Goal: Task Accomplishment & Management: Complete application form

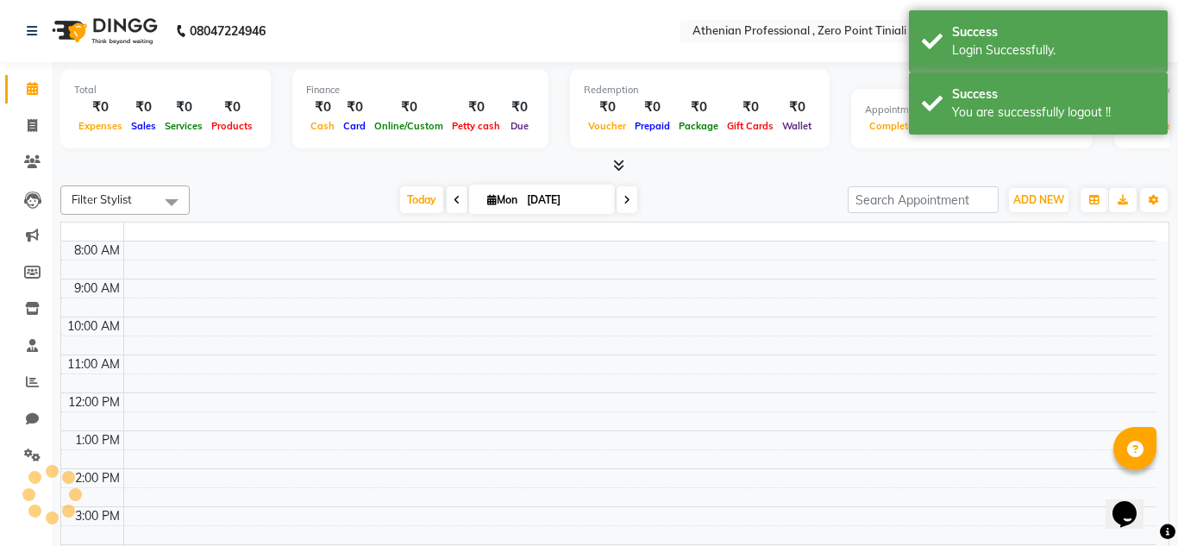
select select "en"
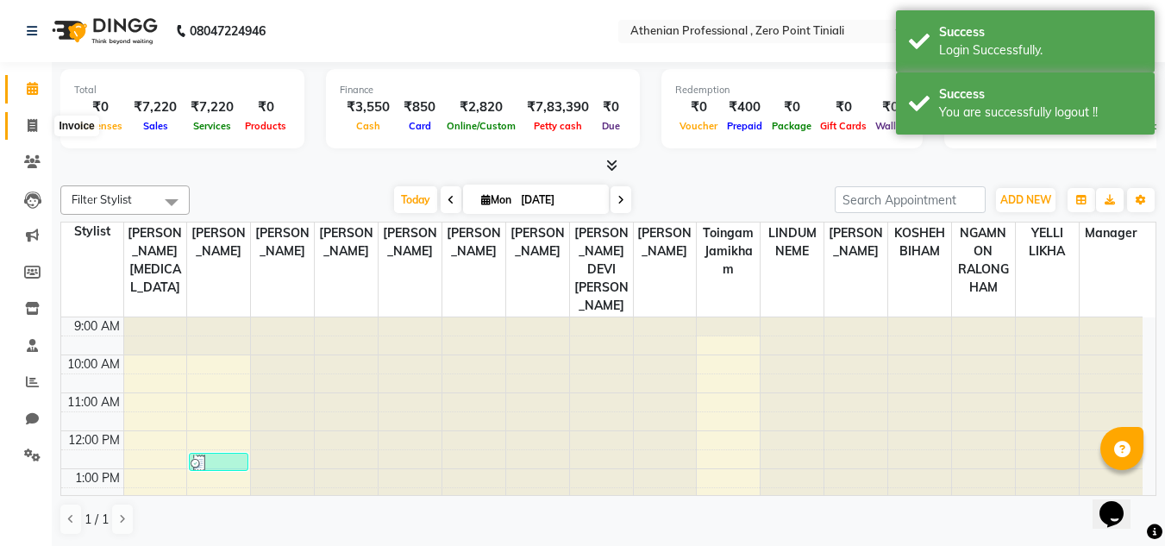
click at [28, 127] on icon at bounding box center [32, 125] width 9 height 13
select select "service"
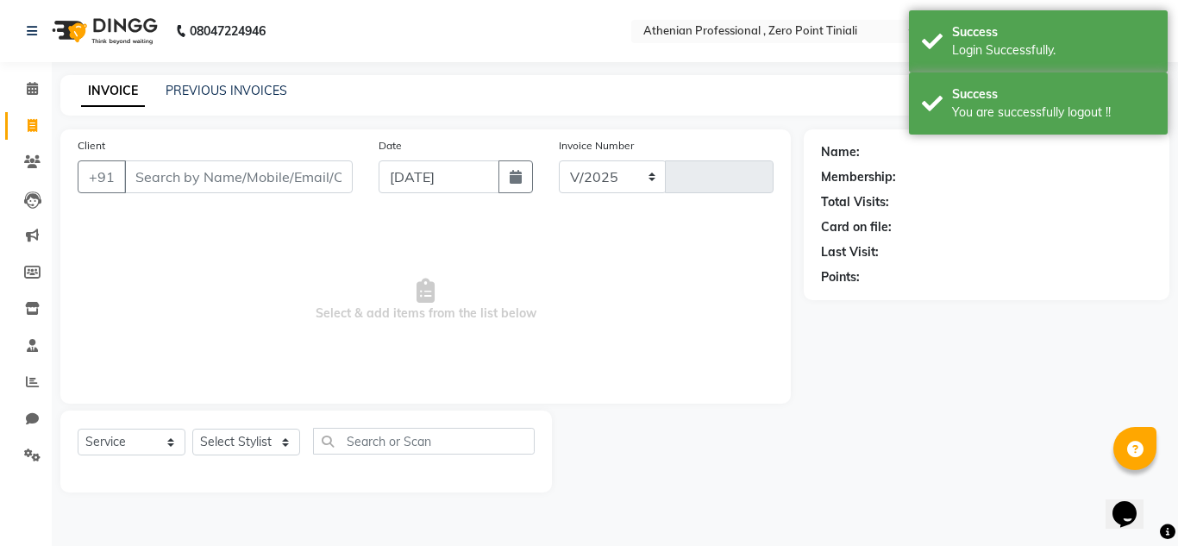
select select "8300"
type input "2289"
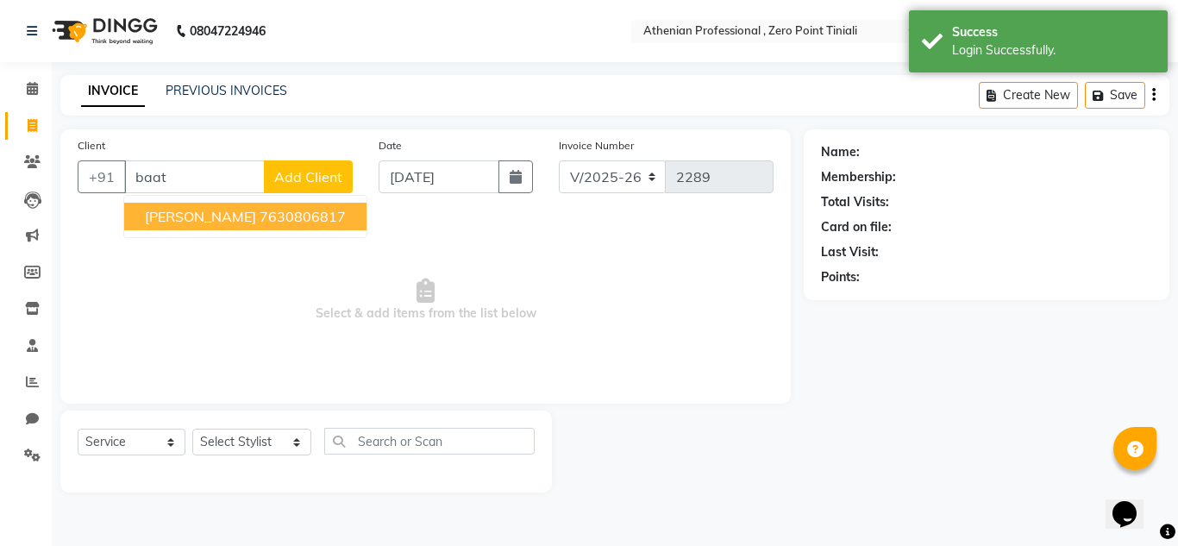
click at [205, 228] on button "[PERSON_NAME] 7630806817" at bounding box center [245, 217] width 242 height 28
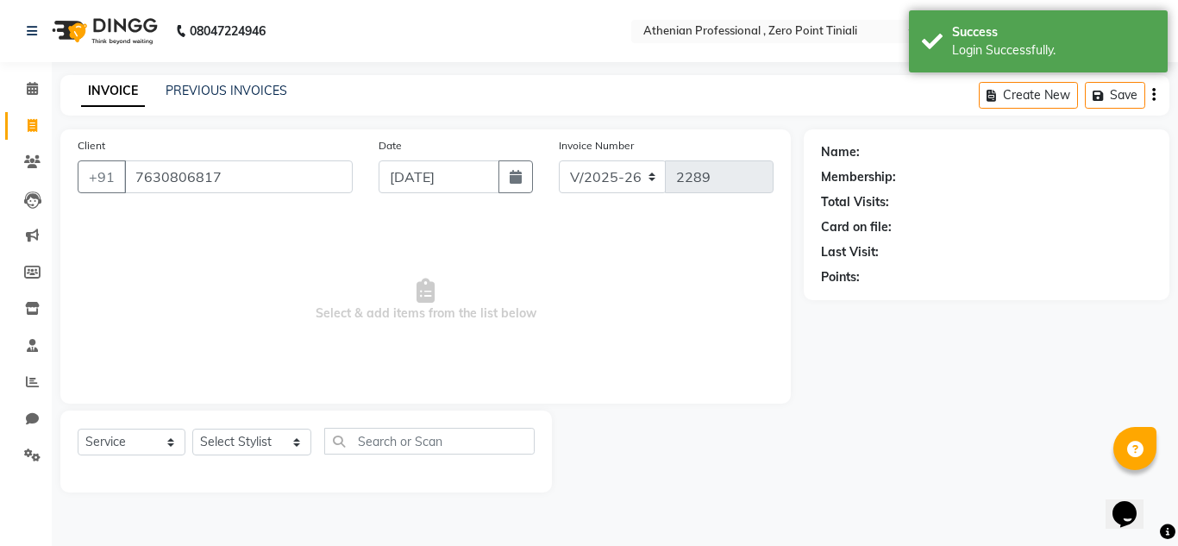
type input "7630806817"
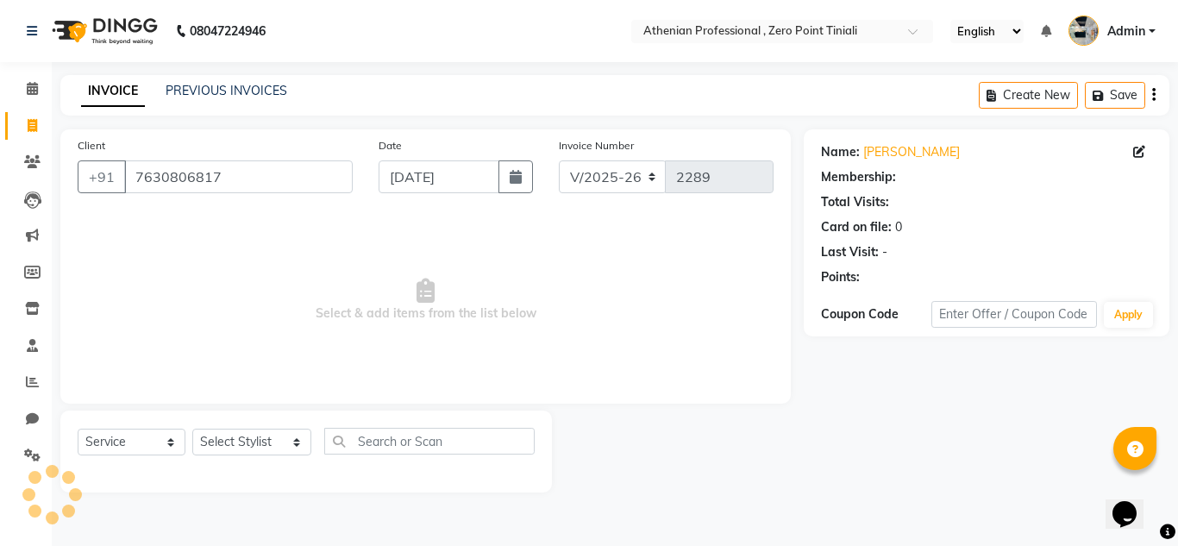
select select "1: Object"
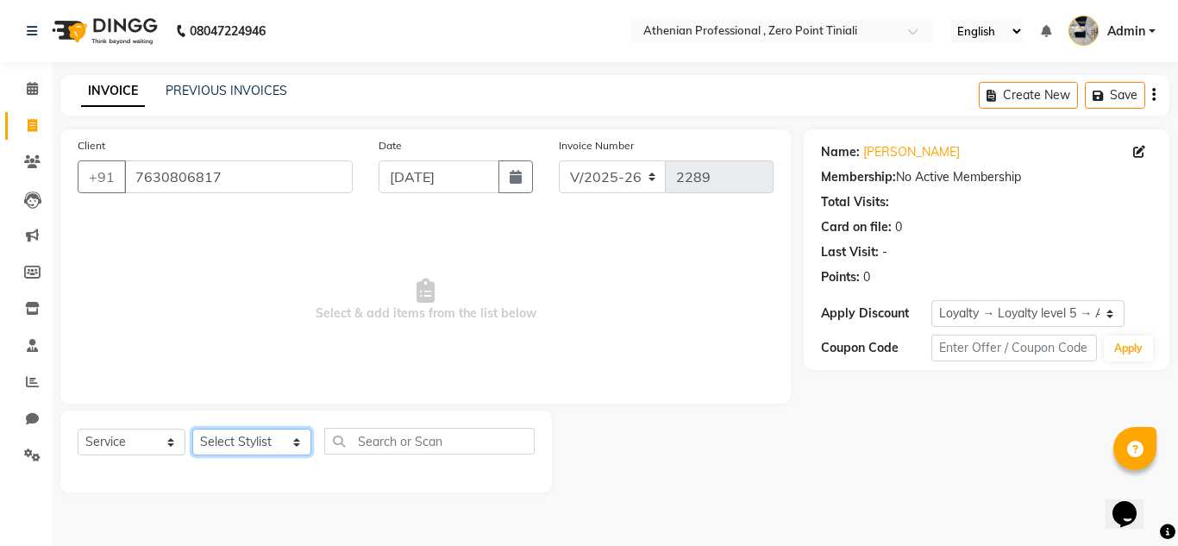
click at [217, 438] on select "Select Stylist [PERSON_NAME][MEDICAL_DATA] Admin [PERSON_NAME] BIHAM LINDUM NEM…" at bounding box center [251, 442] width 119 height 27
select select "80200"
click at [192, 429] on select "Select Stylist [PERSON_NAME][MEDICAL_DATA] Admin [PERSON_NAME] BIHAM LINDUM NEM…" at bounding box center [251, 442] width 119 height 27
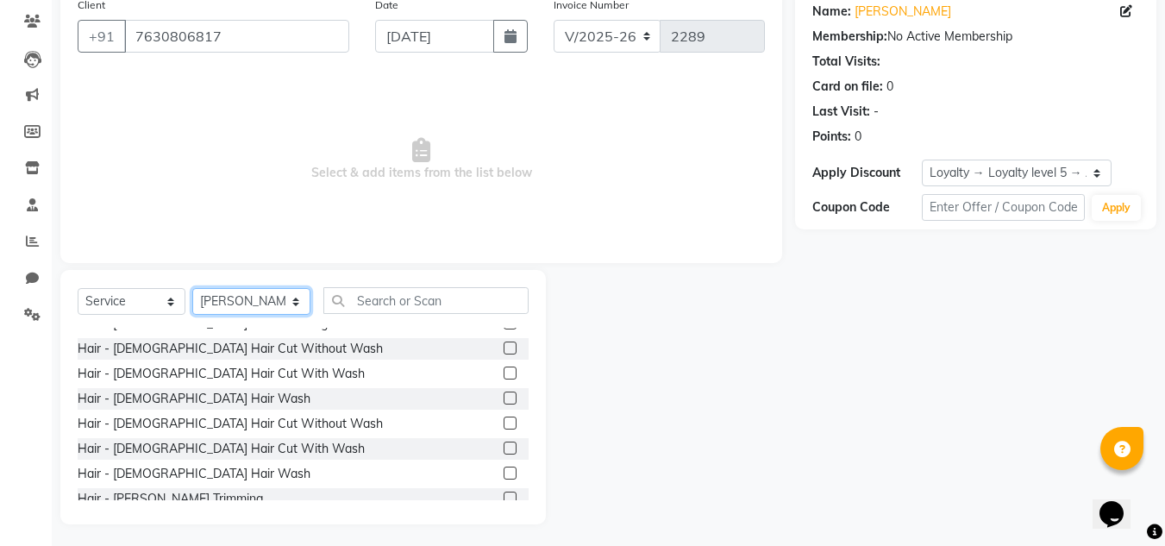
scroll to position [41, 0]
click at [504, 451] on label at bounding box center [510, 446] width 13 height 13
click at [504, 451] on input "checkbox" at bounding box center [509, 447] width 11 height 11
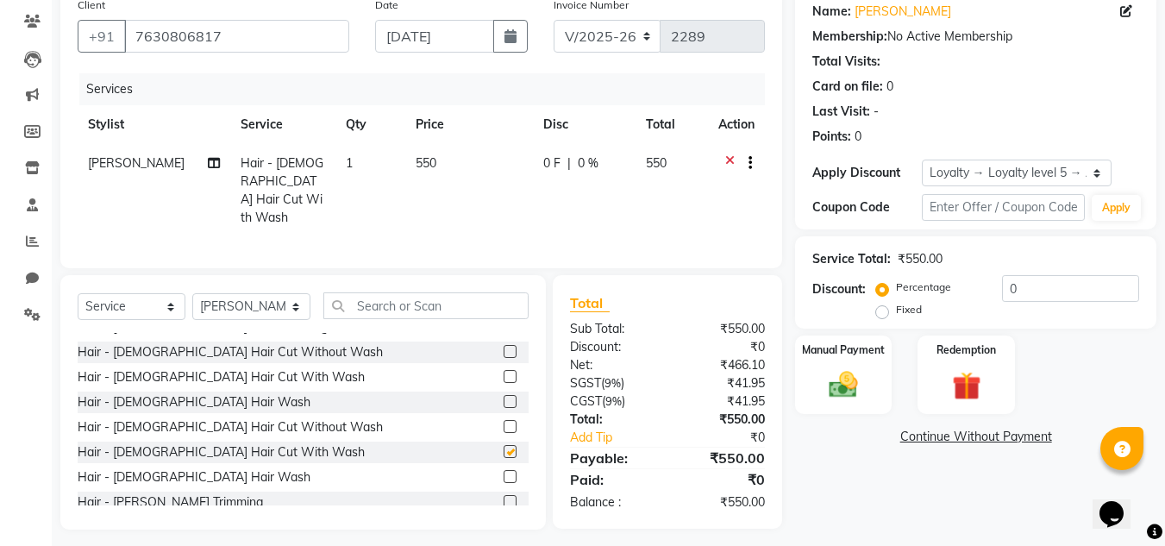
checkbox input "false"
click at [257, 303] on select "Select Stylist [PERSON_NAME][MEDICAL_DATA] Admin [PERSON_NAME] BIHAM LINDUM NEM…" at bounding box center [251, 306] width 118 height 27
select select "80204"
click at [192, 293] on select "Select Stylist [PERSON_NAME][MEDICAL_DATA] Admin [PERSON_NAME] BIHAM LINDUM NEM…" at bounding box center [251, 306] width 118 height 27
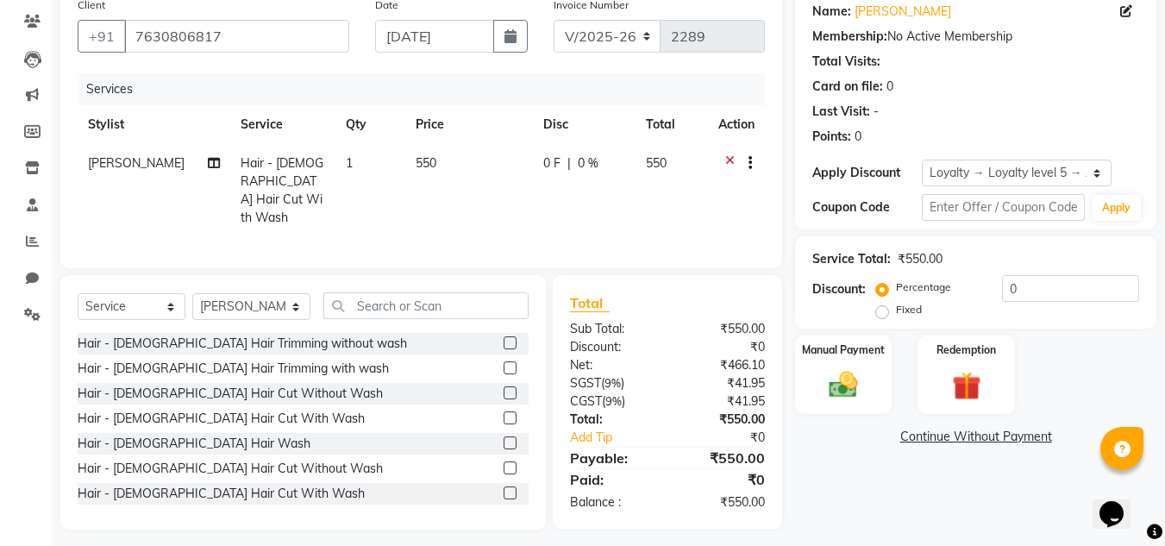
click at [504, 337] on label at bounding box center [510, 342] width 13 height 13
click at [504, 338] on input "checkbox" at bounding box center [509, 343] width 11 height 11
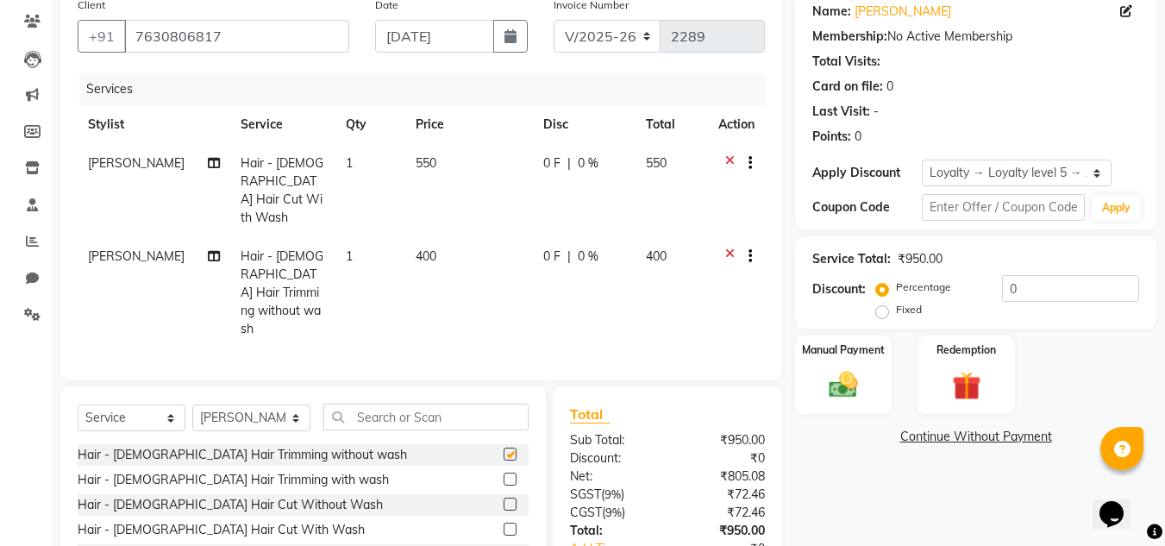
checkbox input "false"
click at [255, 404] on select "Select Stylist [PERSON_NAME][MEDICAL_DATA] Admin [PERSON_NAME] BIHAM LINDUM NEM…" at bounding box center [251, 417] width 118 height 27
select select "80207"
click at [192, 404] on select "Select Stylist [PERSON_NAME][MEDICAL_DATA] Admin [PERSON_NAME] BIHAM LINDUM NEM…" at bounding box center [251, 417] width 118 height 27
click at [410, 404] on input "text" at bounding box center [425, 417] width 205 height 27
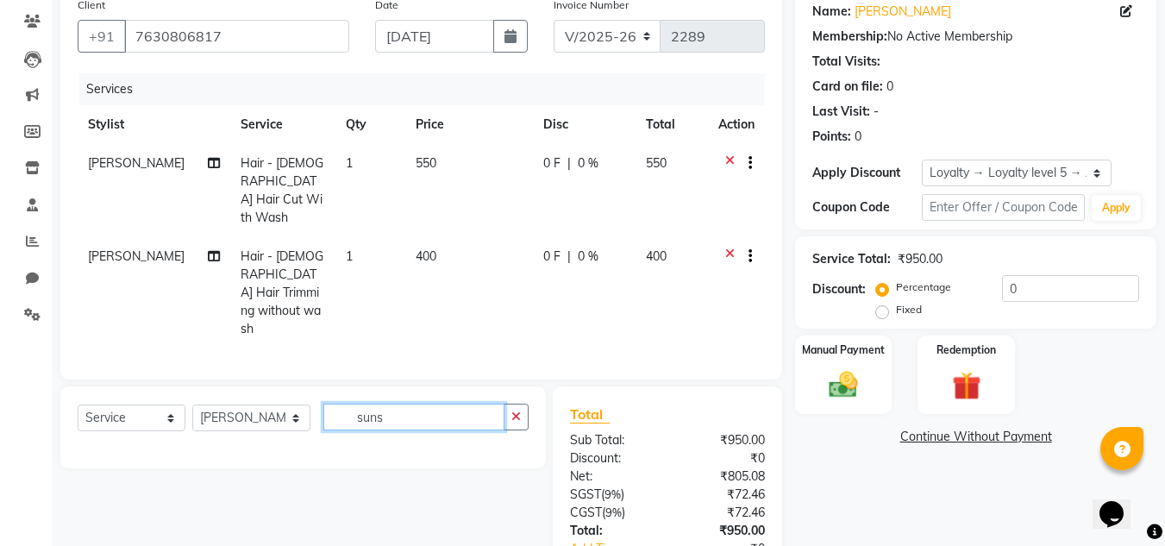
type input "suns"
click at [168, 404] on select "Select Service Product Membership Package Voucher Prepaid Gift Card" at bounding box center [132, 417] width 108 height 27
select select "product"
click at [78, 404] on select "Select Service Product Membership Package Voucher Prepaid Gift Card" at bounding box center [132, 417] width 108 height 27
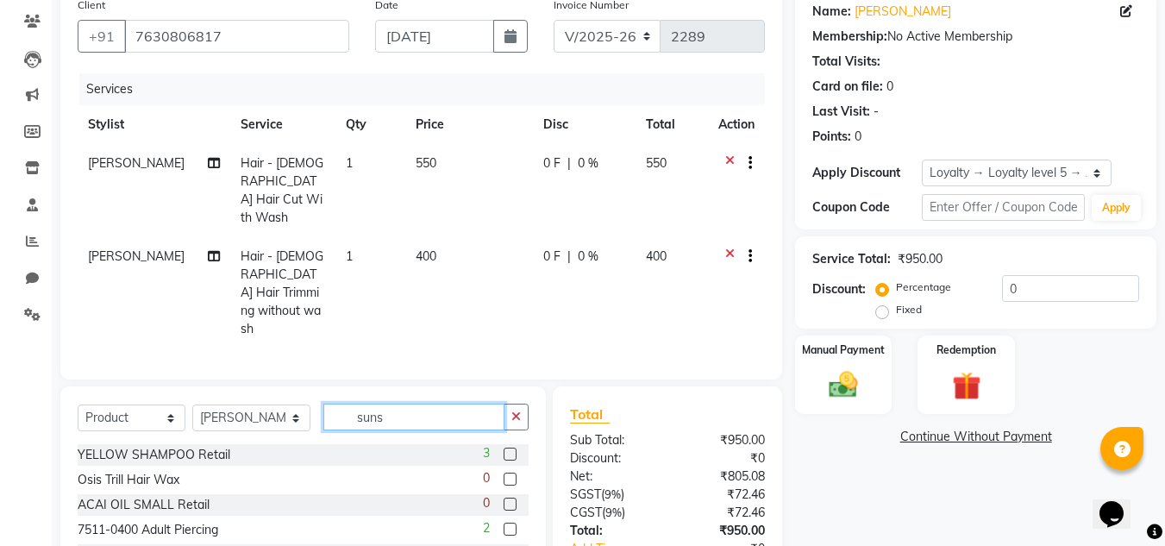
click at [415, 404] on input "suns" at bounding box center [413, 417] width 181 height 27
type input "sunsc"
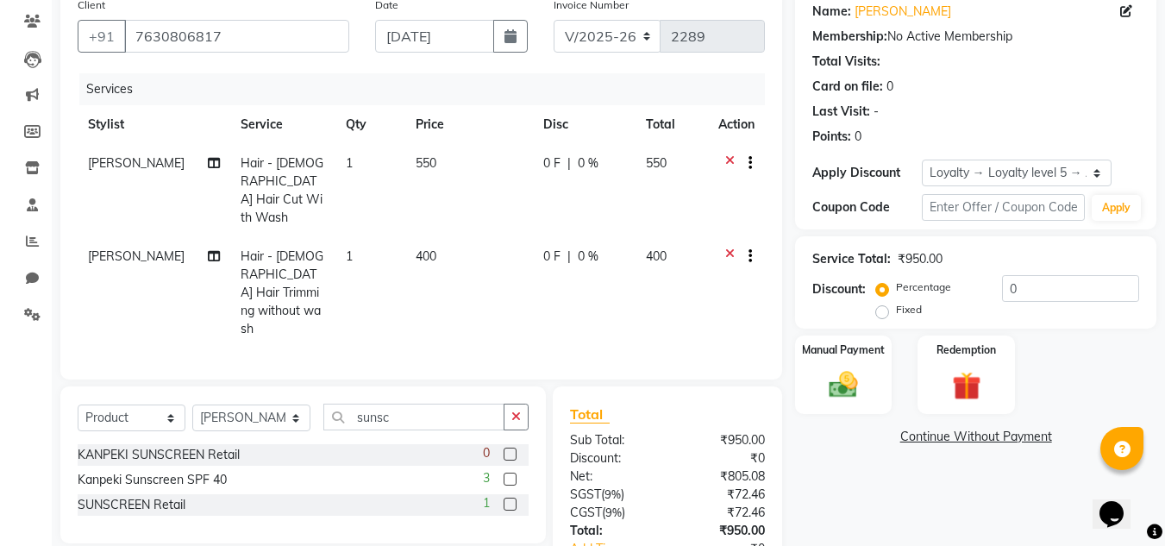
click at [506, 473] on label at bounding box center [510, 479] width 13 height 13
click at [506, 474] on input "checkbox" at bounding box center [509, 479] width 11 height 11
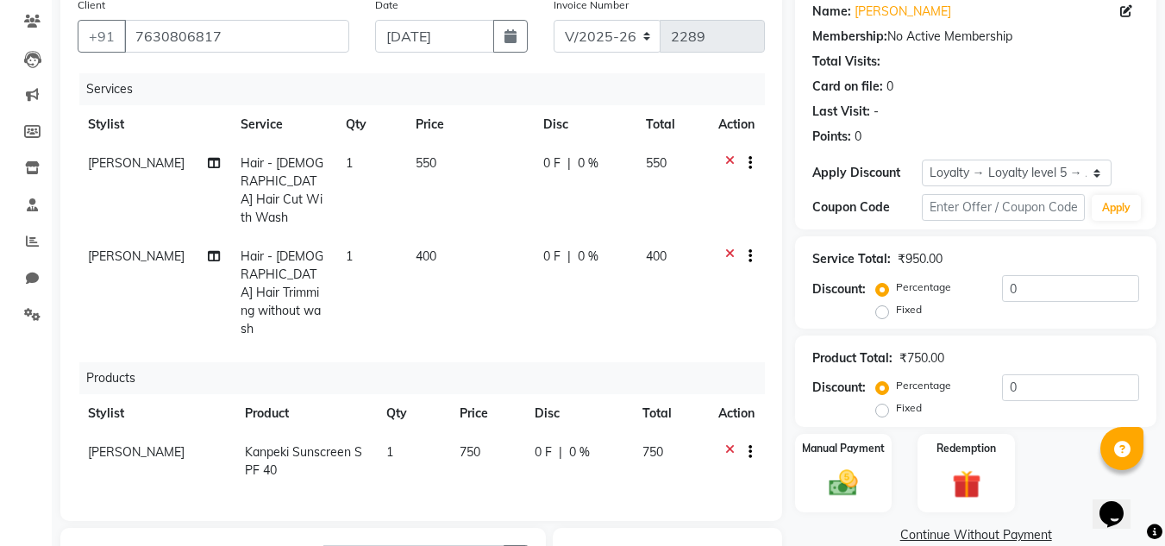
checkbox input "false"
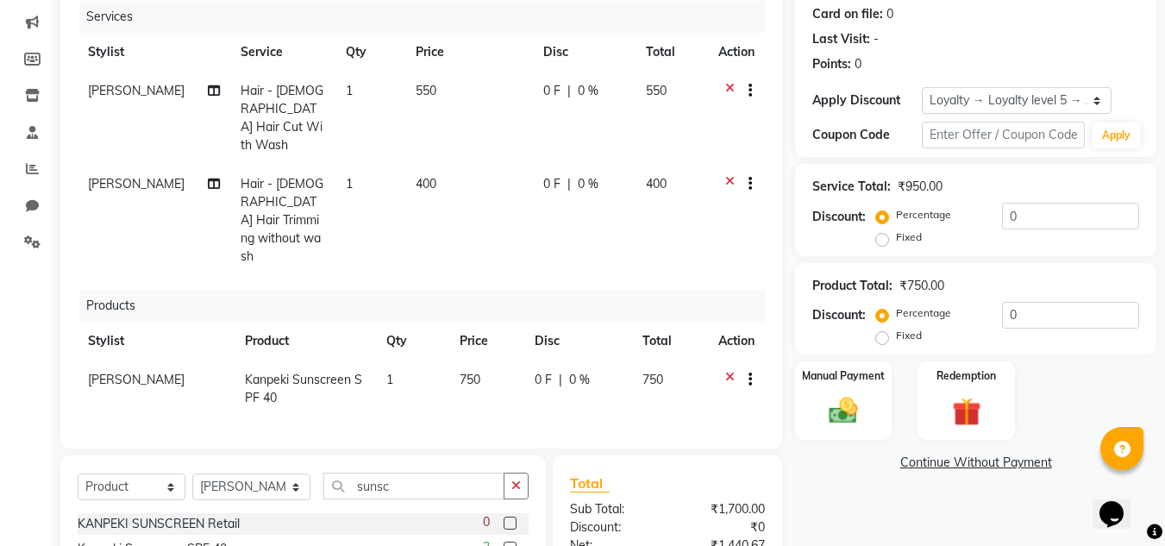
scroll to position [214, 0]
click at [145, 371] on span "[PERSON_NAME]" at bounding box center [136, 379] width 97 height 16
select select "80207"
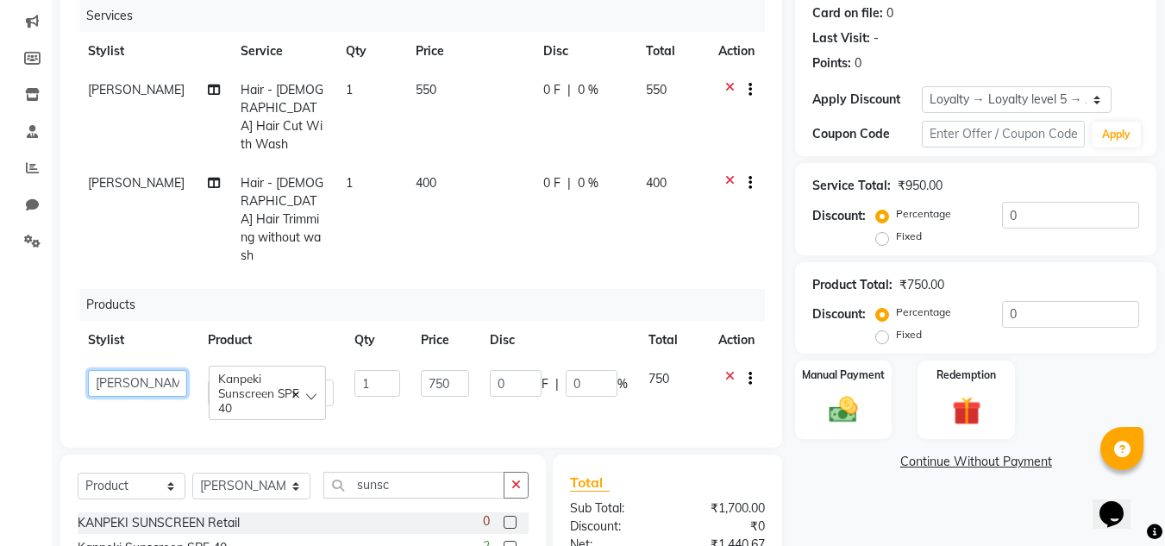
click at [163, 370] on select "[PERSON_NAME][MEDICAL_DATA] [PERSON_NAME] BIHAM LINDUM NEME MAHINDRA [PERSON_NA…" at bounding box center [137, 383] width 99 height 27
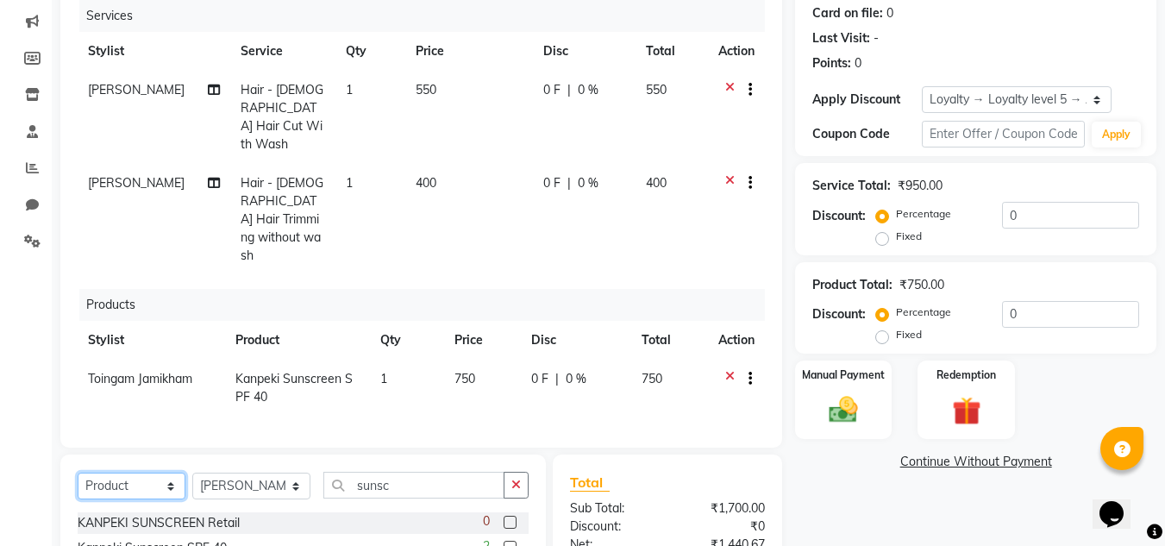
click at [161, 473] on select "Select Service Product Membership Package Voucher Prepaid Gift Card" at bounding box center [132, 486] width 108 height 27
select select "service"
click at [78, 473] on select "Select Service Product Membership Package Voucher Prepaid Gift Card" at bounding box center [132, 486] width 108 height 27
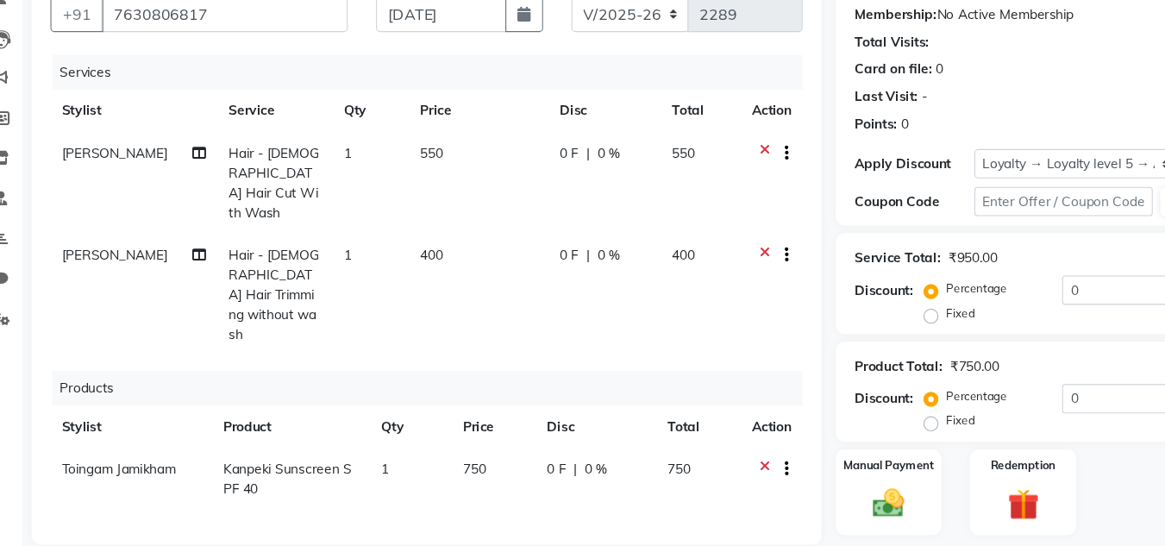
scroll to position [317, 0]
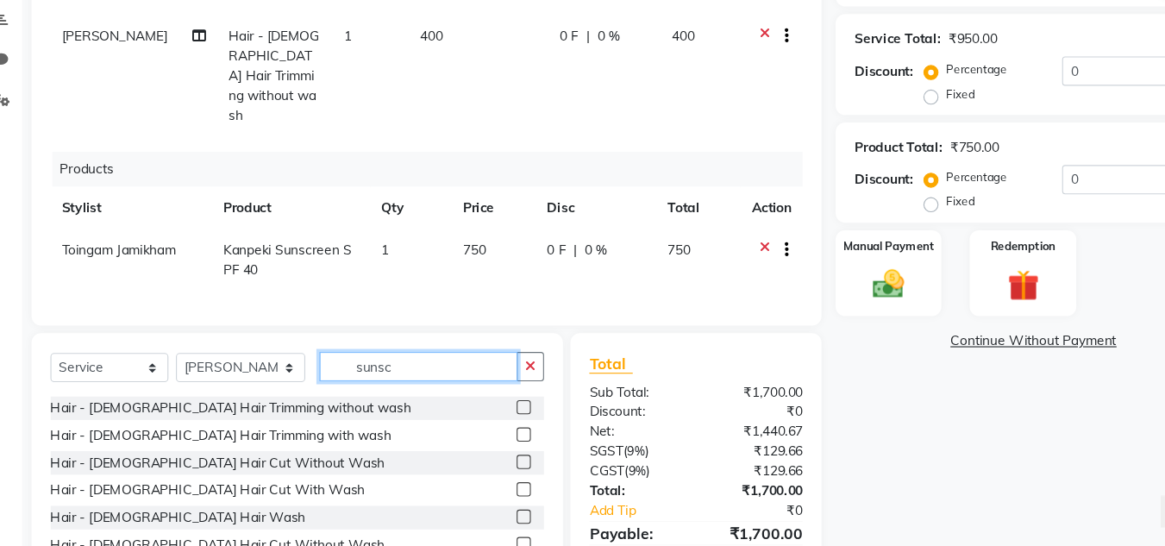
drag, startPoint x: 398, startPoint y: 337, endPoint x: 292, endPoint y: 342, distance: 106.2
click at [292, 368] on div "Select Service Product Membership Package Voucher Prepaid Gift Card Select Styl…" at bounding box center [303, 388] width 451 height 41
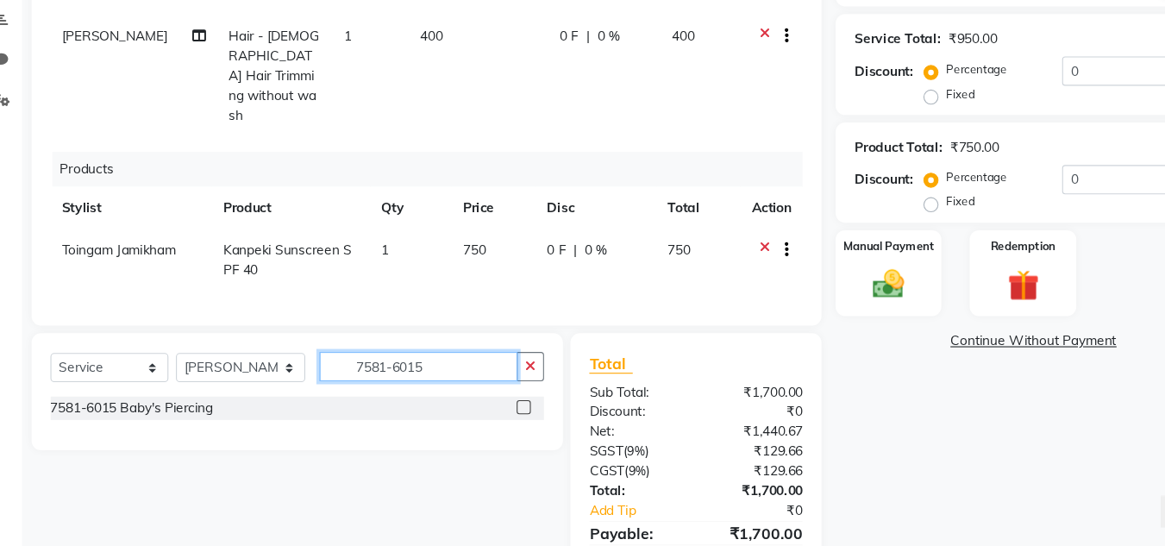
type input "7581-6015"
click at [507, 412] on label at bounding box center [510, 418] width 13 height 13
click at [507, 414] on input "checkbox" at bounding box center [509, 419] width 11 height 11
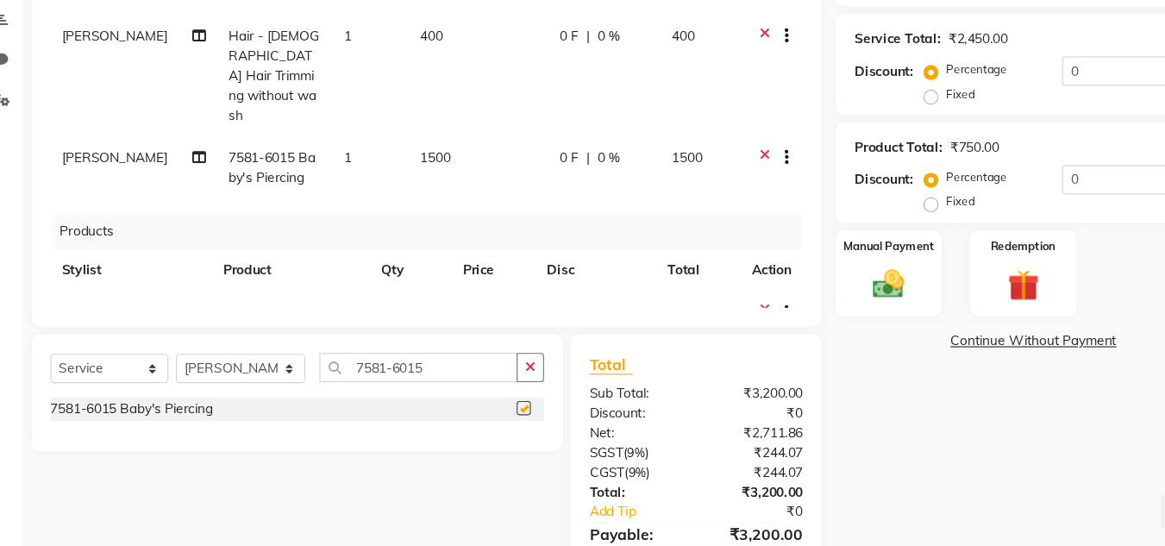
checkbox input "false"
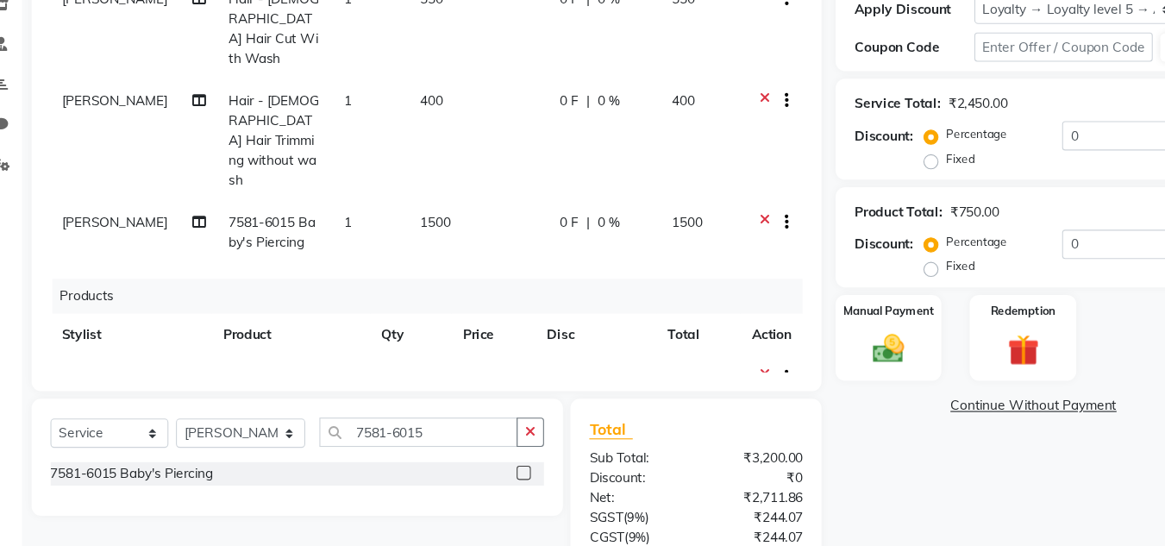
click at [421, 195] on span "1500" at bounding box center [430, 203] width 28 height 16
select select "80207"
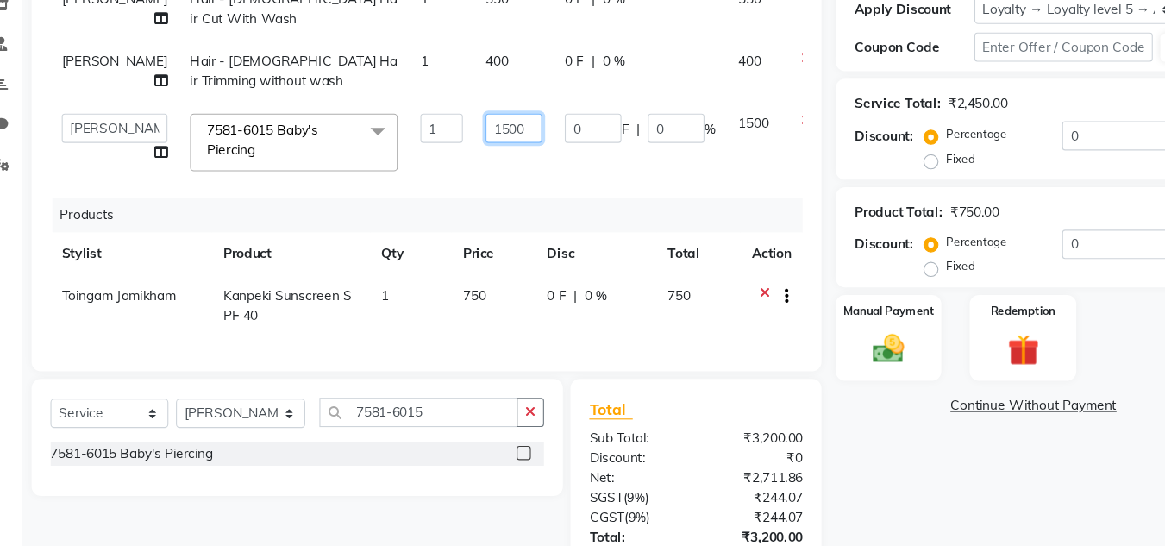
click at [486, 130] on input "1500" at bounding box center [501, 116] width 52 height 27
type input "1700"
click at [545, 164] on td "0 F | 0 %" at bounding box center [616, 129] width 159 height 73
select select "80207"
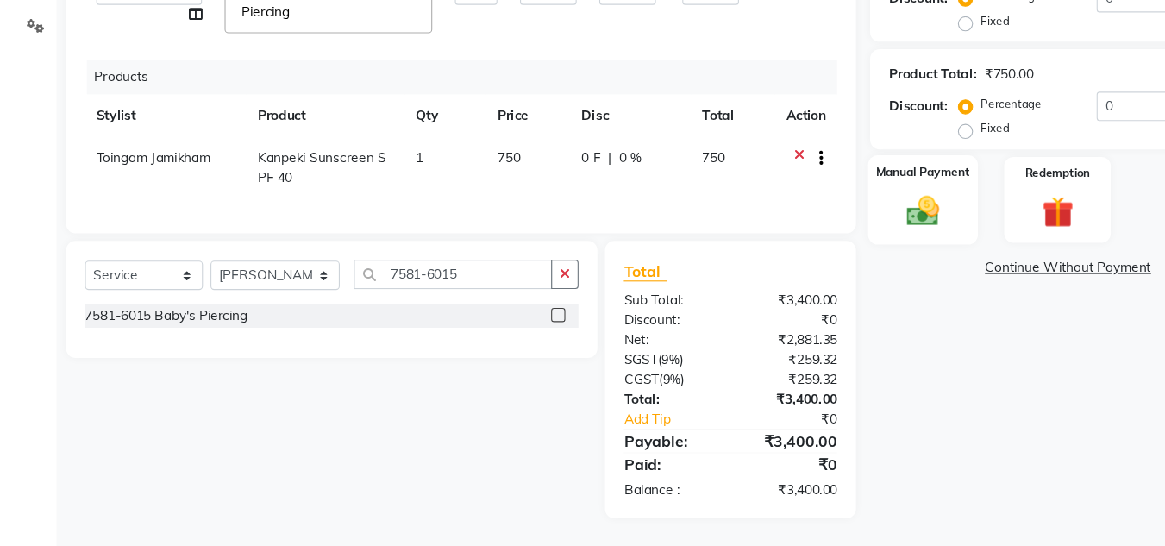
click at [829, 231] on img at bounding box center [843, 240] width 48 height 34
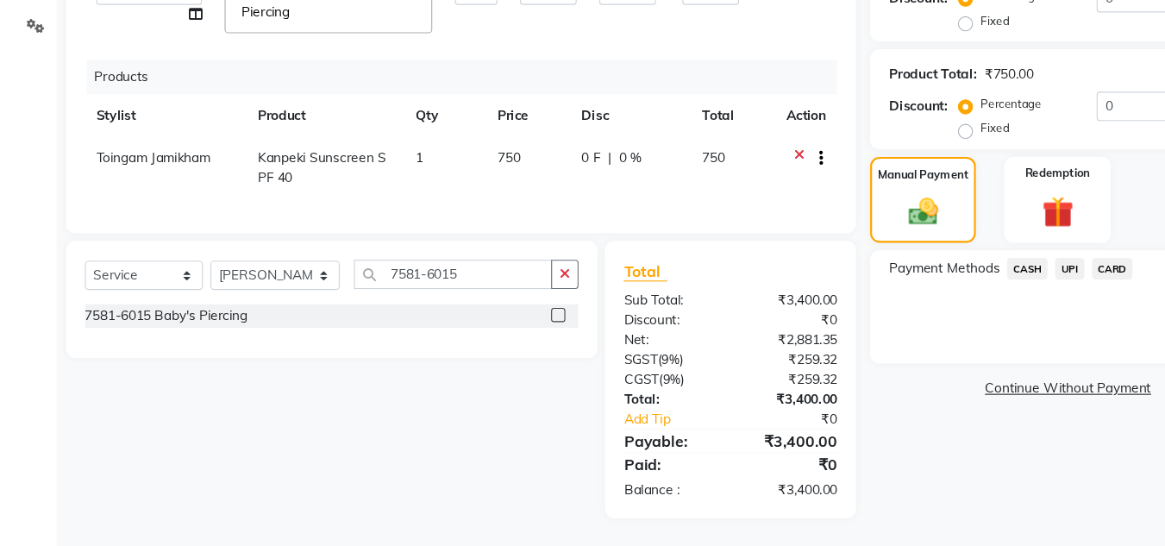
click at [977, 282] on span "UPI" at bounding box center [977, 292] width 27 height 20
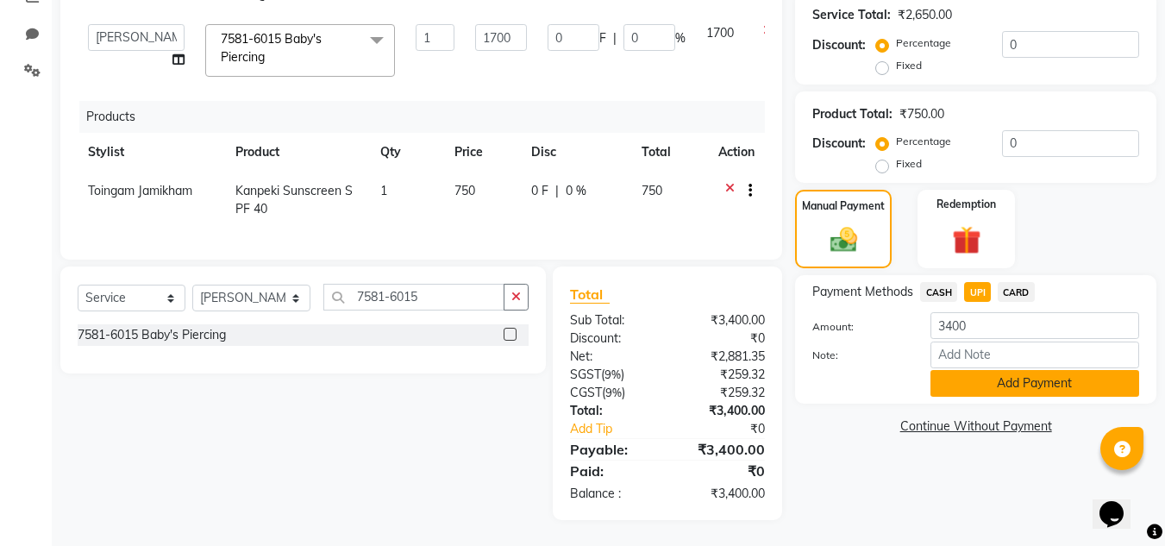
click at [968, 370] on button "Add Payment" at bounding box center [1035, 383] width 209 height 27
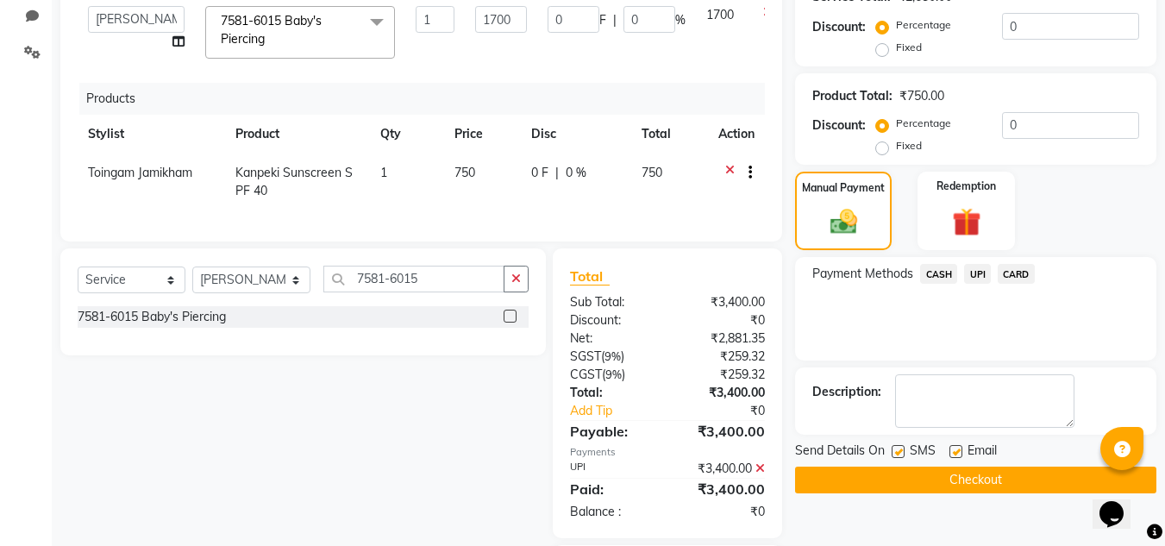
scroll to position [542, 0]
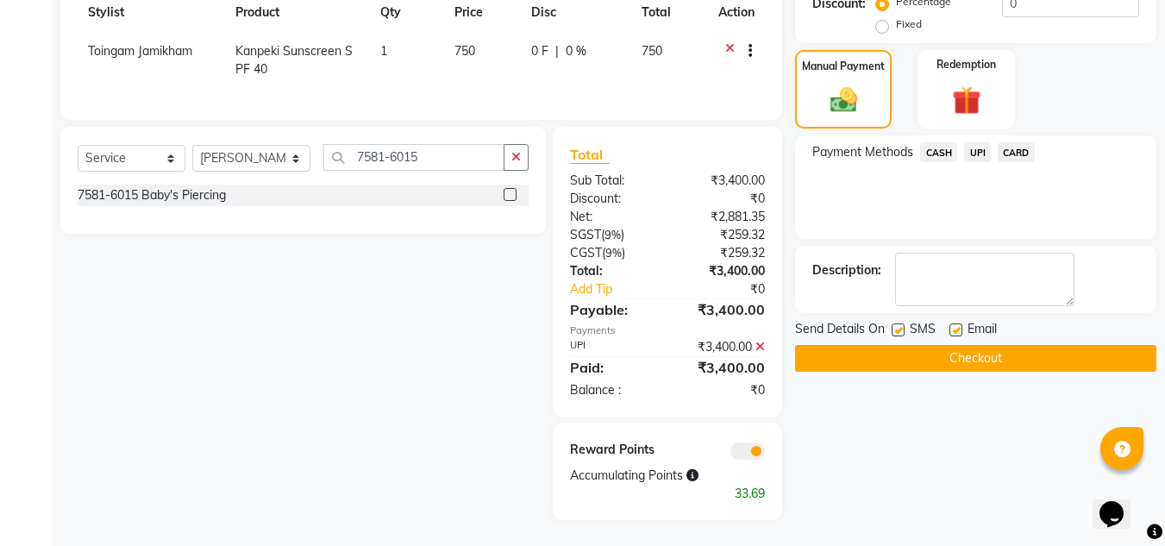
click at [953, 345] on button "Checkout" at bounding box center [975, 358] width 361 height 27
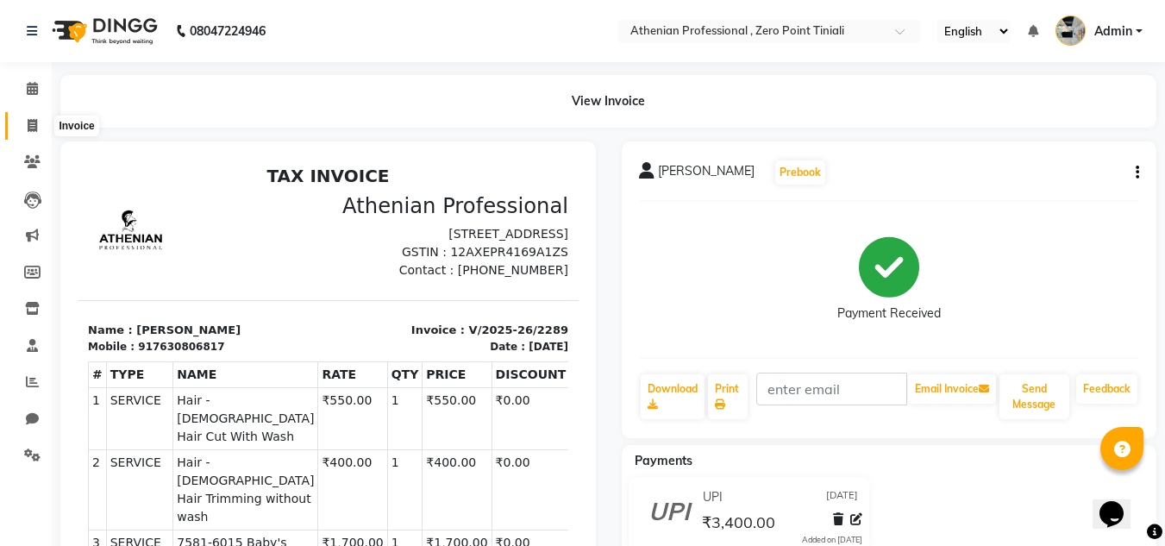
drag, startPoint x: 32, startPoint y: 121, endPoint x: 85, endPoint y: 123, distance: 52.7
click at [32, 121] on icon at bounding box center [32, 125] width 9 height 13
select select "service"
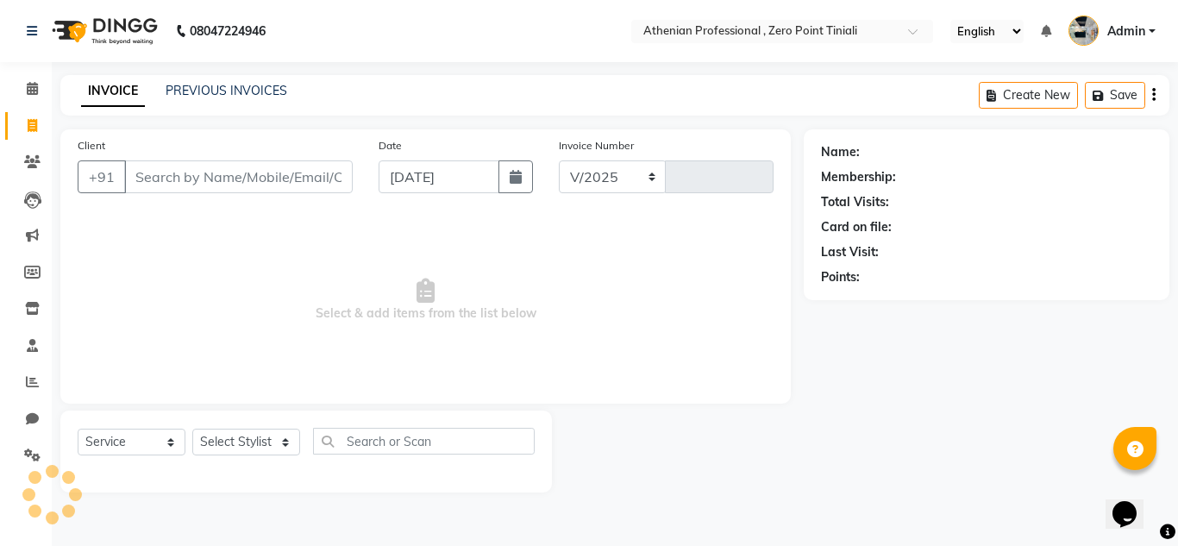
select select "8300"
type input "2290"
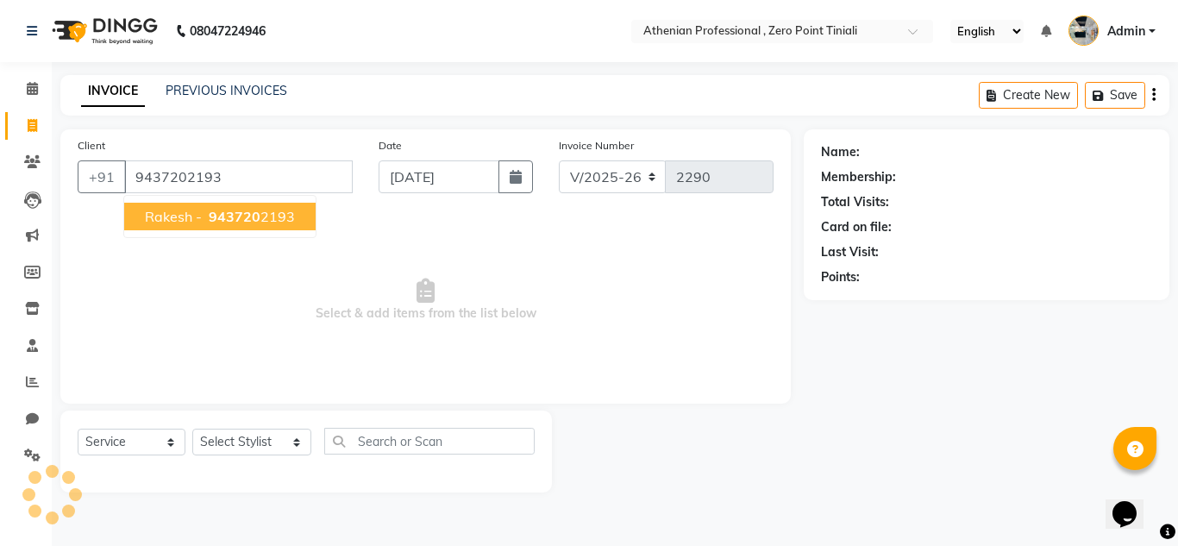
type input "9437202193"
select select "1: Object"
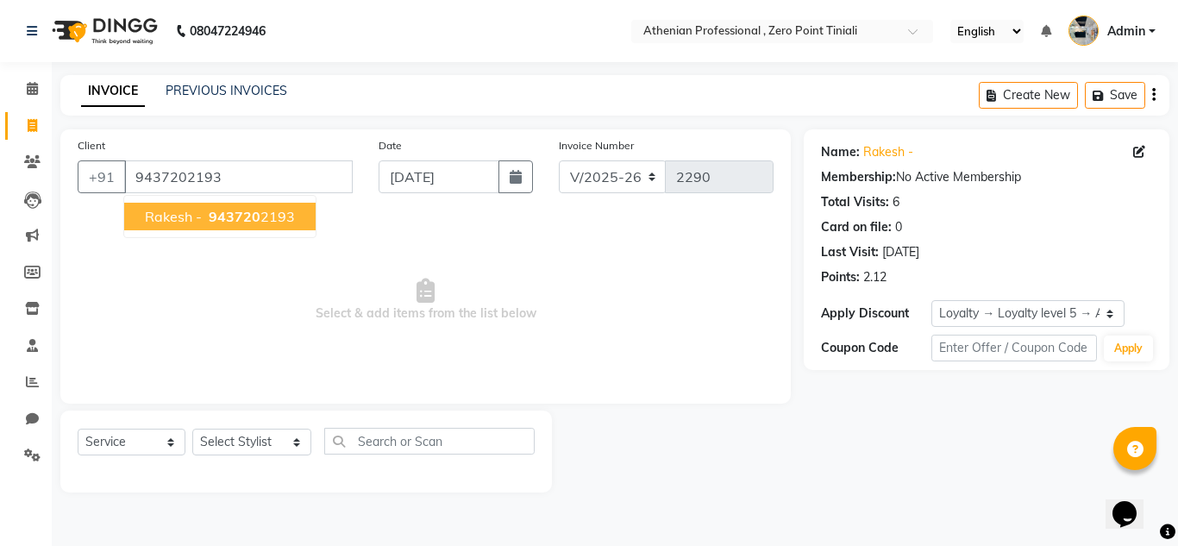
click at [195, 216] on span "Rakesh -" at bounding box center [173, 216] width 57 height 17
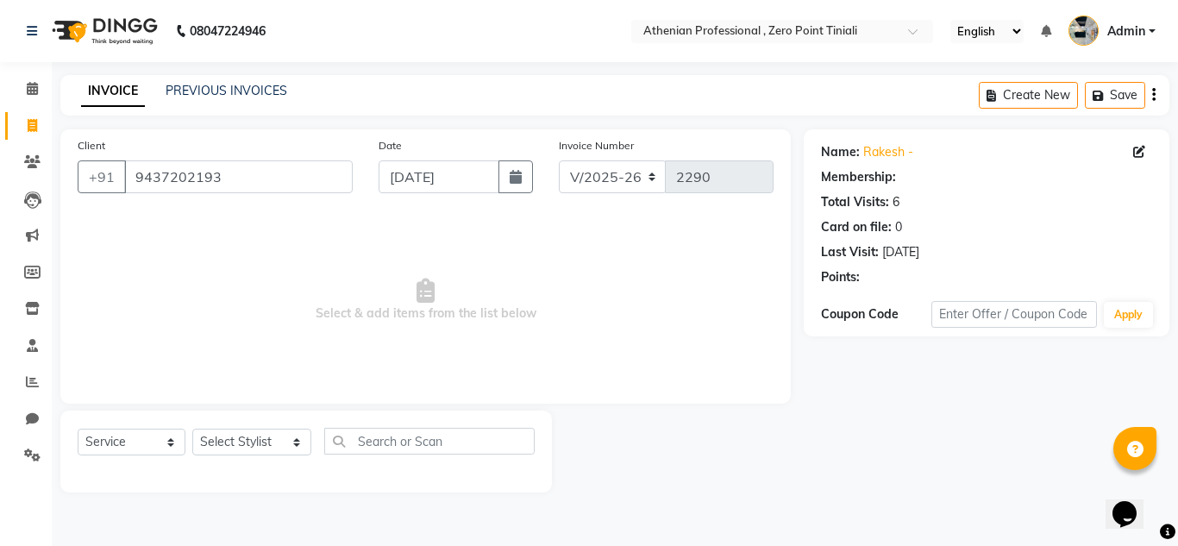
select select "1: Object"
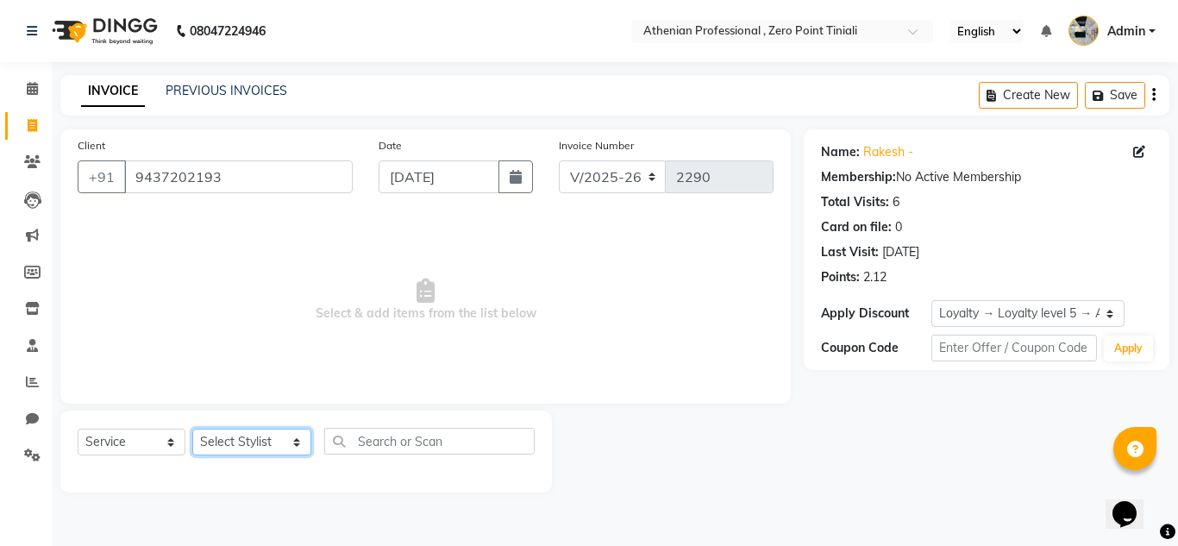
click at [266, 455] on select "Select Stylist [PERSON_NAME][MEDICAL_DATA] Admin [PERSON_NAME] BIHAM LINDUM NEM…" at bounding box center [251, 442] width 119 height 27
select select "80200"
click at [192, 429] on select "Select Stylist [PERSON_NAME][MEDICAL_DATA] Admin [PERSON_NAME] BIHAM LINDUM NEM…" at bounding box center [251, 442] width 119 height 27
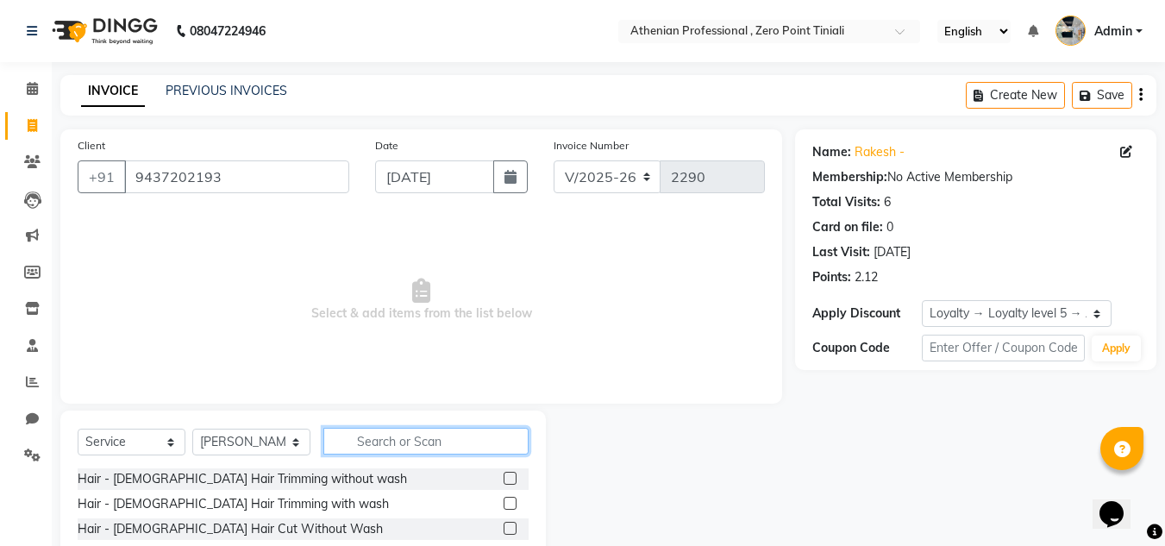
click at [383, 440] on input "text" at bounding box center [425, 441] width 205 height 27
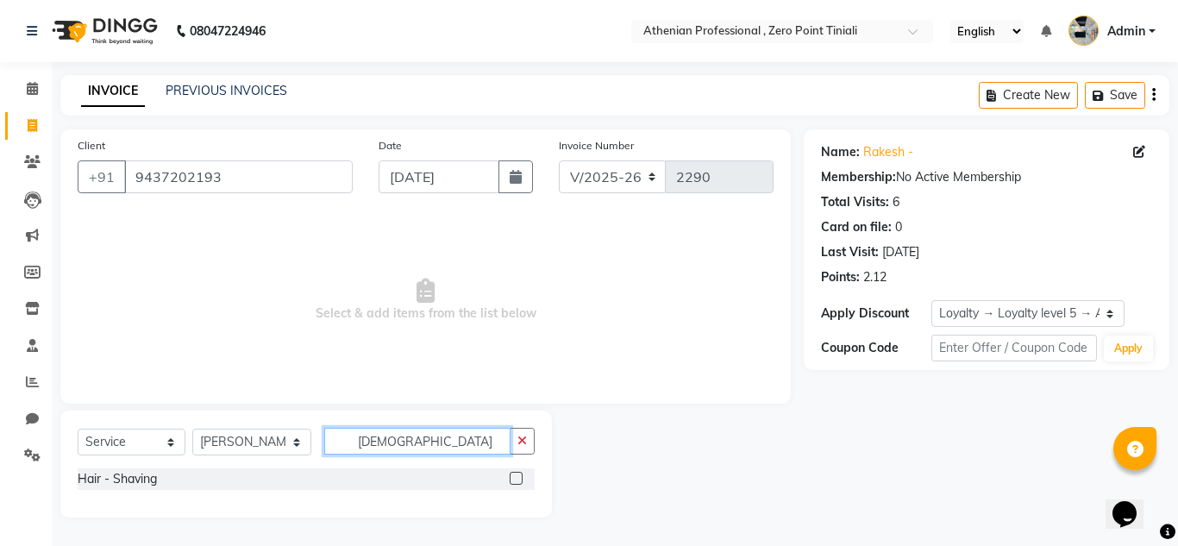
type input "[DEMOGRAPHIC_DATA]"
click at [517, 480] on label at bounding box center [516, 478] width 13 height 13
click at [517, 480] on input "checkbox" at bounding box center [515, 478] width 11 height 11
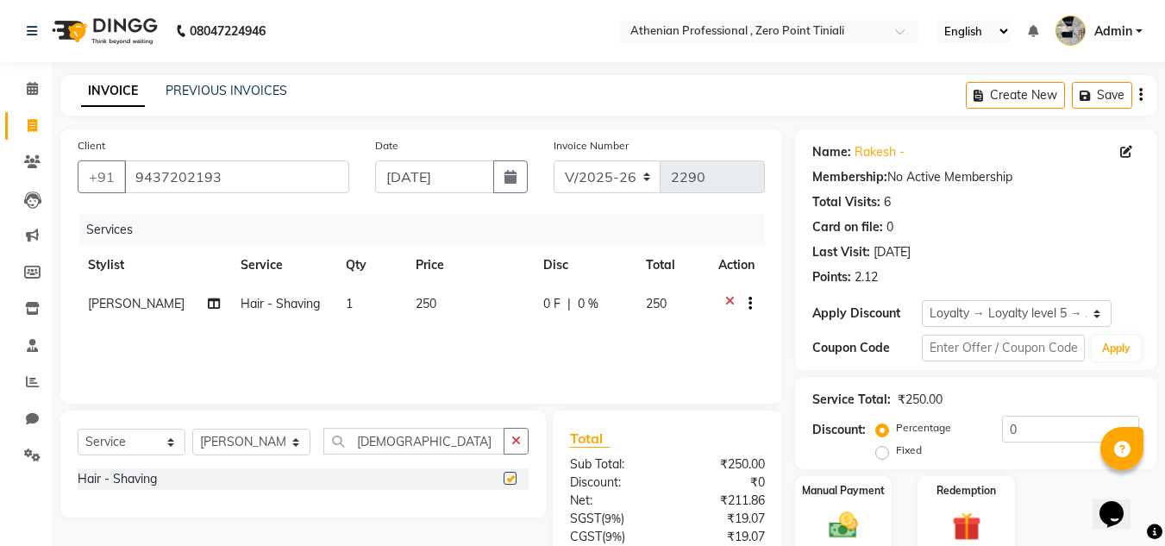
checkbox input "false"
click at [264, 445] on select "Select Stylist [PERSON_NAME][MEDICAL_DATA] Admin [PERSON_NAME] BIHAM LINDUM NEM…" at bounding box center [251, 442] width 118 height 27
select select "80210"
click at [192, 429] on select "Select Stylist [PERSON_NAME][MEDICAL_DATA] Admin [PERSON_NAME] BIHAM LINDUM NEM…" at bounding box center [251, 442] width 118 height 27
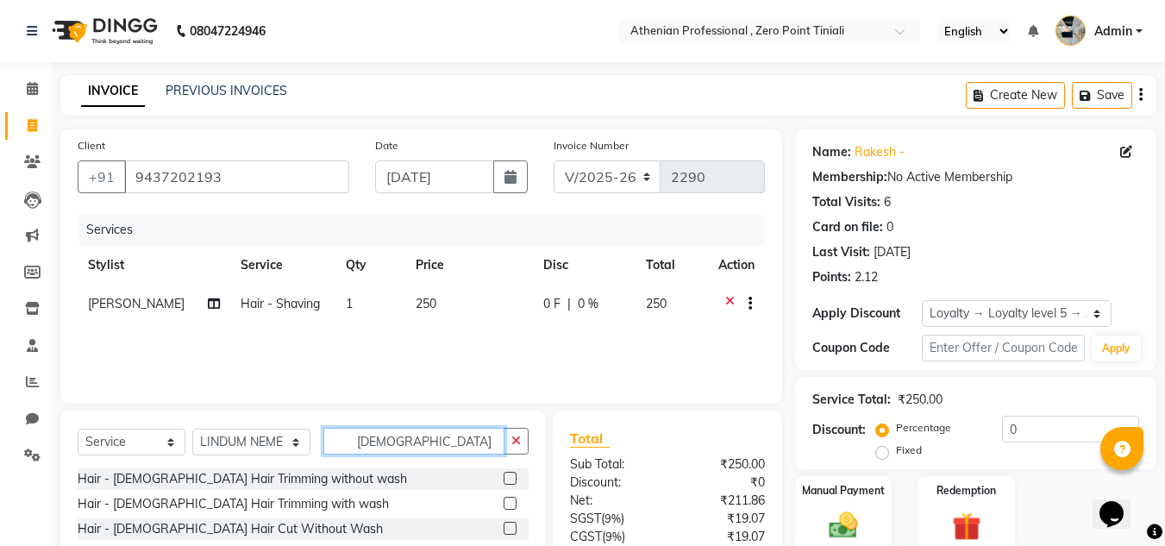
drag, startPoint x: 382, startPoint y: 447, endPoint x: 326, endPoint y: 440, distance: 56.5
click at [326, 440] on input "[DEMOGRAPHIC_DATA]" at bounding box center [413, 441] width 181 height 27
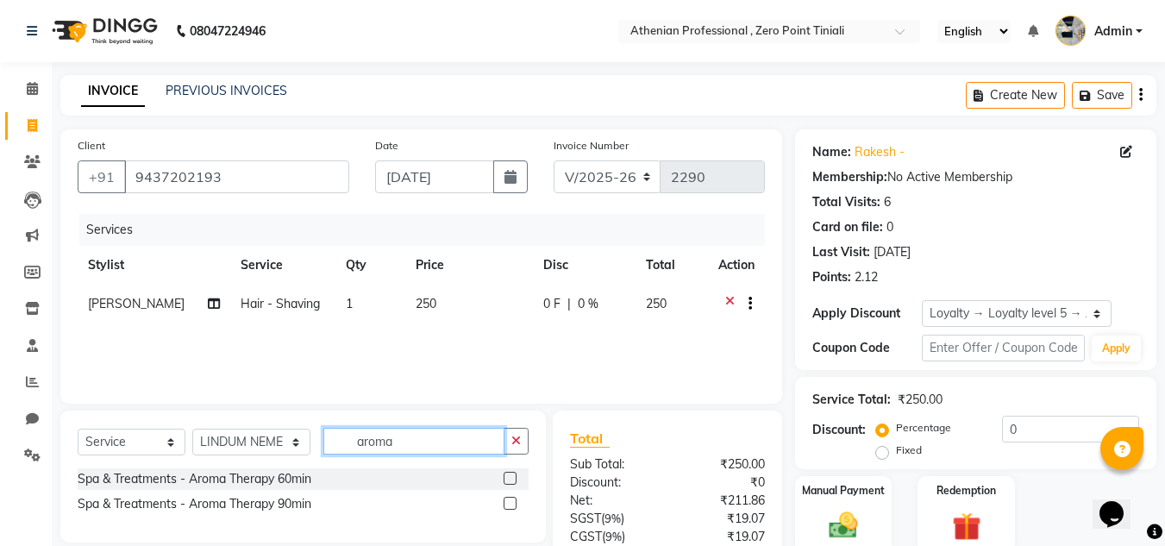
type input "aroma"
click at [507, 475] on label at bounding box center [510, 478] width 13 height 13
click at [507, 475] on input "checkbox" at bounding box center [509, 478] width 11 height 11
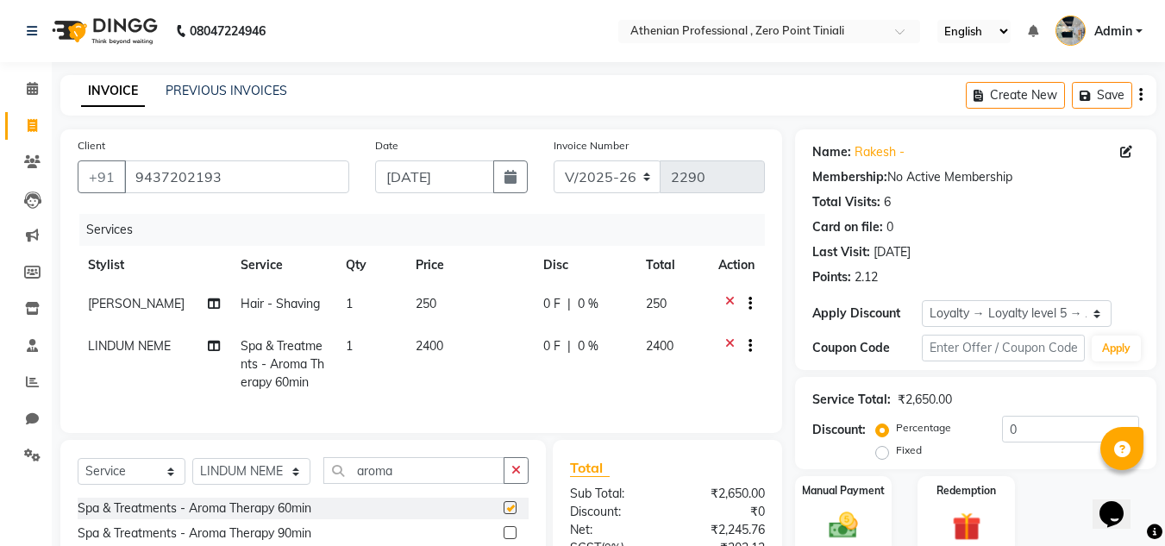
checkbox input "false"
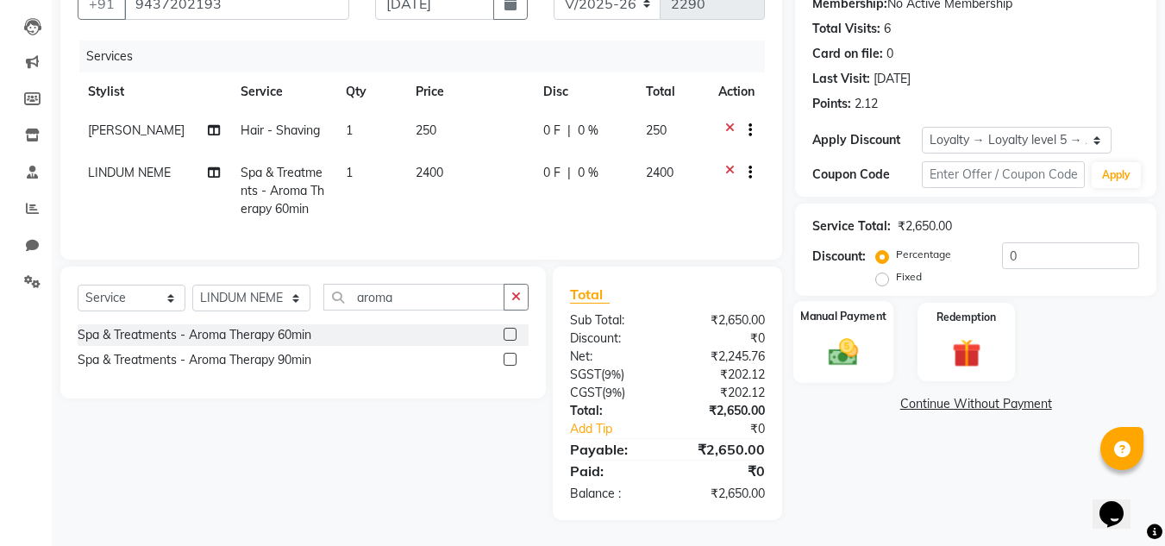
click at [847, 344] on img at bounding box center [843, 352] width 48 height 34
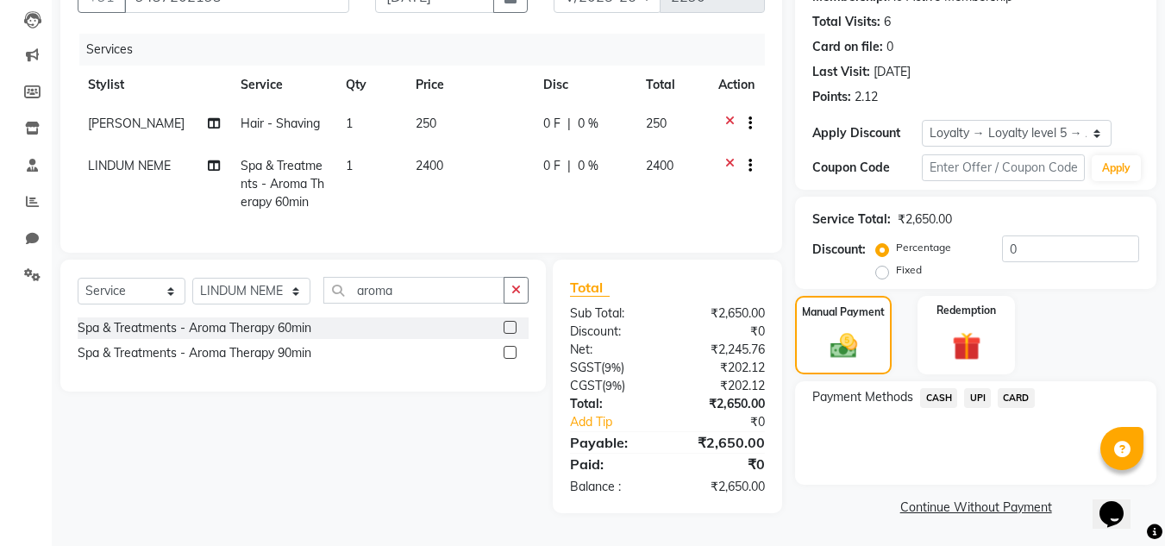
click at [983, 392] on span "UPI" at bounding box center [977, 398] width 27 height 20
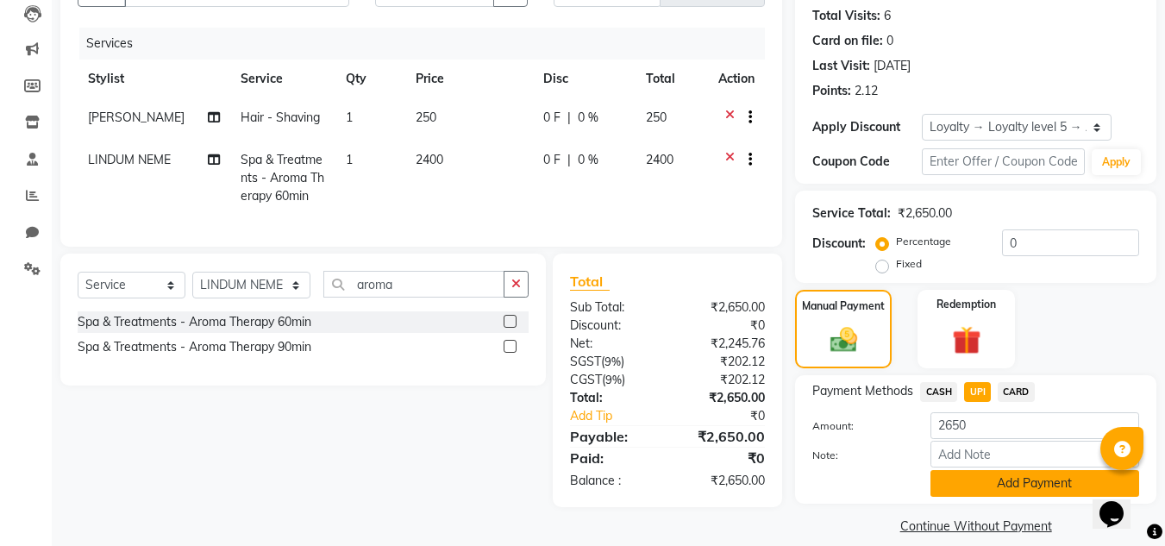
click at [1024, 481] on button "Add Payment" at bounding box center [1035, 483] width 209 height 27
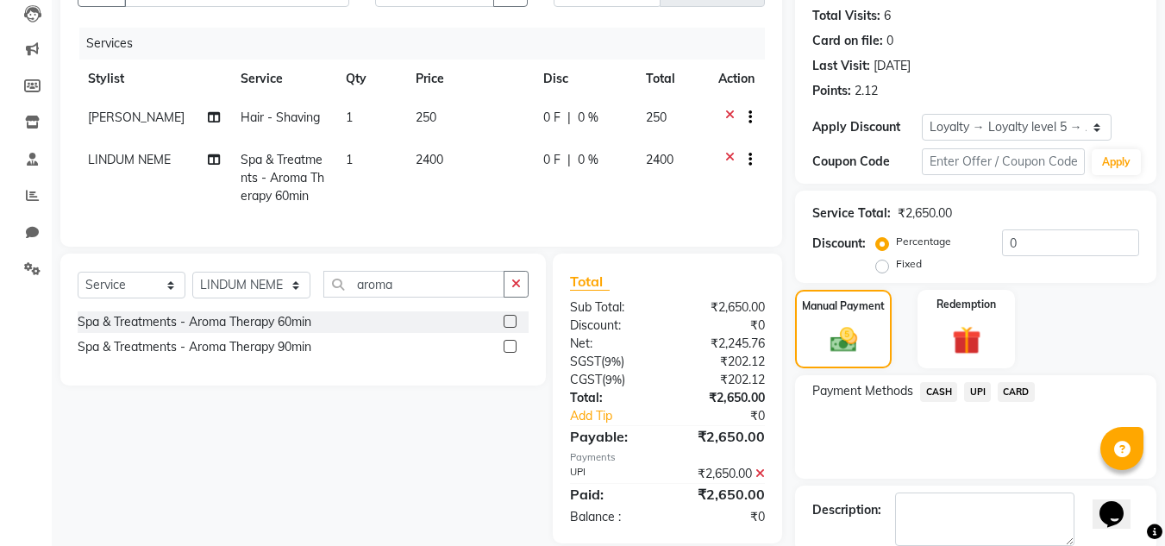
scroll to position [326, 0]
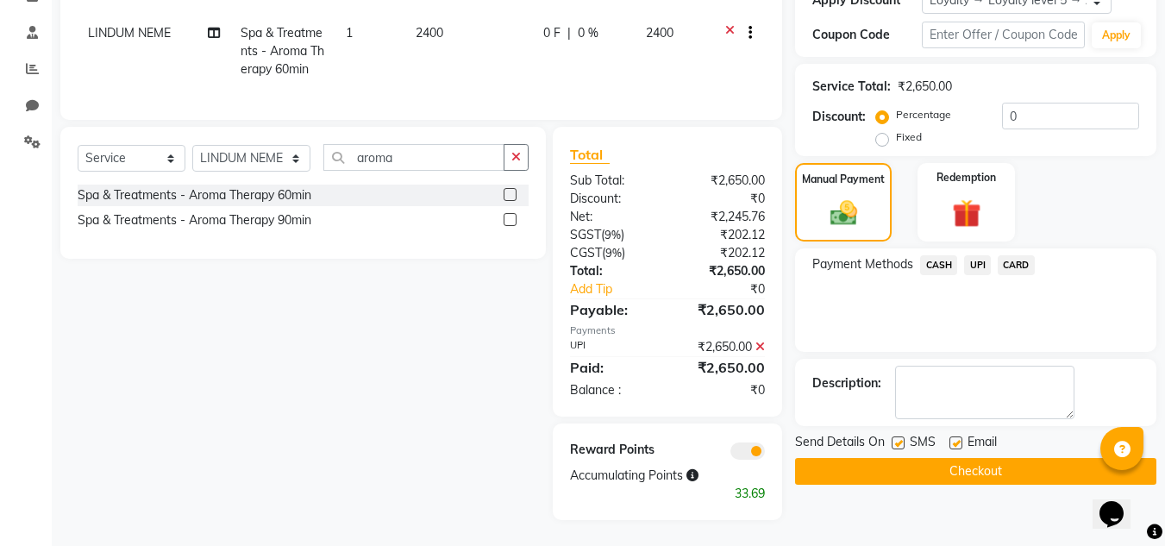
click at [1004, 464] on button "Checkout" at bounding box center [975, 471] width 361 height 27
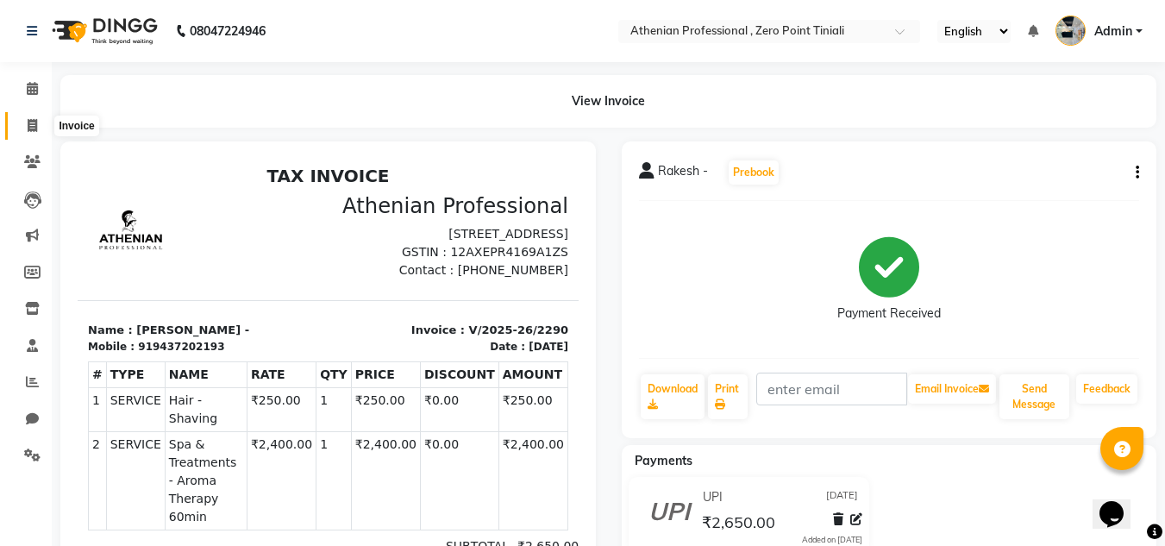
click at [46, 131] on span at bounding box center [32, 126] width 30 height 20
select select "service"
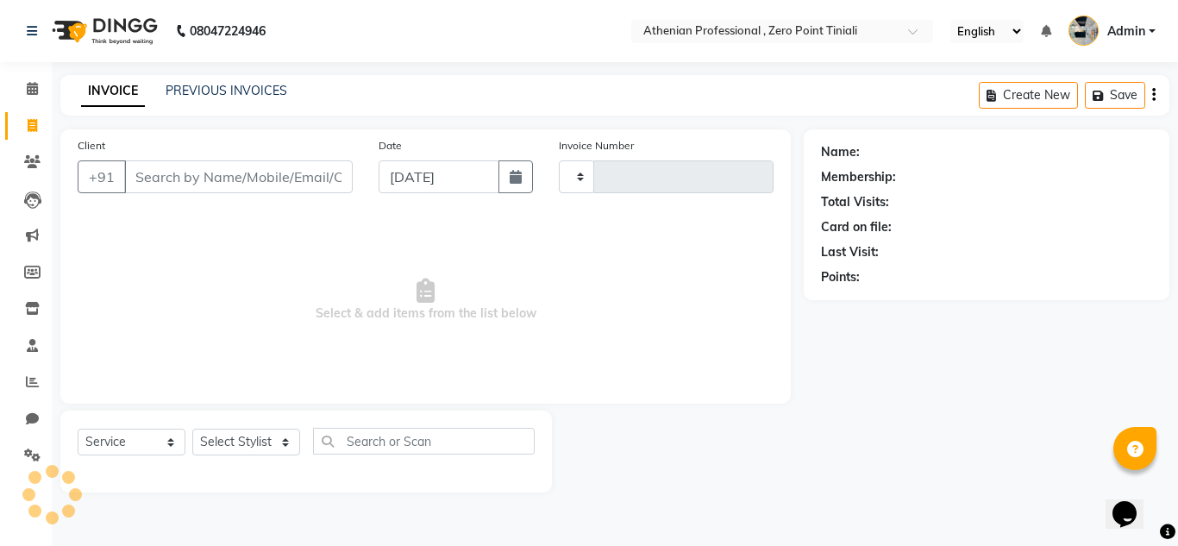
type input "2291"
select select "8300"
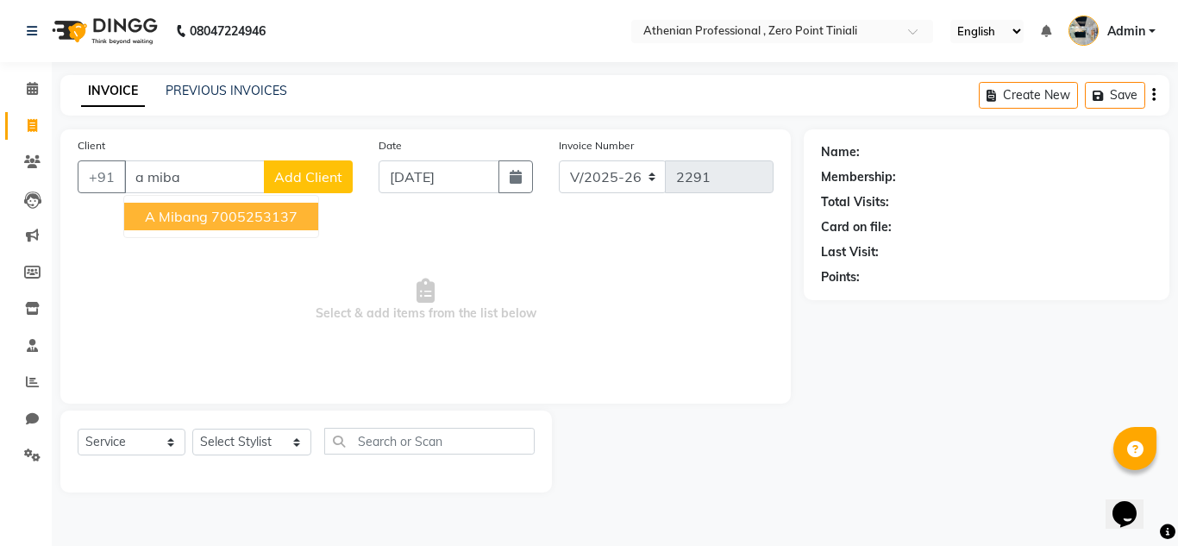
click at [211, 210] on ngb-highlight "7005253137" at bounding box center [254, 216] width 86 height 17
type input "7005253137"
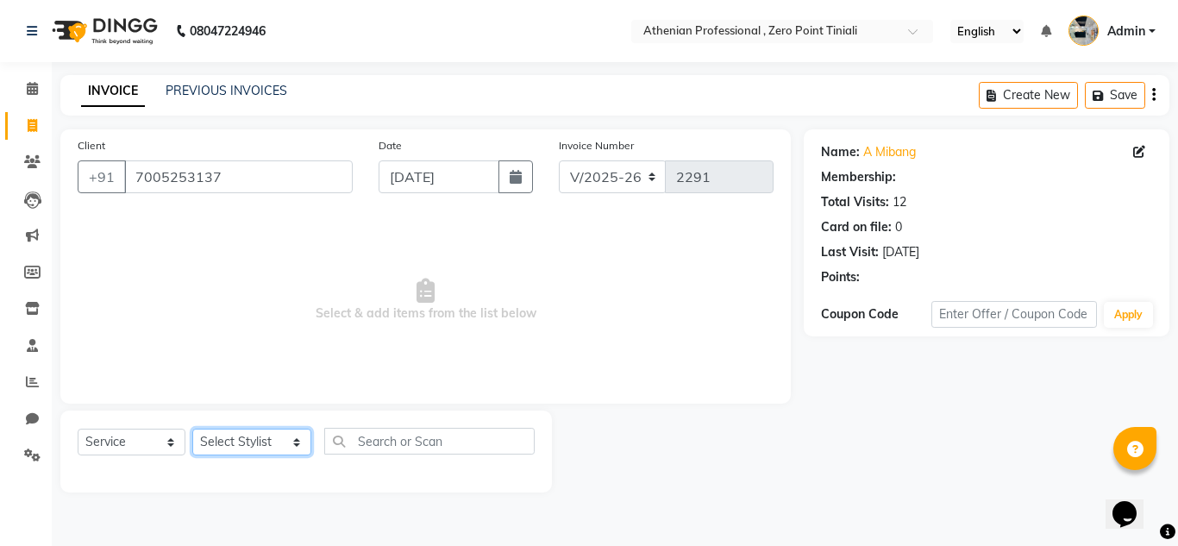
select select "1: Object"
click at [269, 442] on select "Select Stylist [PERSON_NAME][MEDICAL_DATA] Admin [PERSON_NAME] BIHAM LINDUM NEM…" at bounding box center [251, 442] width 119 height 27
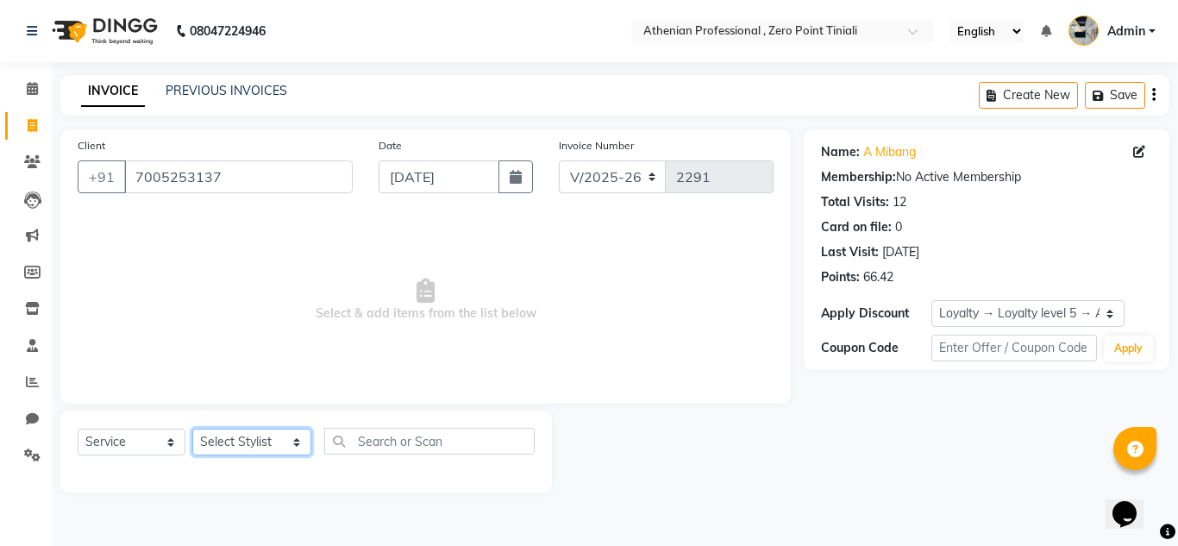
select select "80203"
click at [192, 429] on select "Select Stylist [PERSON_NAME][MEDICAL_DATA] Admin [PERSON_NAME] BIHAM LINDUM NEM…" at bounding box center [251, 442] width 119 height 27
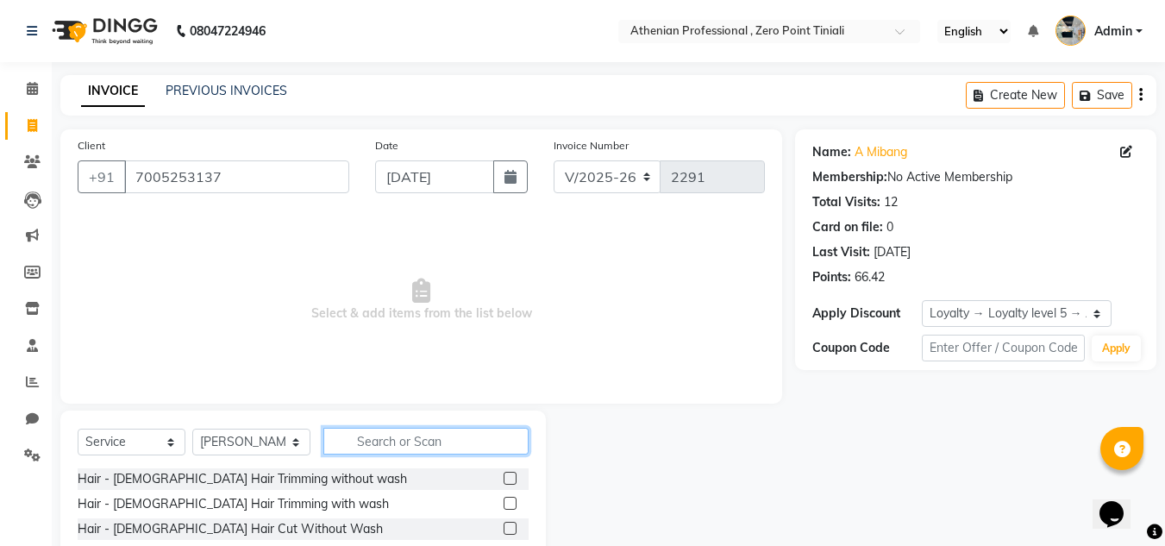
click at [412, 444] on input "text" at bounding box center [425, 441] width 205 height 27
type input "root tou"
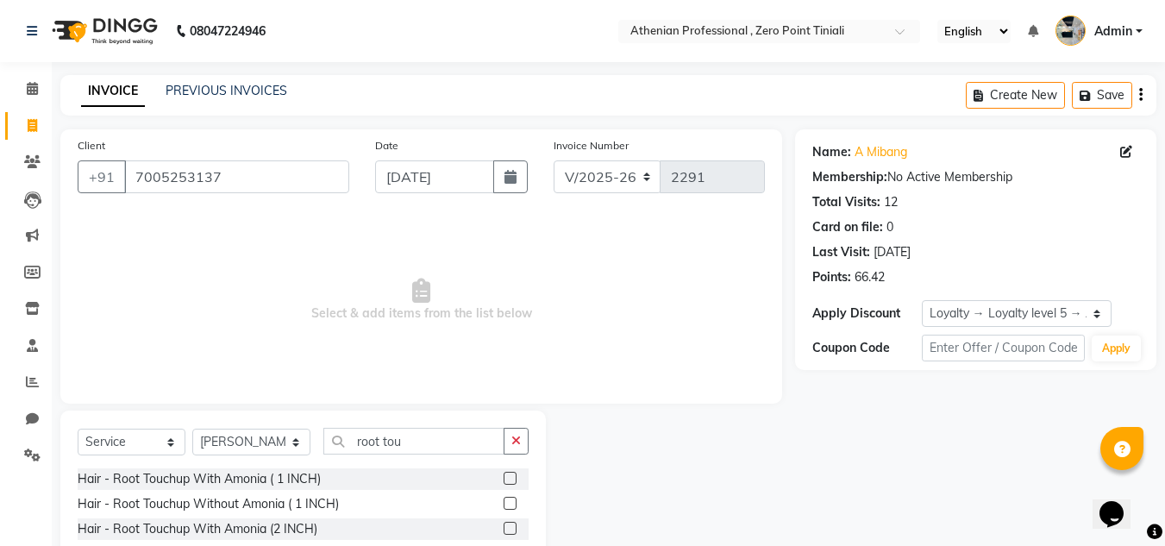
click at [511, 479] on label at bounding box center [510, 478] width 13 height 13
click at [511, 479] on input "checkbox" at bounding box center [509, 478] width 11 height 11
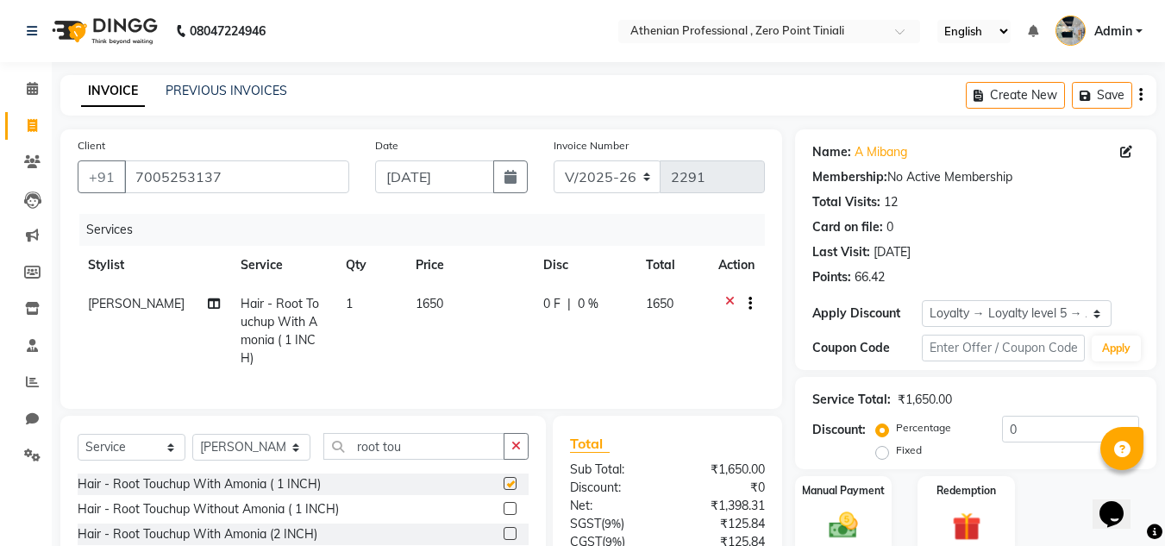
checkbox input "false"
click at [253, 434] on select "Select Stylist [PERSON_NAME][MEDICAL_DATA] Admin [PERSON_NAME] BIHAM LINDUM NEM…" at bounding box center [251, 447] width 118 height 27
select select "80205"
click at [192, 434] on select "Select Stylist [PERSON_NAME][MEDICAL_DATA] Admin [PERSON_NAME] BIHAM LINDUM NEM…" at bounding box center [251, 447] width 118 height 27
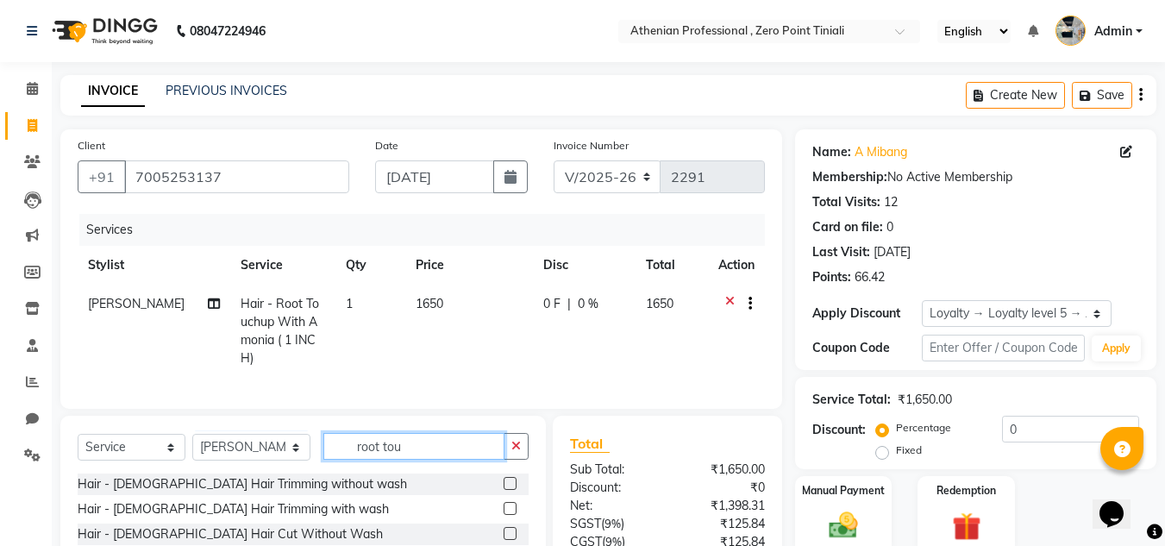
drag, startPoint x: 437, startPoint y: 442, endPoint x: 270, endPoint y: 454, distance: 167.7
click at [270, 454] on div "Select Service Product Membership Package Voucher Prepaid Gift Card Select Styl…" at bounding box center [303, 453] width 451 height 41
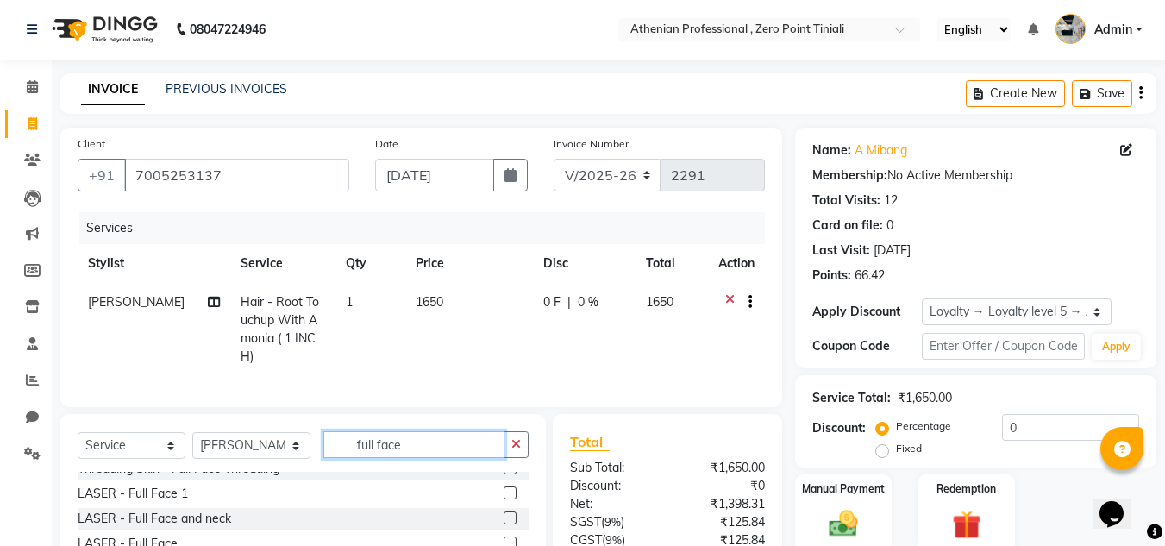
scroll to position [15, 0]
type input "full face"
click at [504, 536] on label at bounding box center [510, 542] width 13 height 13
click at [504, 537] on input "checkbox" at bounding box center [509, 542] width 11 height 11
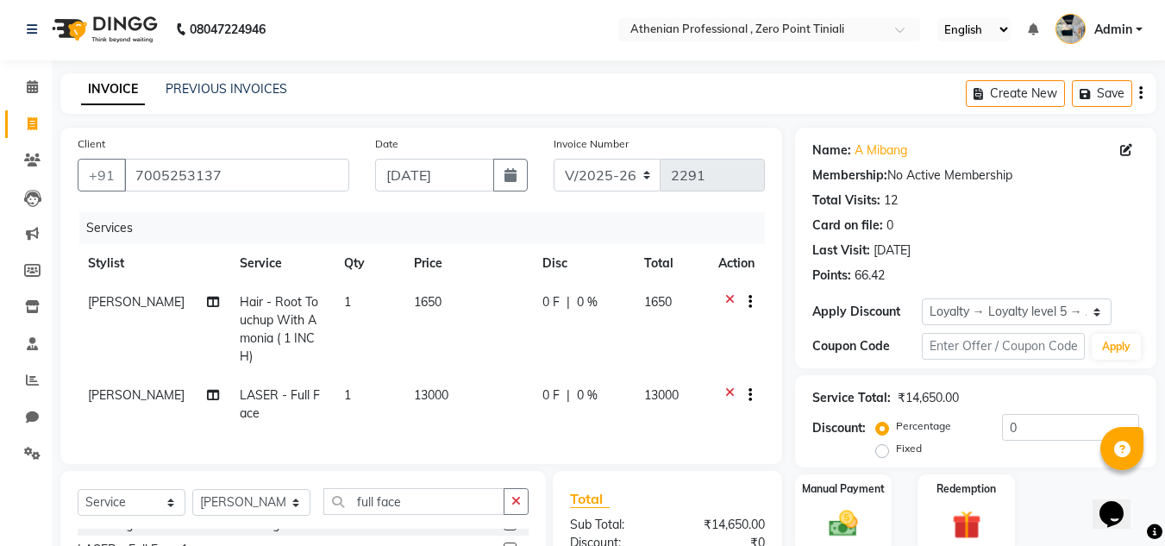
checkbox input "false"
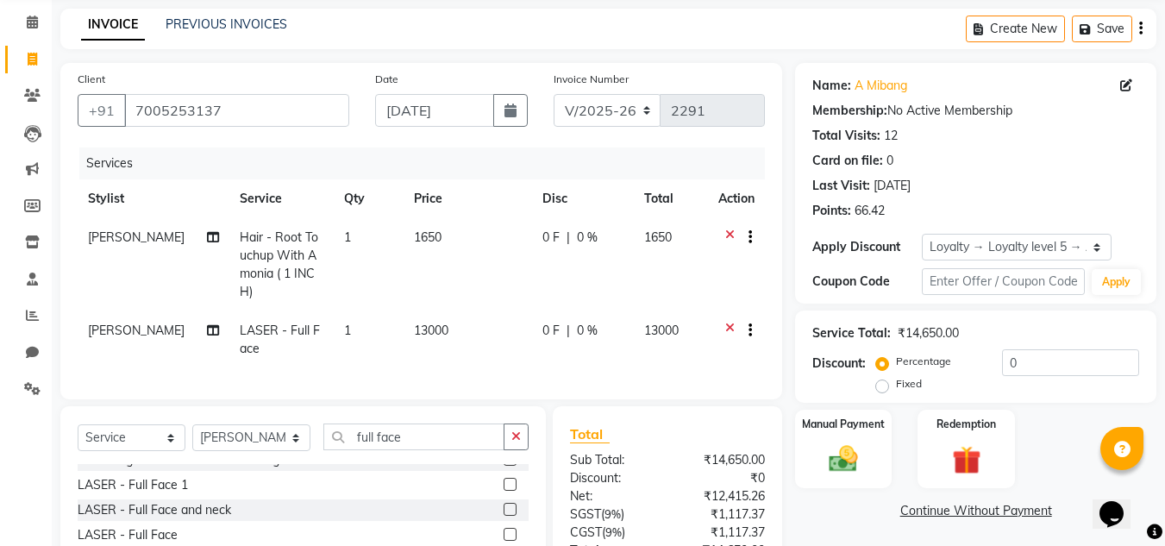
scroll to position [67, 0]
click at [504, 502] on label at bounding box center [510, 508] width 13 height 13
click at [504, 504] on input "checkbox" at bounding box center [509, 509] width 11 height 11
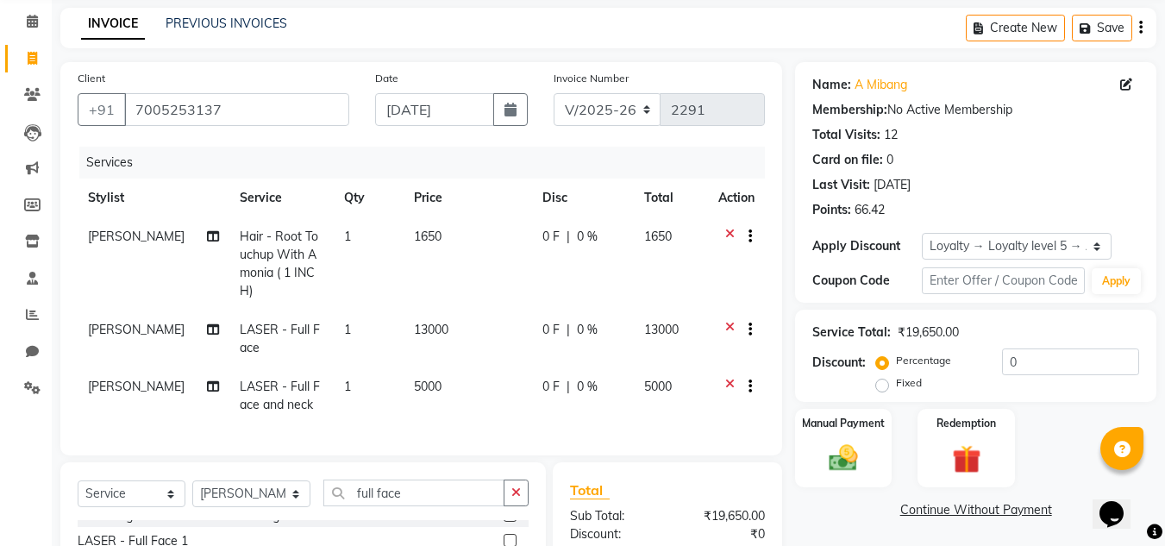
checkbox input "false"
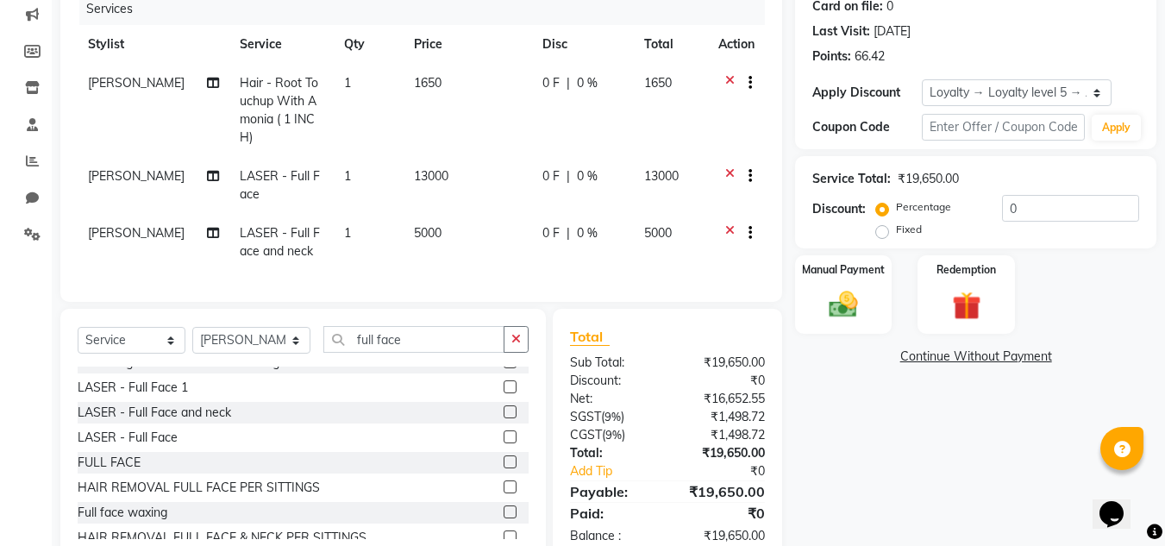
scroll to position [0, 0]
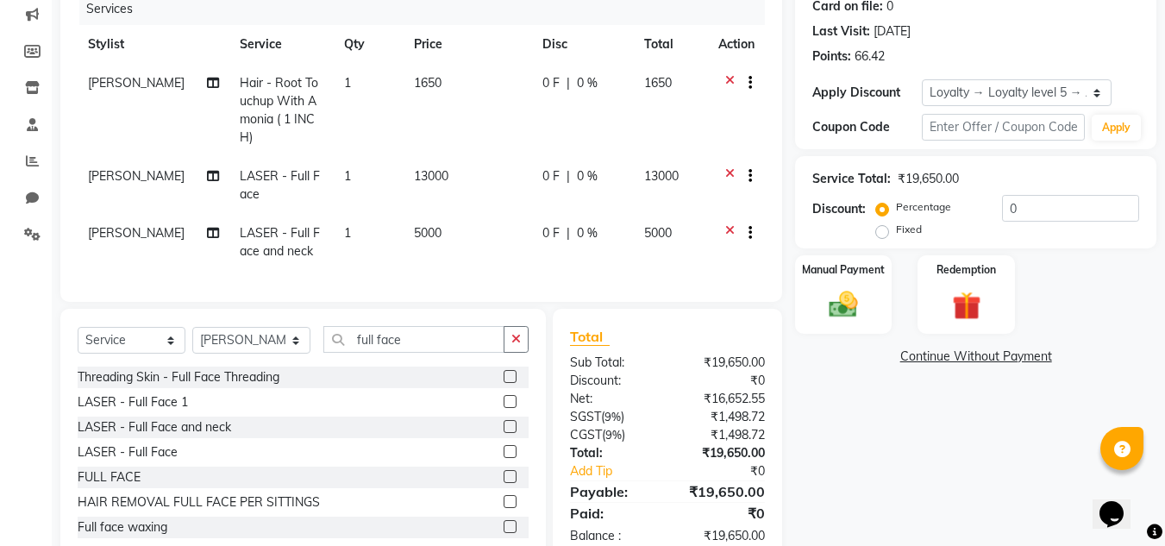
click at [504, 395] on label at bounding box center [510, 401] width 13 height 13
click at [504, 397] on input "checkbox" at bounding box center [509, 402] width 11 height 11
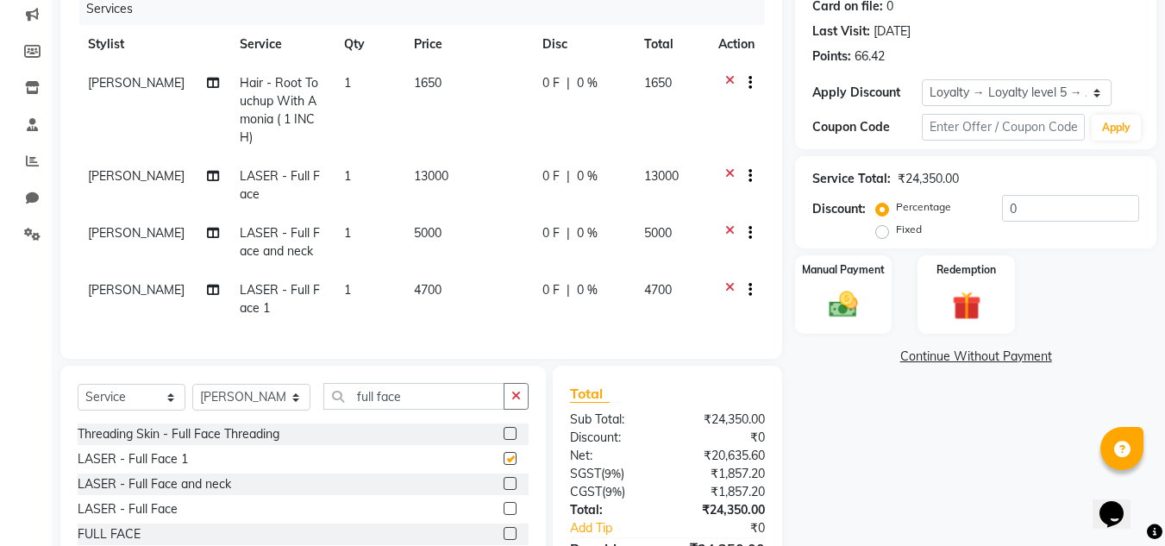
checkbox input "false"
click at [728, 224] on icon at bounding box center [729, 235] width 9 height 22
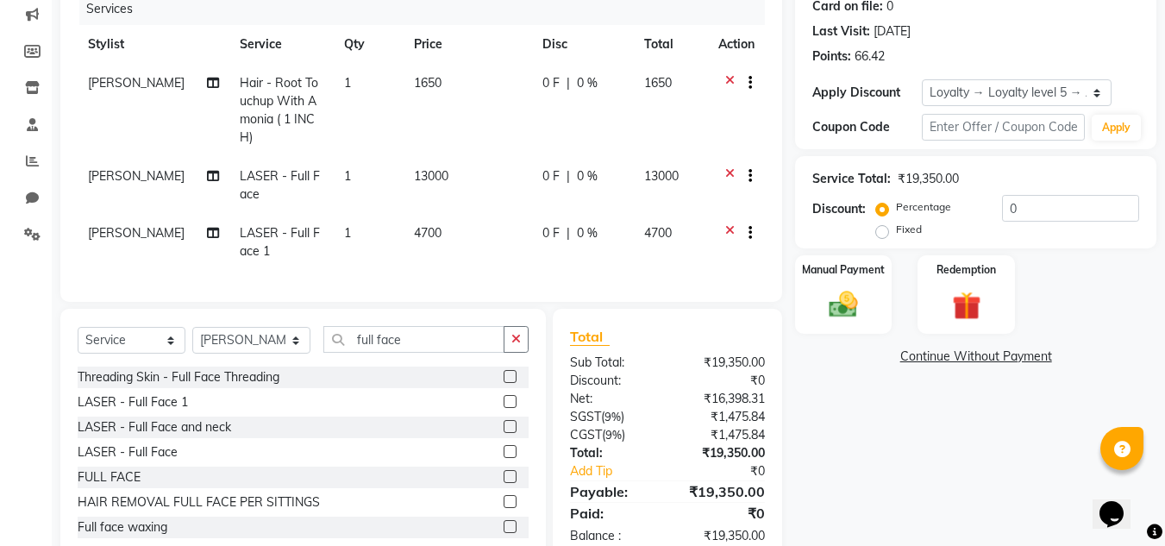
click at [730, 167] on icon at bounding box center [729, 178] width 9 height 22
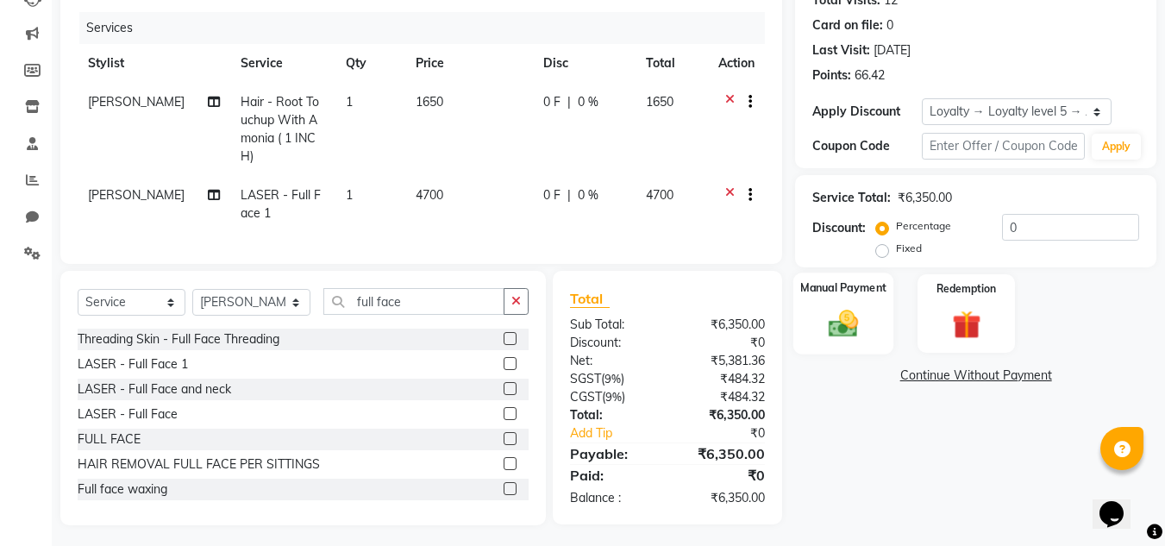
click at [868, 316] on img at bounding box center [843, 323] width 48 height 34
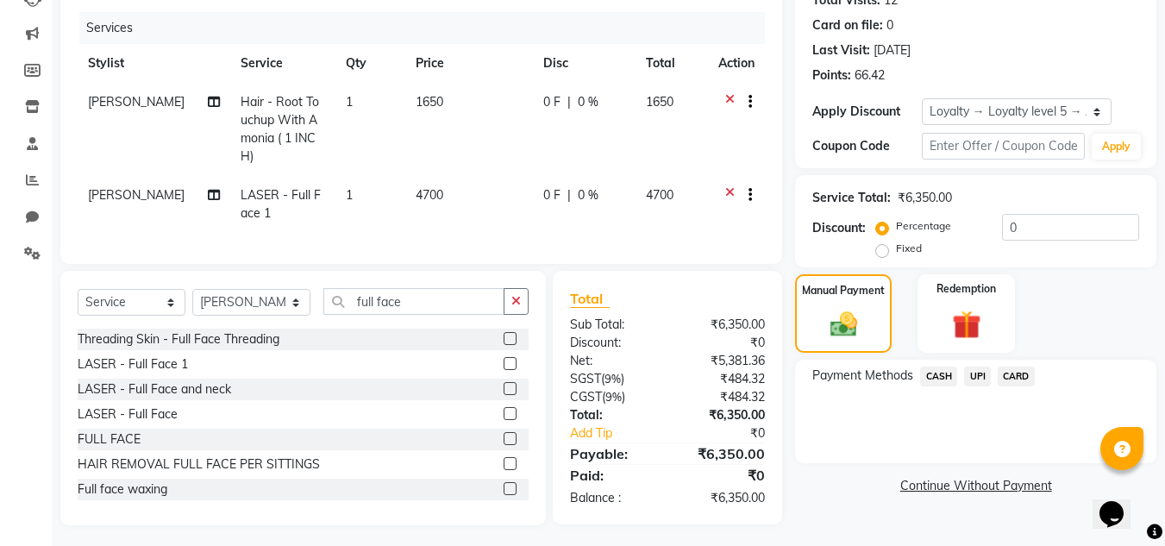
click at [1006, 381] on span "CARD" at bounding box center [1016, 377] width 37 height 20
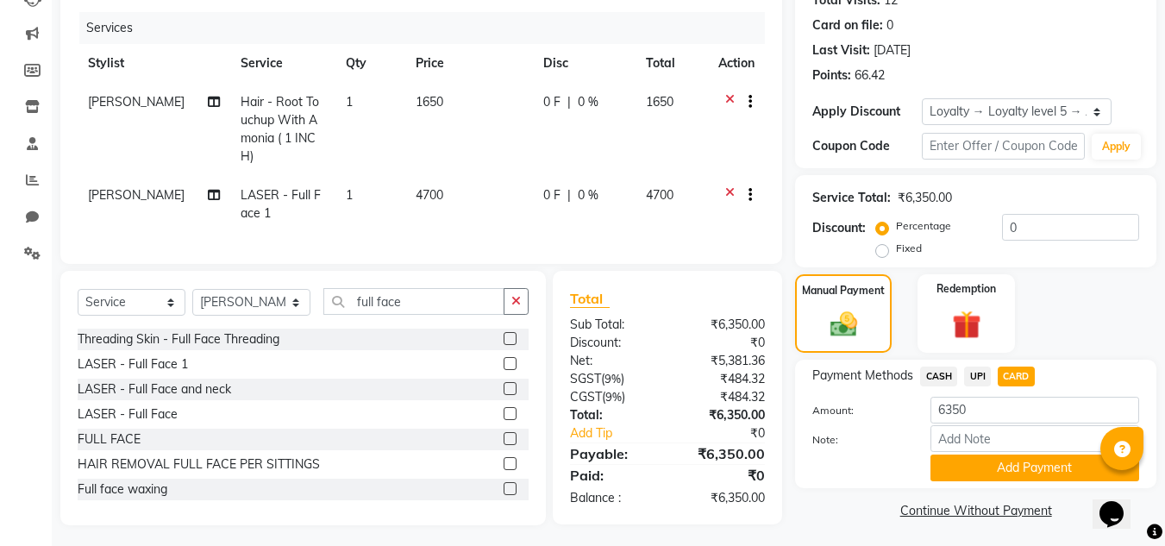
scroll to position [205, 0]
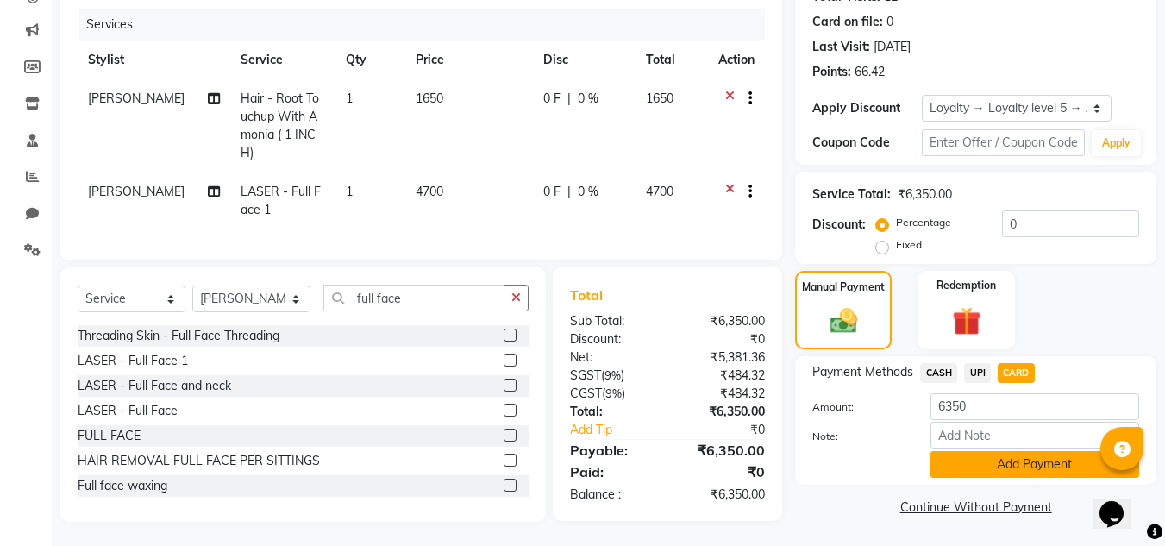
click at [974, 465] on button "Add Payment" at bounding box center [1035, 464] width 209 height 27
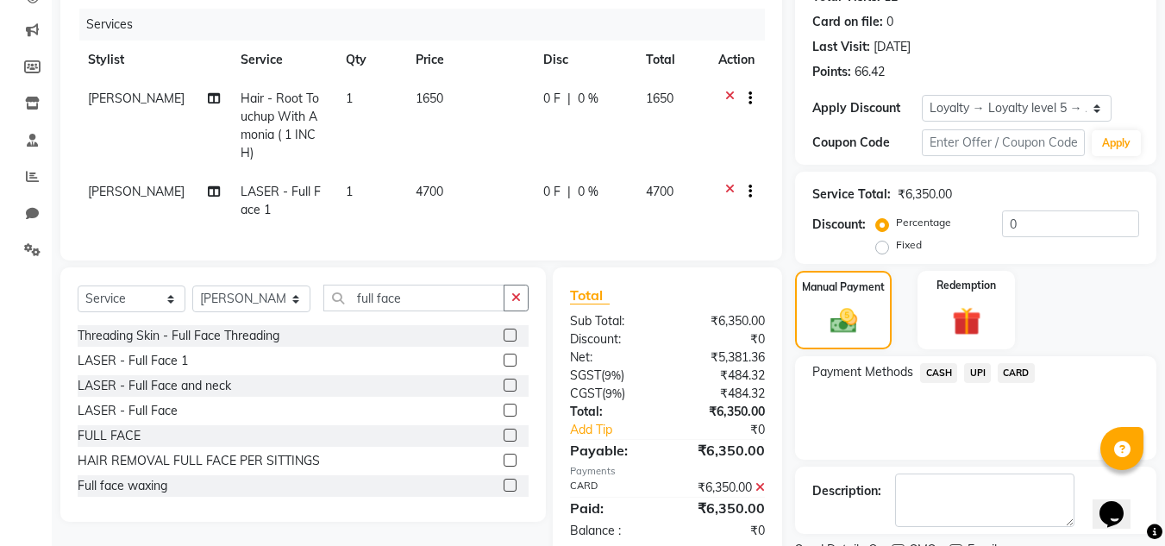
scroll to position [341, 0]
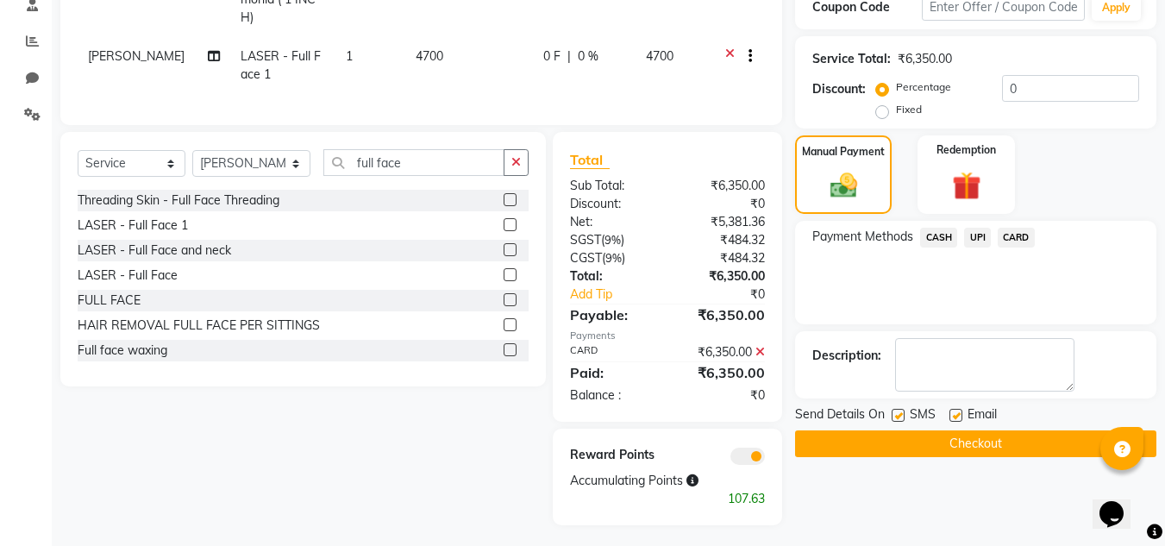
click at [933, 451] on button "Checkout" at bounding box center [975, 443] width 361 height 27
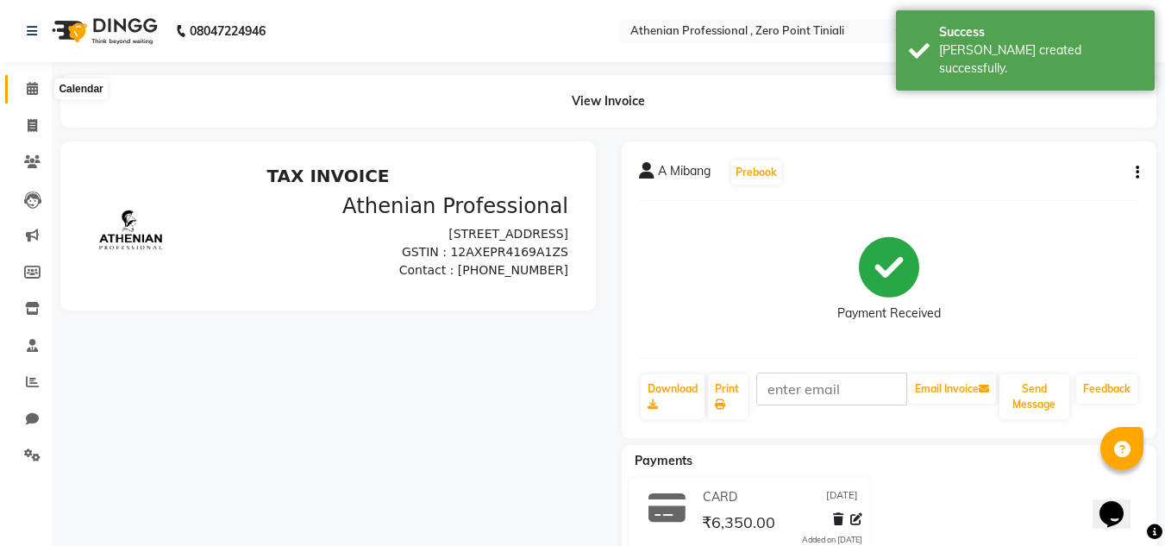
click at [36, 91] on icon at bounding box center [32, 88] width 11 height 13
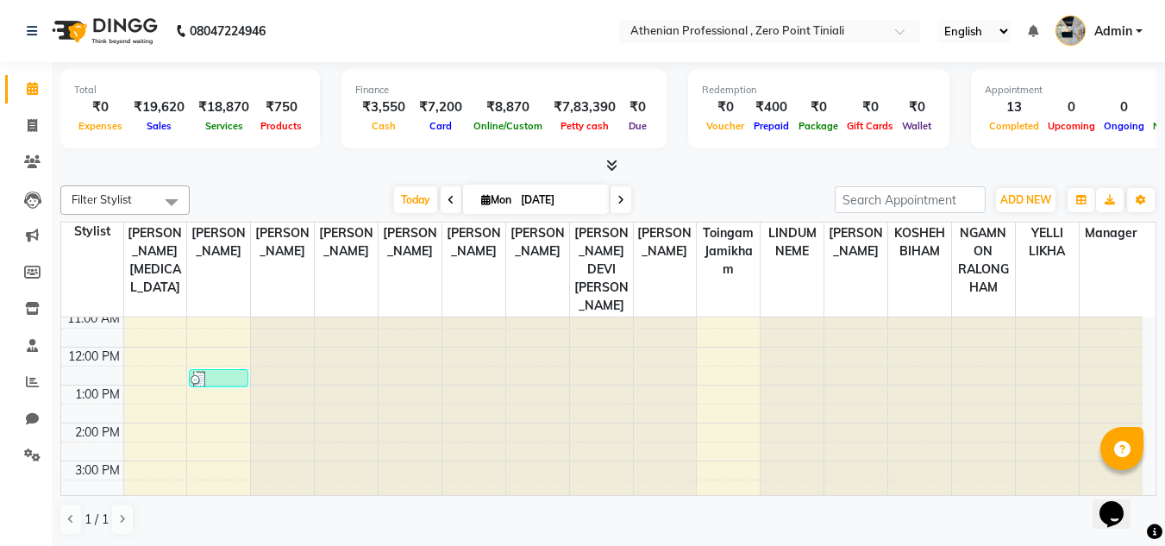
scroll to position [259, 0]
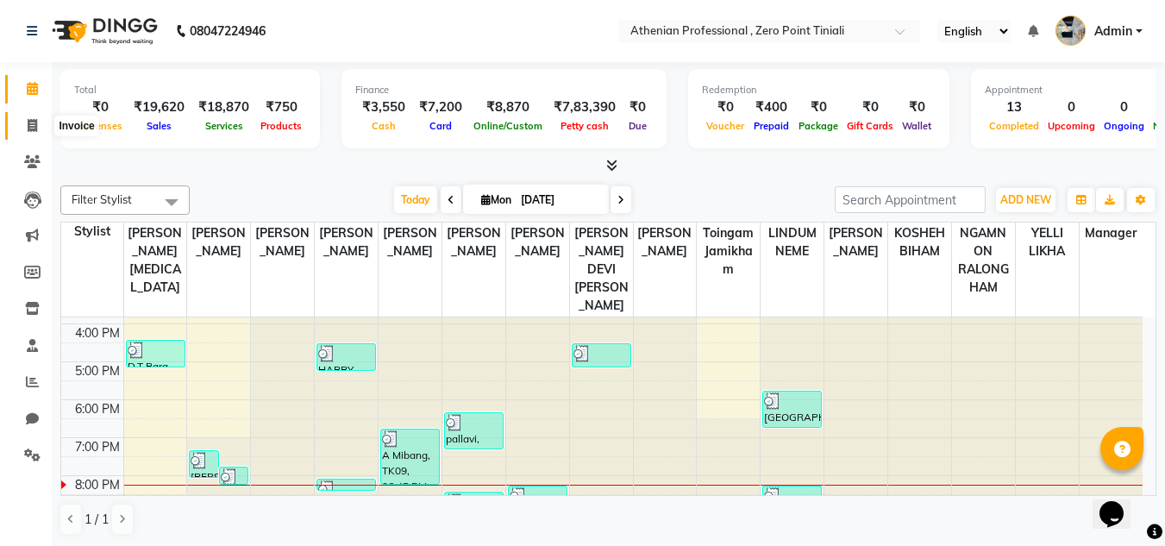
click at [36, 129] on icon at bounding box center [32, 125] width 9 height 13
select select "service"
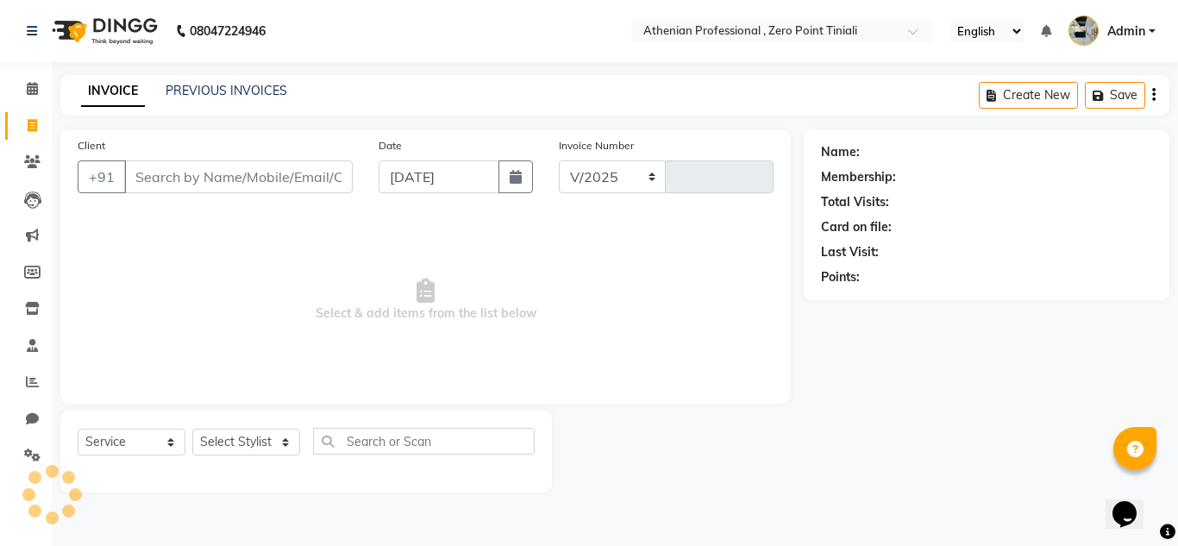
select select "8300"
type input "2292"
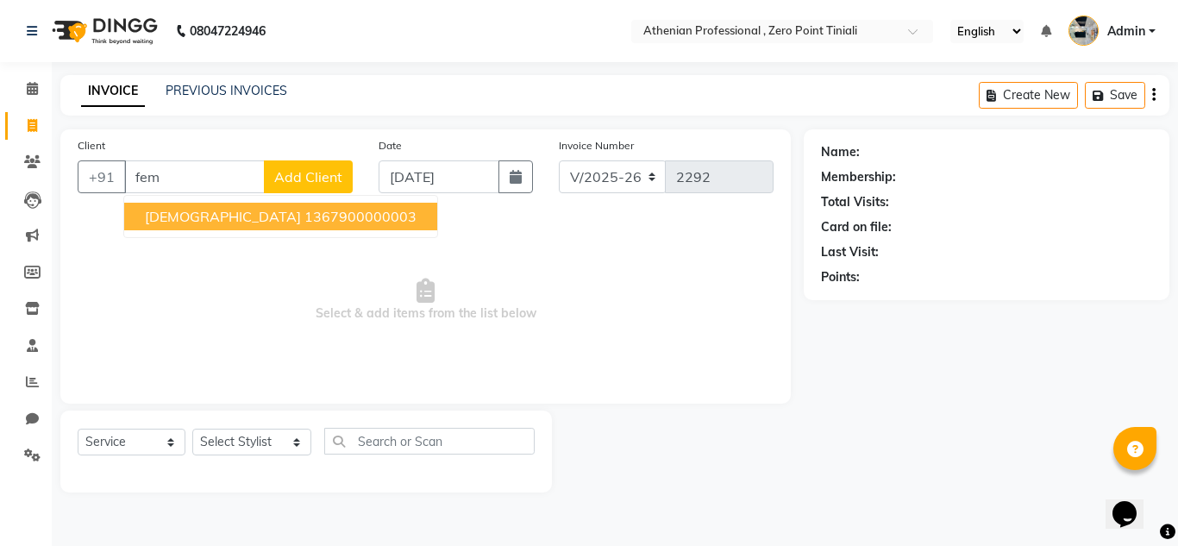
click at [304, 217] on ngb-highlight "1367900000003" at bounding box center [360, 216] width 112 height 17
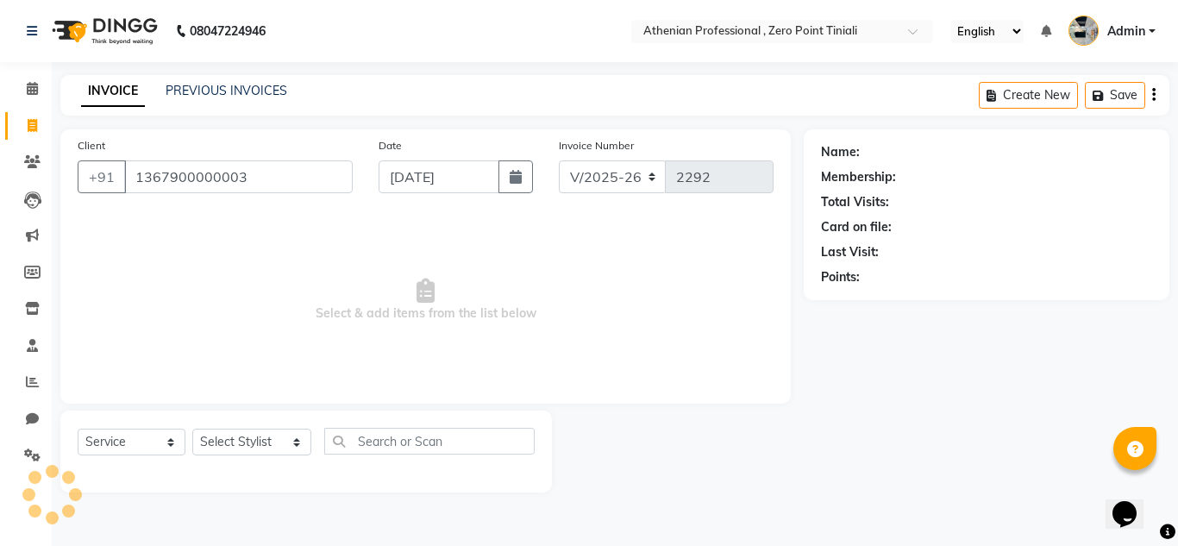
type input "1367900000003"
select select "1: Object"
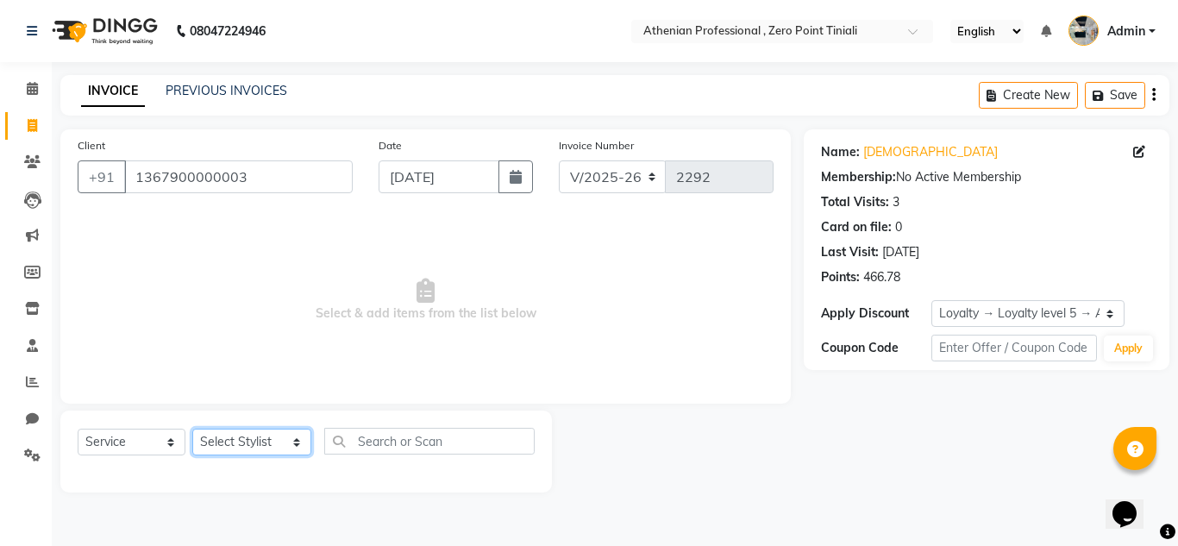
click at [269, 454] on select "Select Stylist [PERSON_NAME][MEDICAL_DATA] Admin [PERSON_NAME] BIHAM LINDUM NEM…" at bounding box center [251, 442] width 119 height 27
select select "80204"
click at [192, 429] on select "Select Stylist [PERSON_NAME][MEDICAL_DATA] Admin [PERSON_NAME] BIHAM LINDUM NEM…" at bounding box center [251, 442] width 119 height 27
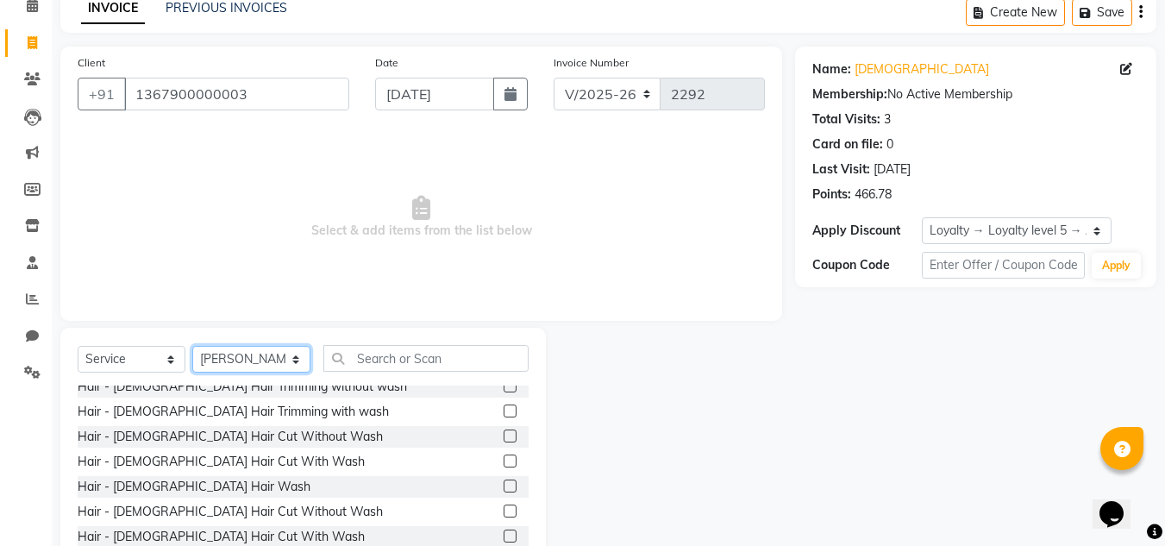
scroll to position [14, 0]
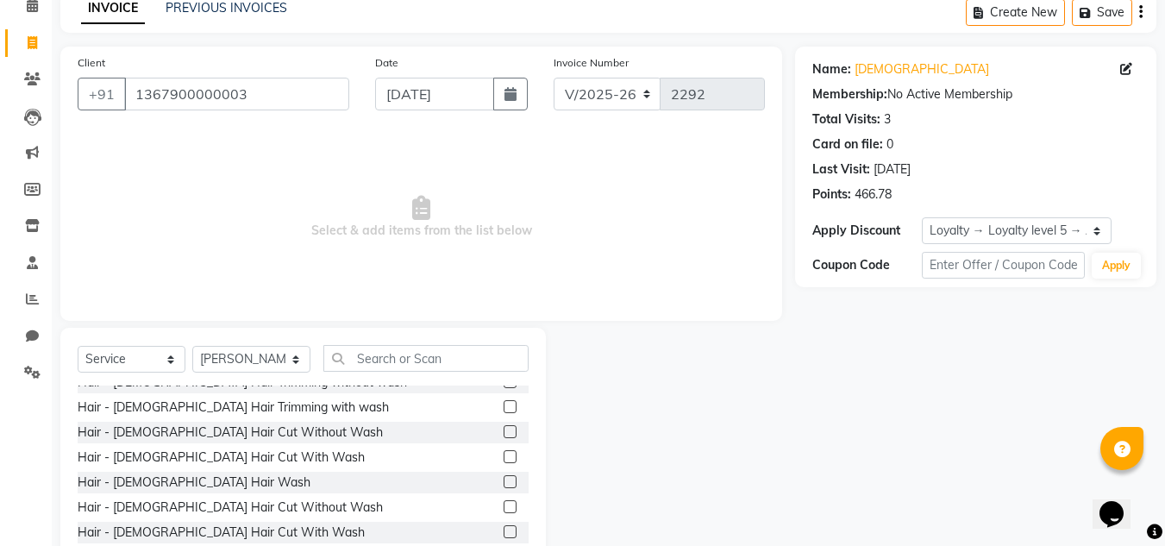
click at [504, 531] on label at bounding box center [510, 531] width 13 height 13
click at [504, 531] on input "checkbox" at bounding box center [509, 532] width 11 height 11
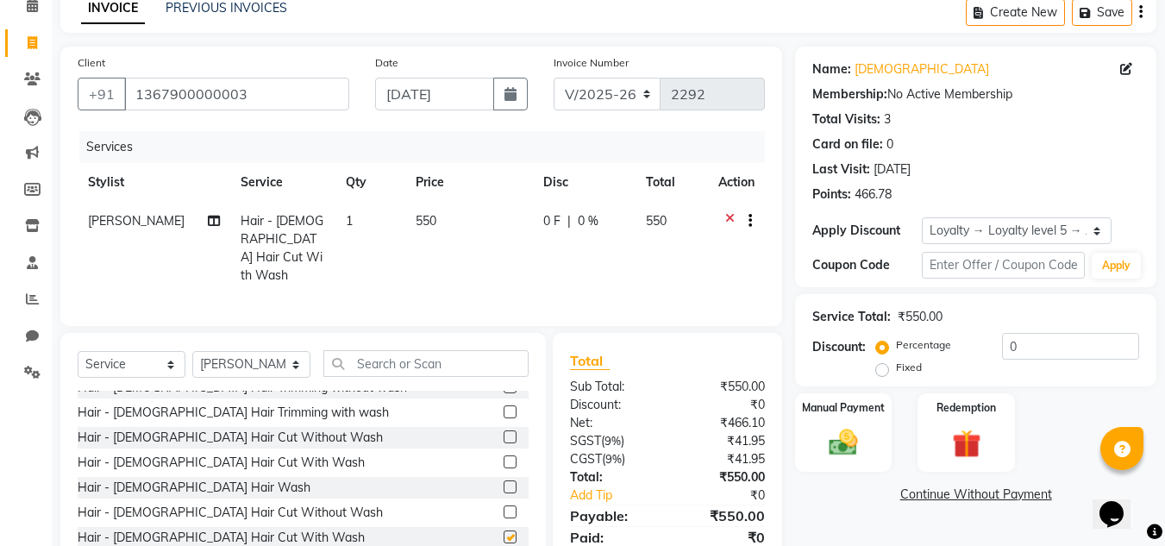
checkbox input "false"
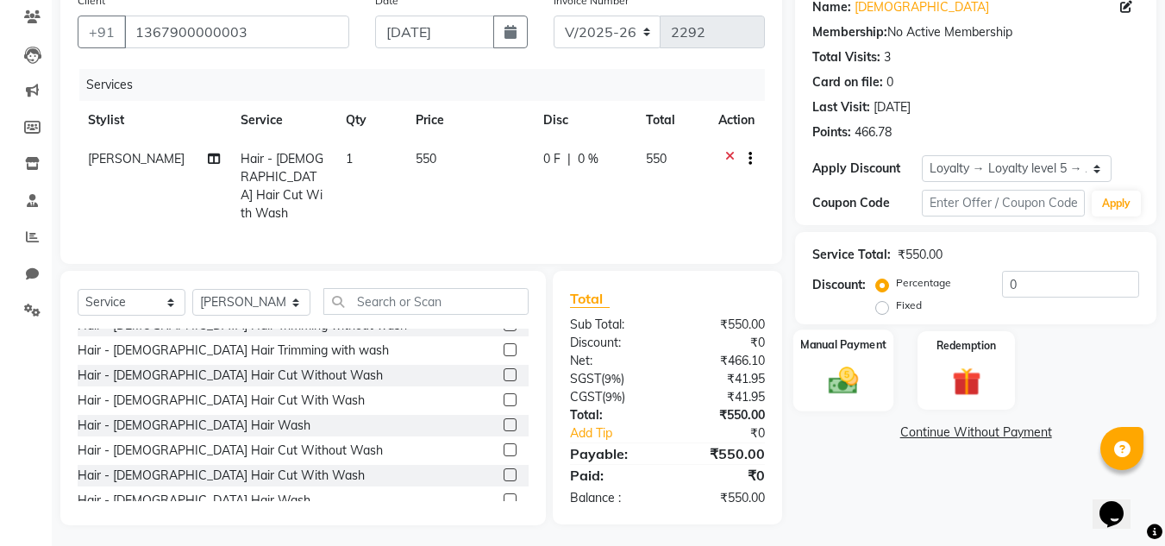
click at [862, 354] on div "Manual Payment" at bounding box center [843, 370] width 101 height 82
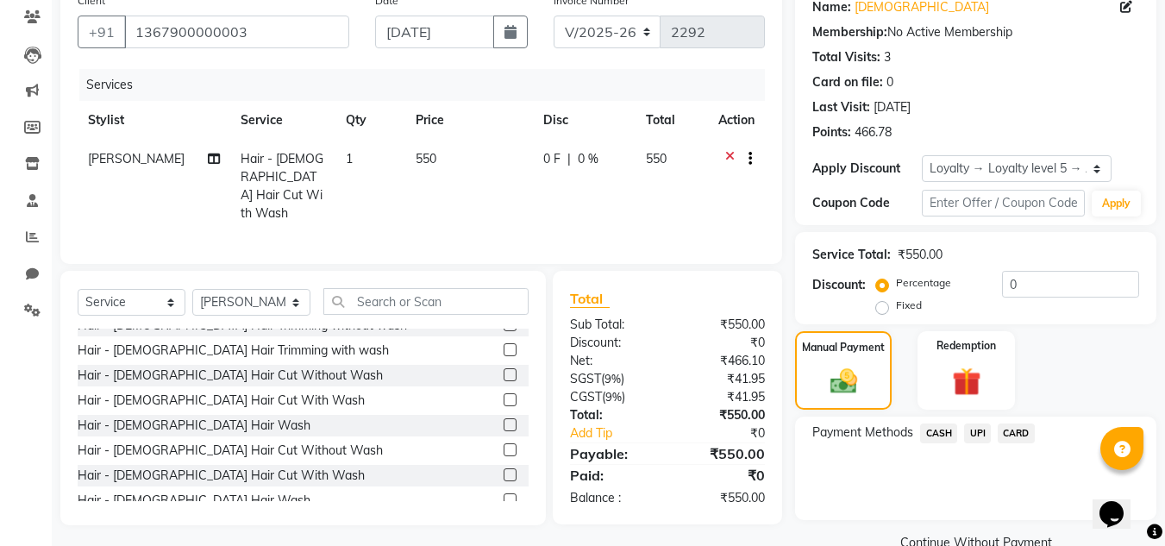
click at [978, 429] on span "UPI" at bounding box center [977, 433] width 27 height 20
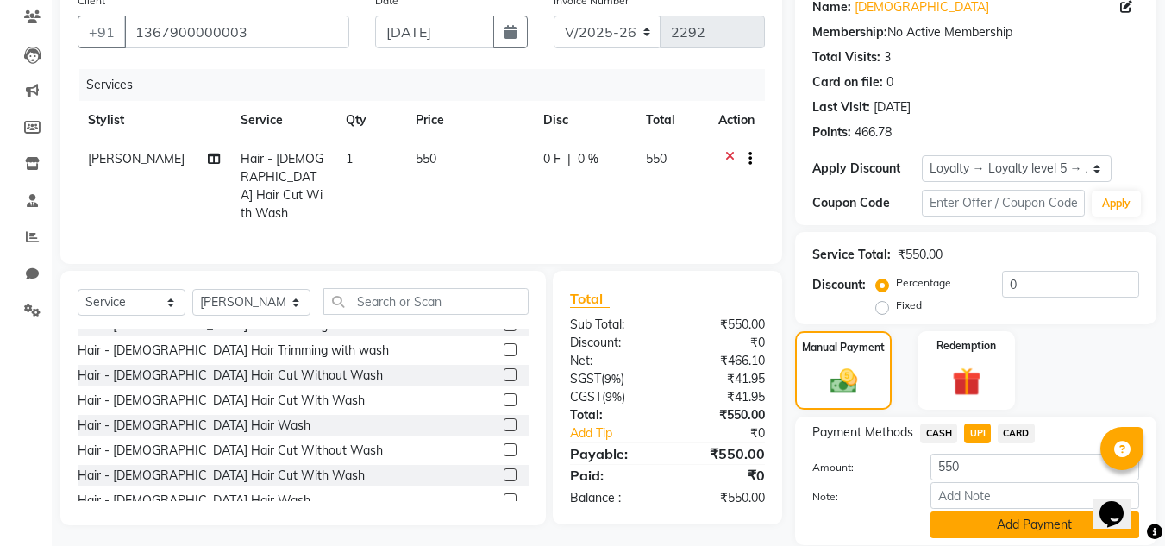
scroll to position [203, 0]
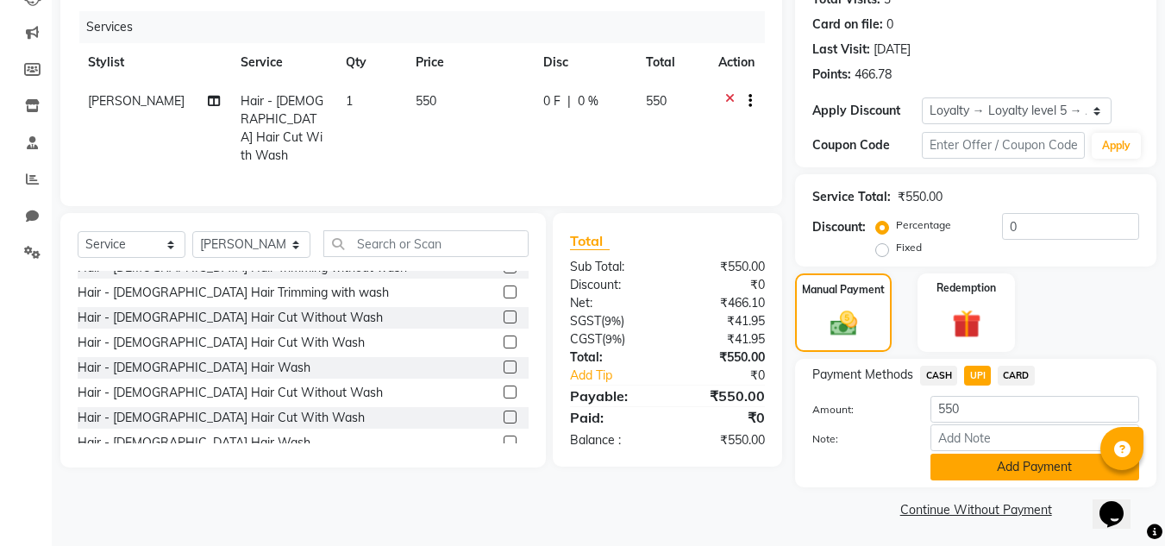
click at [985, 456] on button "Add Payment" at bounding box center [1035, 467] width 209 height 27
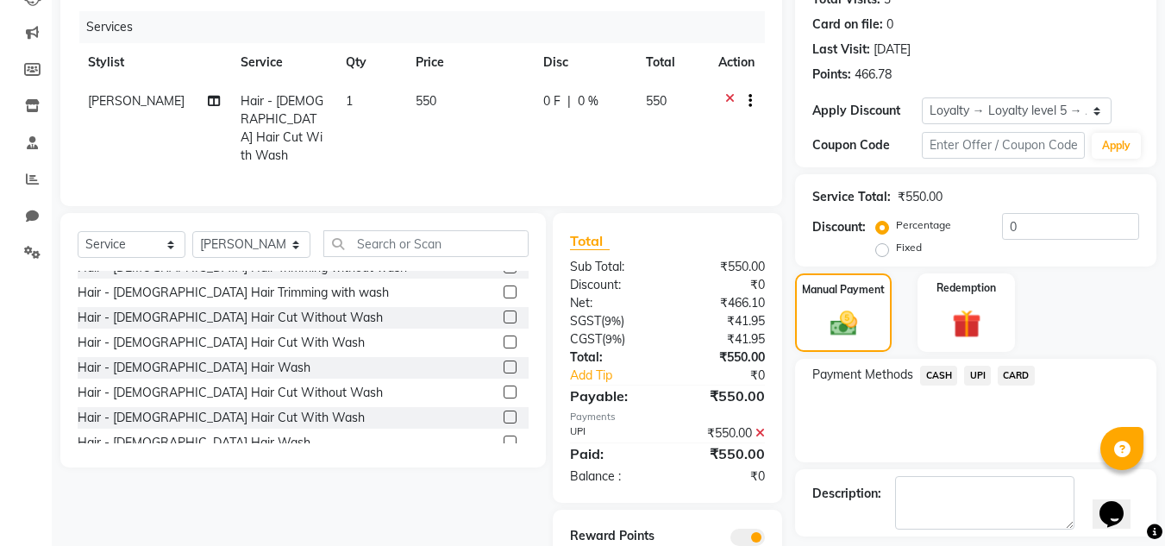
scroll to position [278, 0]
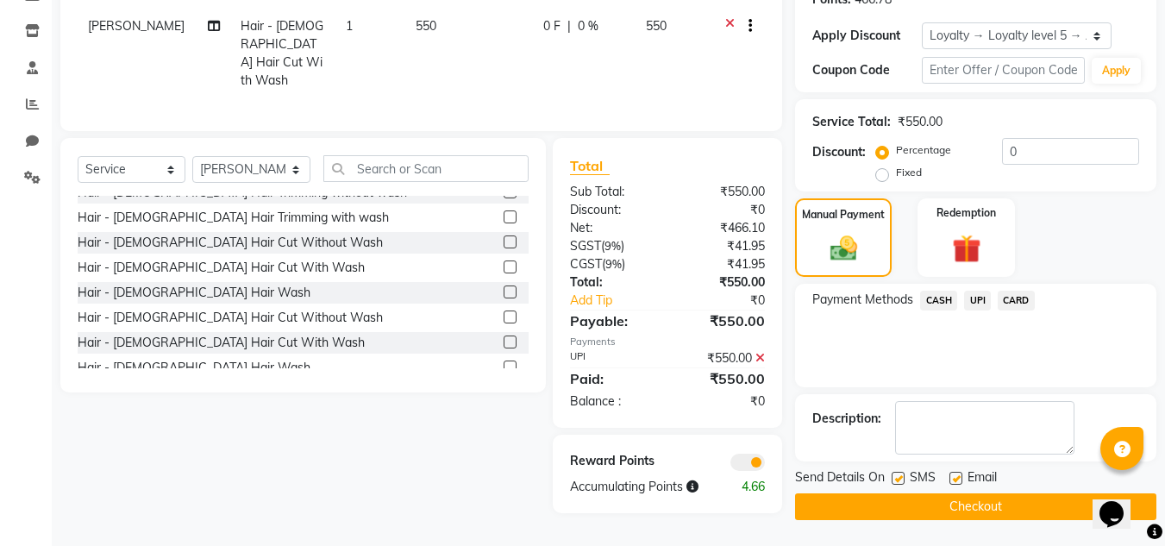
click at [956, 507] on button "Checkout" at bounding box center [975, 506] width 361 height 27
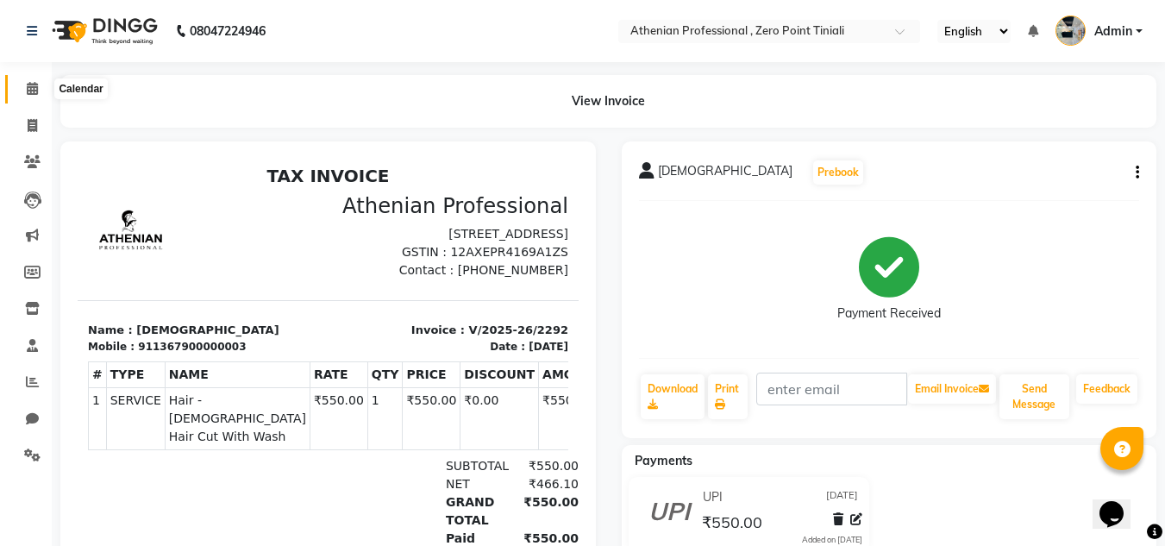
click at [27, 93] on icon at bounding box center [32, 88] width 11 height 13
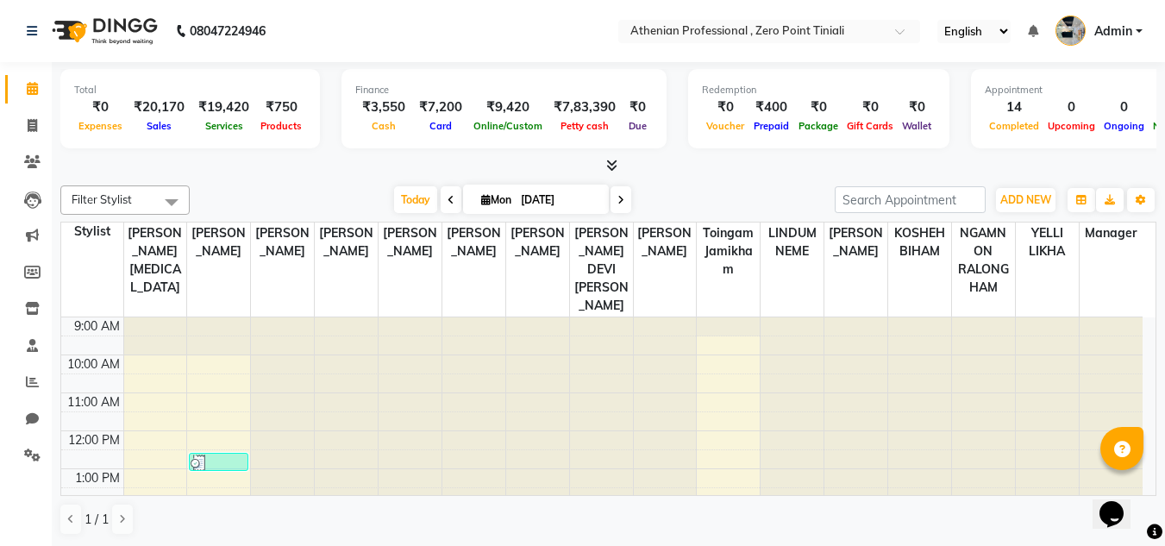
click at [613, 164] on icon at bounding box center [611, 165] width 11 height 13
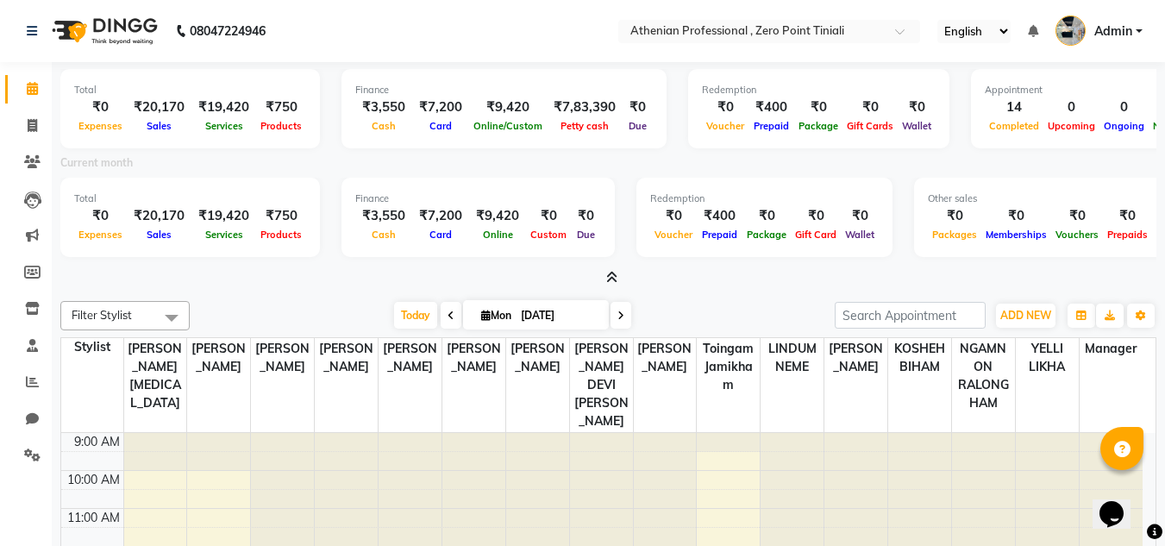
scroll to position [101, 0]
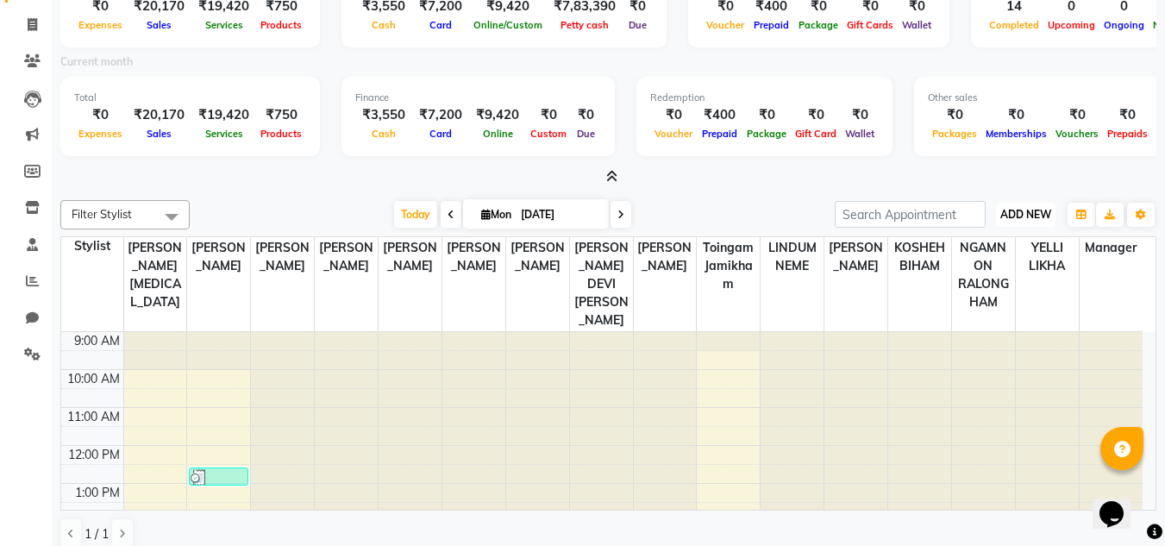
click at [1049, 212] on span "ADD NEW" at bounding box center [1025, 214] width 51 height 13
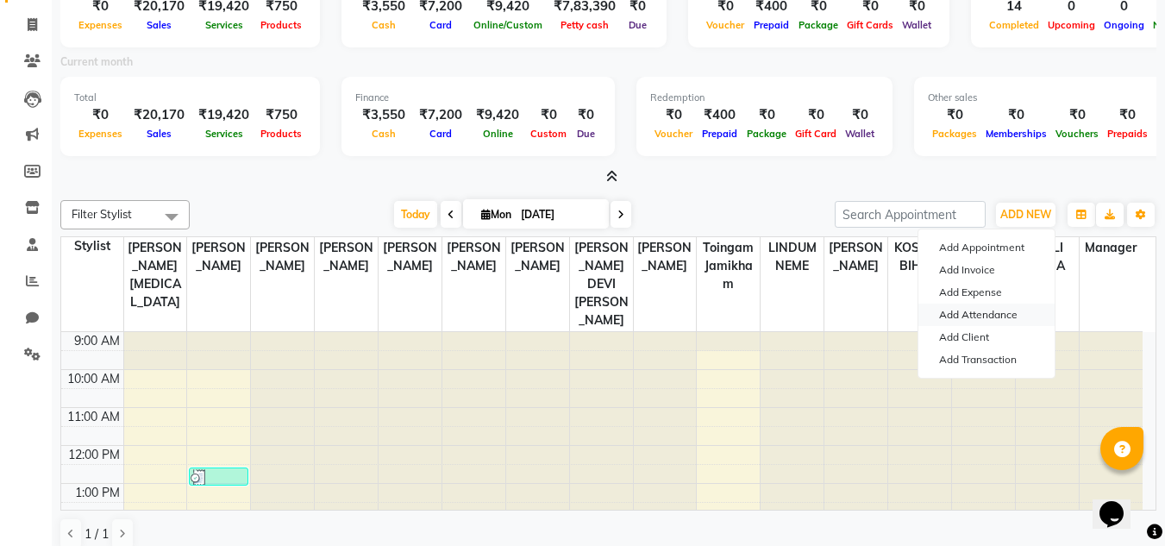
click at [991, 321] on link "Add Attendance" at bounding box center [986, 315] width 136 height 22
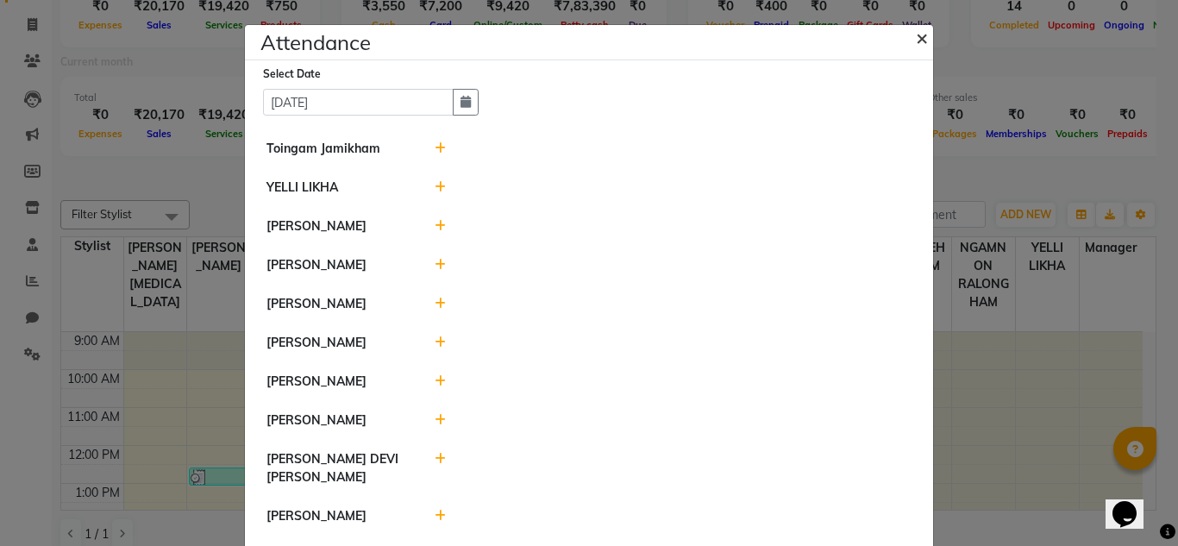
click at [916, 34] on span "×" at bounding box center [922, 37] width 12 height 26
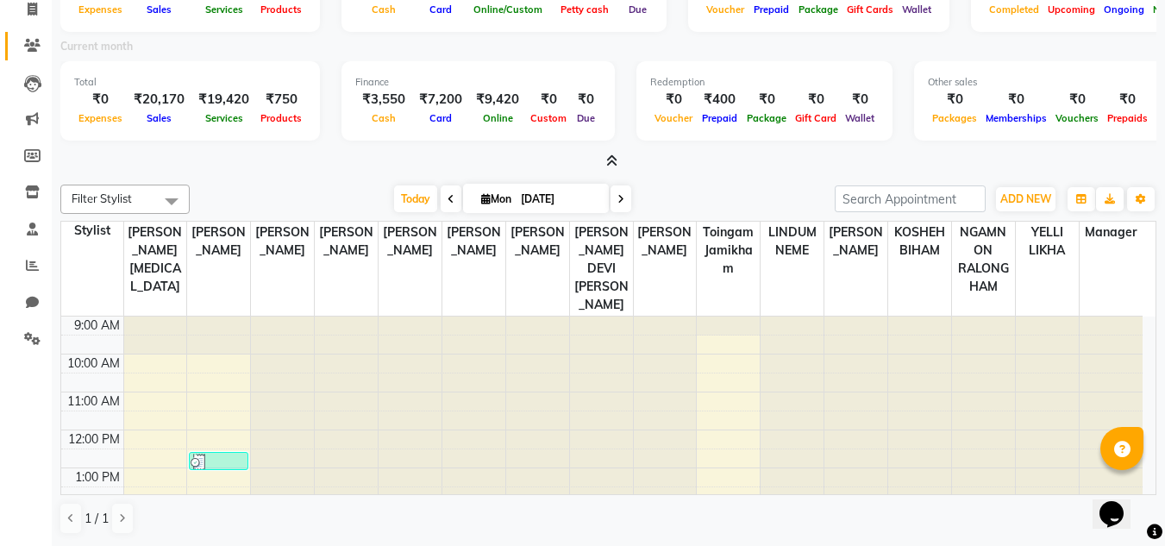
scroll to position [0, 0]
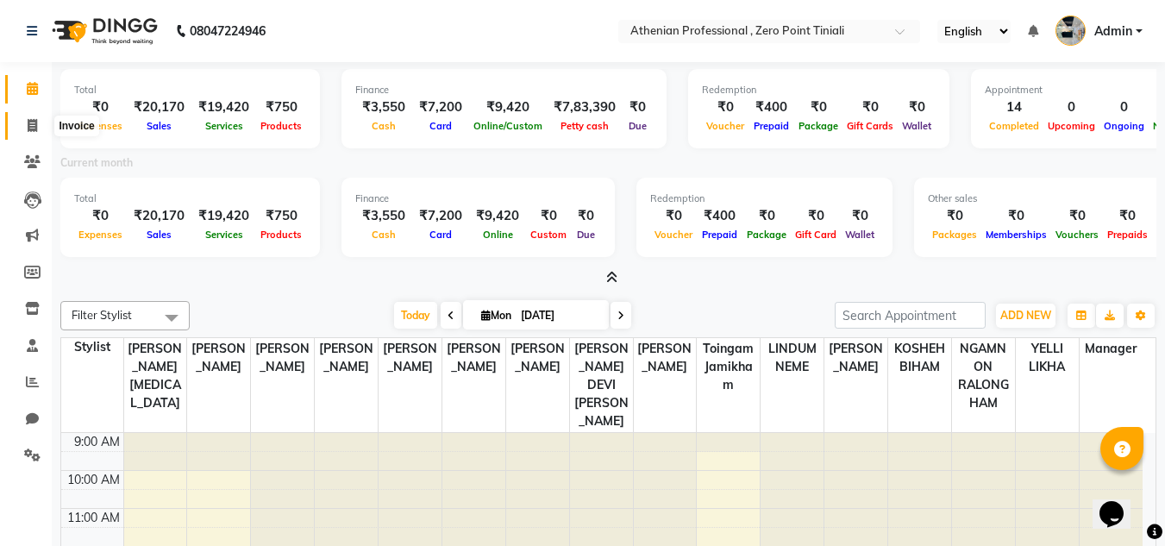
click at [32, 122] on icon at bounding box center [32, 125] width 9 height 13
select select "service"
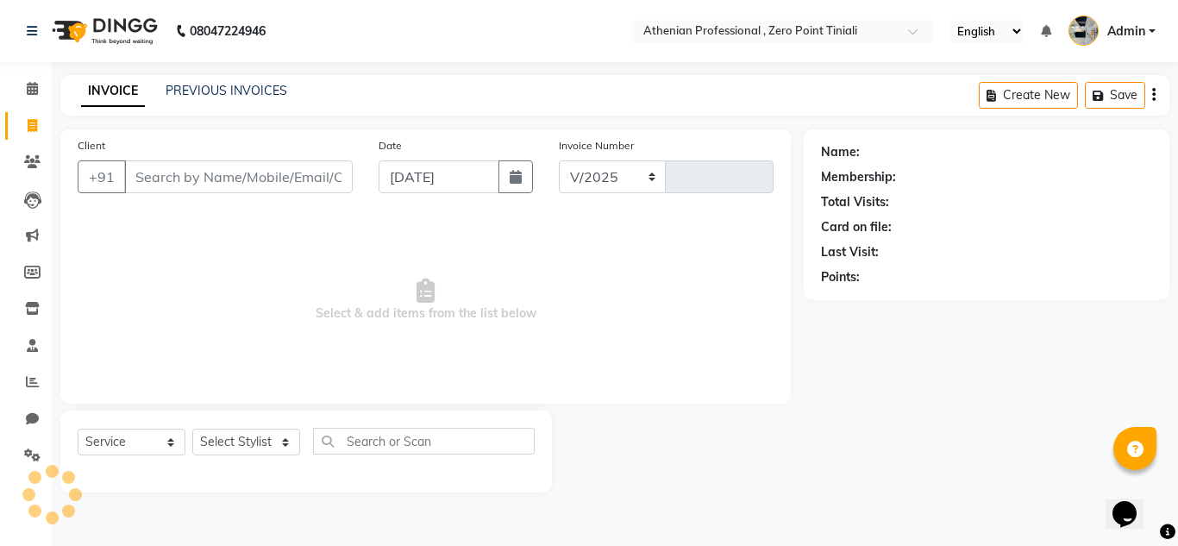
select select "8300"
type input "2293"
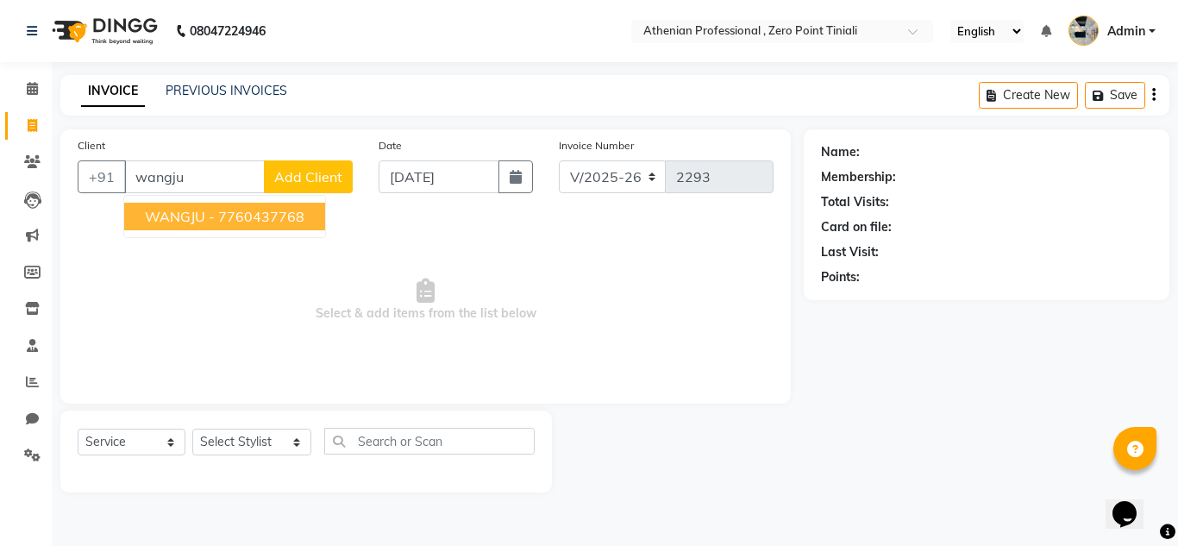
click at [256, 223] on ngb-highlight "7760437768" at bounding box center [261, 216] width 86 height 17
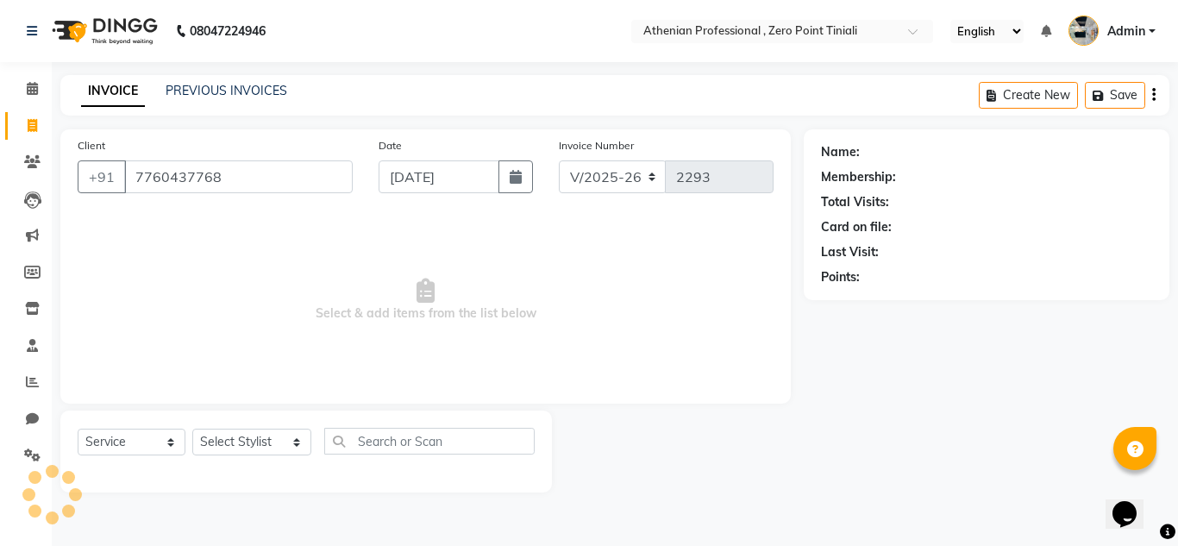
type input "7760437768"
select select "1: Object"
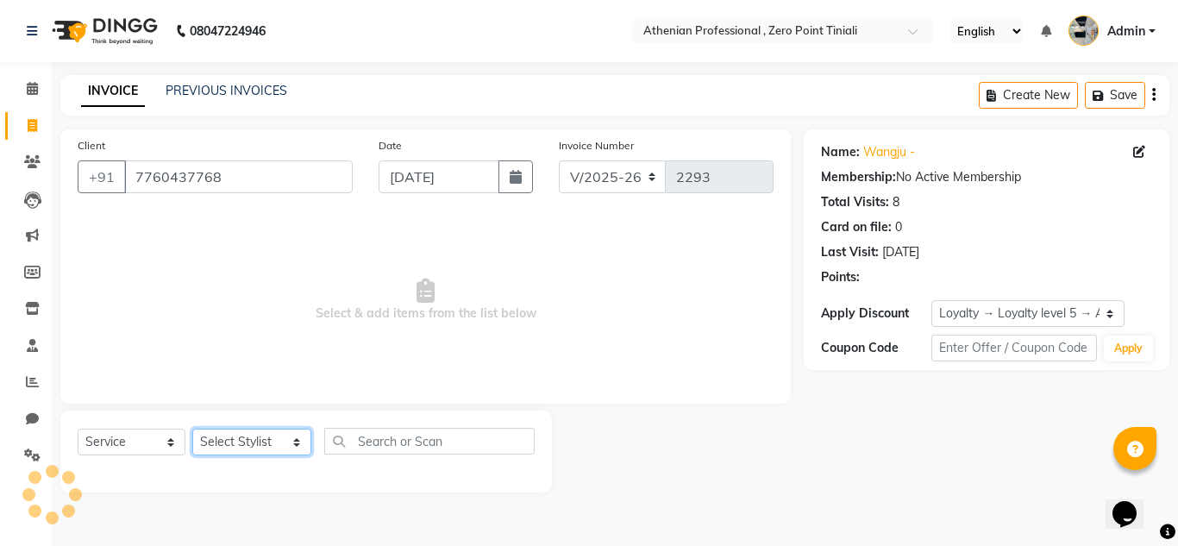
click at [261, 451] on select "Select Stylist [PERSON_NAME][MEDICAL_DATA] Admin [PERSON_NAME] BIHAM LINDUM NEM…" at bounding box center [251, 442] width 119 height 27
select select "80205"
click at [192, 429] on select "Select Stylist [PERSON_NAME][MEDICAL_DATA] Admin [PERSON_NAME] BIHAM LINDUM NEM…" at bounding box center [251, 442] width 119 height 27
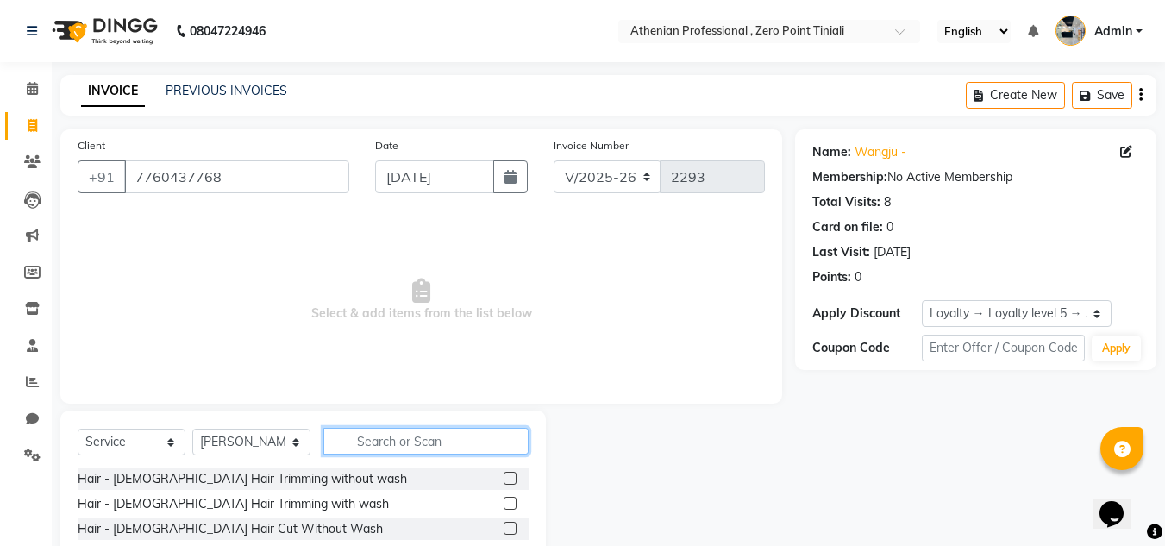
click at [405, 434] on input "text" at bounding box center [425, 441] width 205 height 27
type input "head ne"
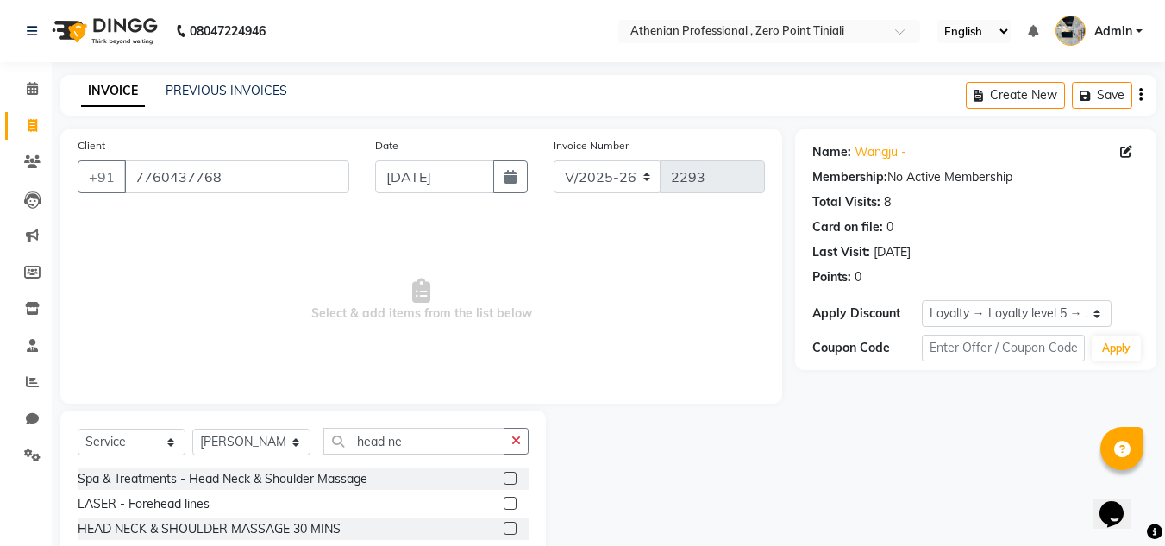
click at [513, 480] on label at bounding box center [510, 478] width 13 height 13
click at [513, 480] on input "checkbox" at bounding box center [509, 478] width 11 height 11
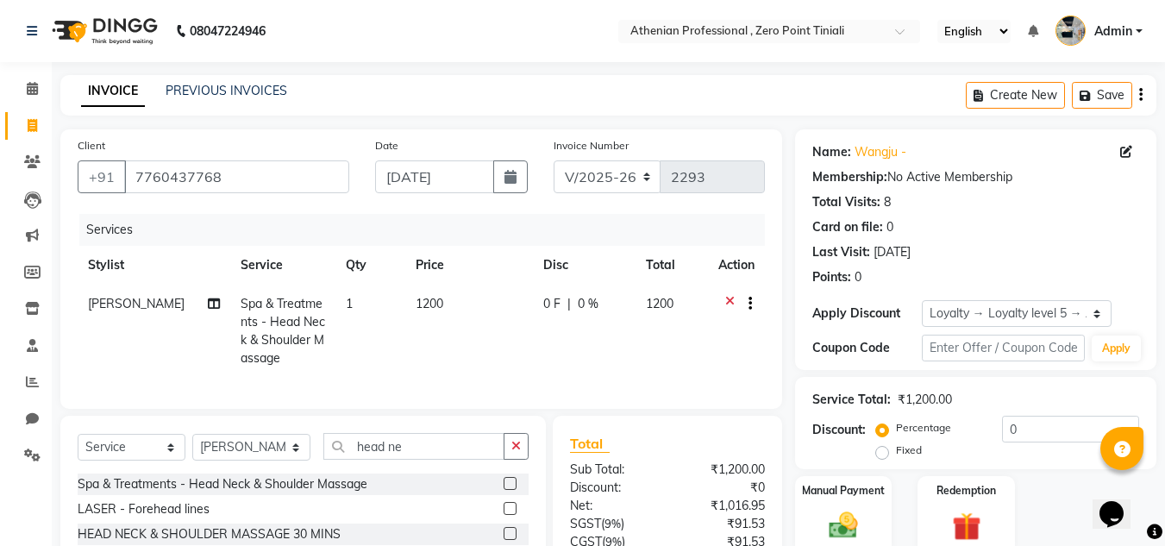
click at [513, 490] on label at bounding box center [510, 483] width 13 height 13
click at [513, 490] on input "checkbox" at bounding box center [509, 484] width 11 height 11
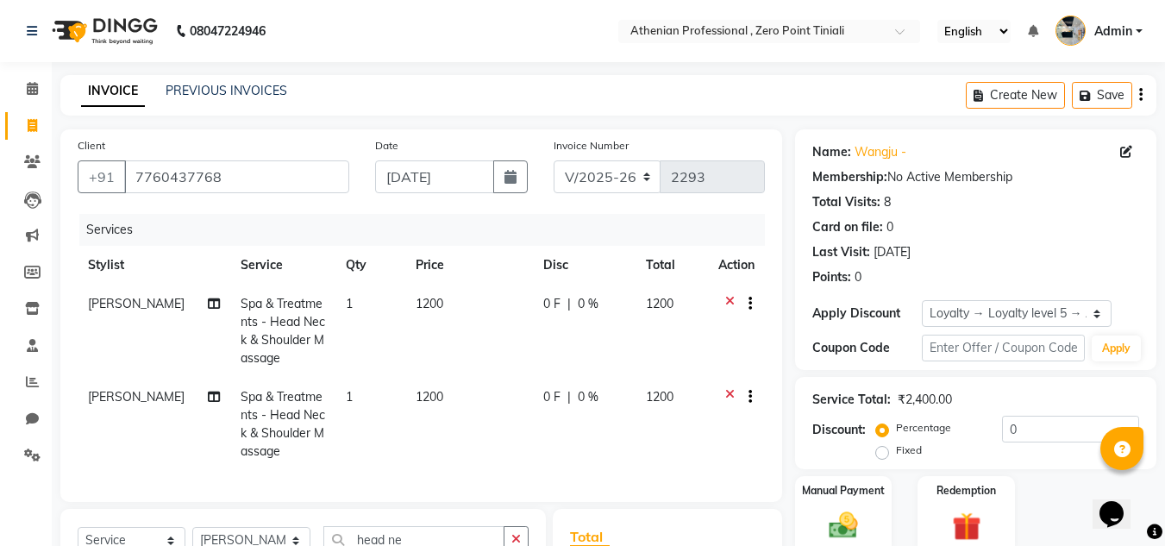
checkbox input "false"
click at [122, 398] on span "[PERSON_NAME]" at bounding box center [136, 397] width 97 height 16
select select "80205"
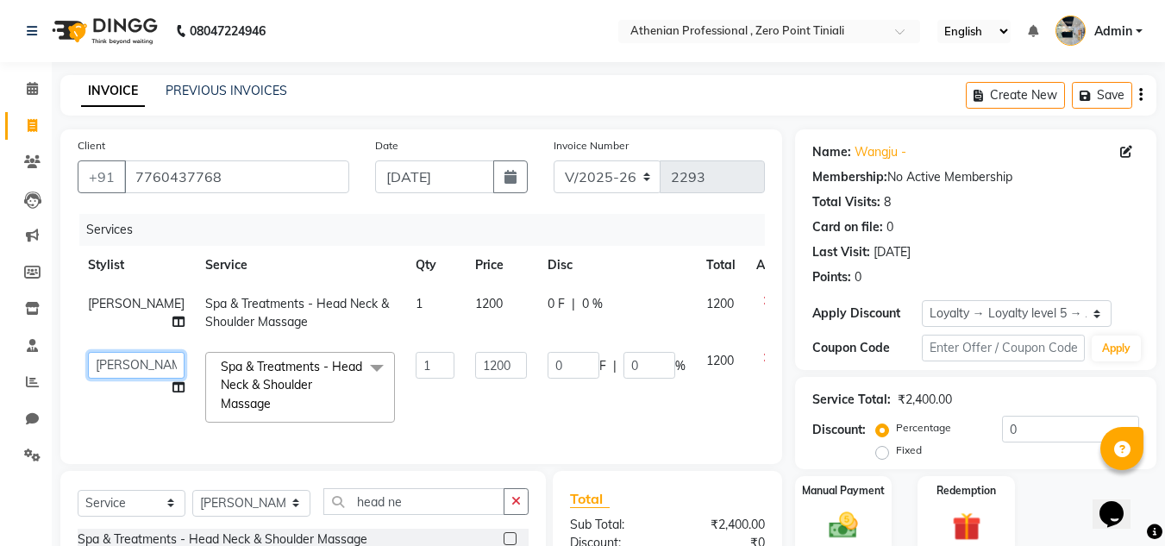
click at [124, 379] on select "[PERSON_NAME][MEDICAL_DATA] [PERSON_NAME] BIHAM LINDUM NEME MAHINDRA [PERSON_NA…" at bounding box center [136, 365] width 97 height 27
select select "80207"
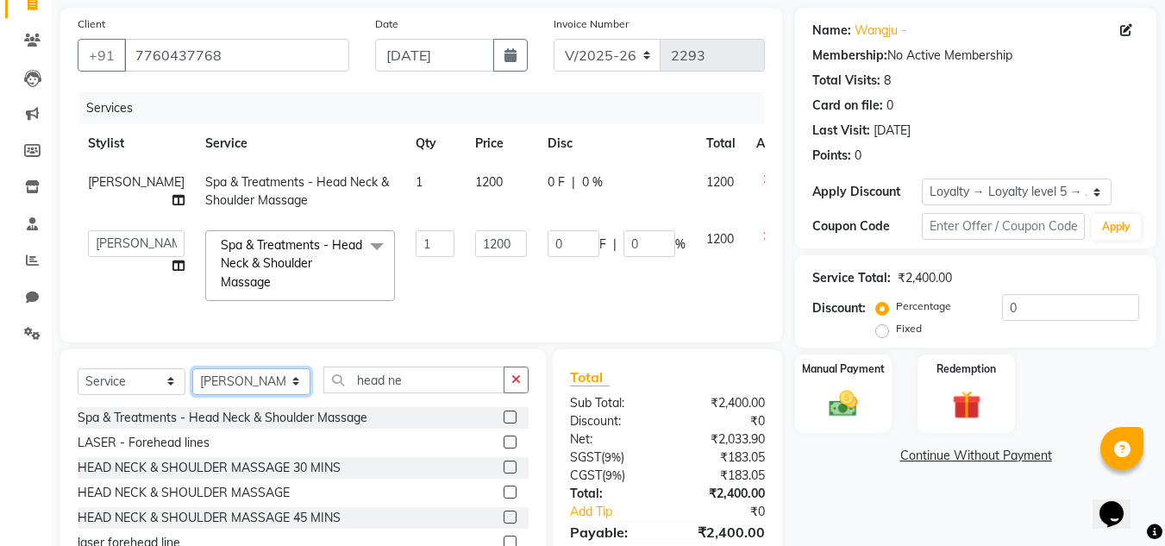
click at [251, 395] on select "Select Stylist [PERSON_NAME][MEDICAL_DATA] Admin [PERSON_NAME] BIHAM LINDUM NEM…" at bounding box center [251, 381] width 118 height 27
select select "82577"
click at [192, 395] on select "Select Stylist [PERSON_NAME][MEDICAL_DATA] Admin [PERSON_NAME] BIHAM LINDUM NEM…" at bounding box center [251, 381] width 118 height 27
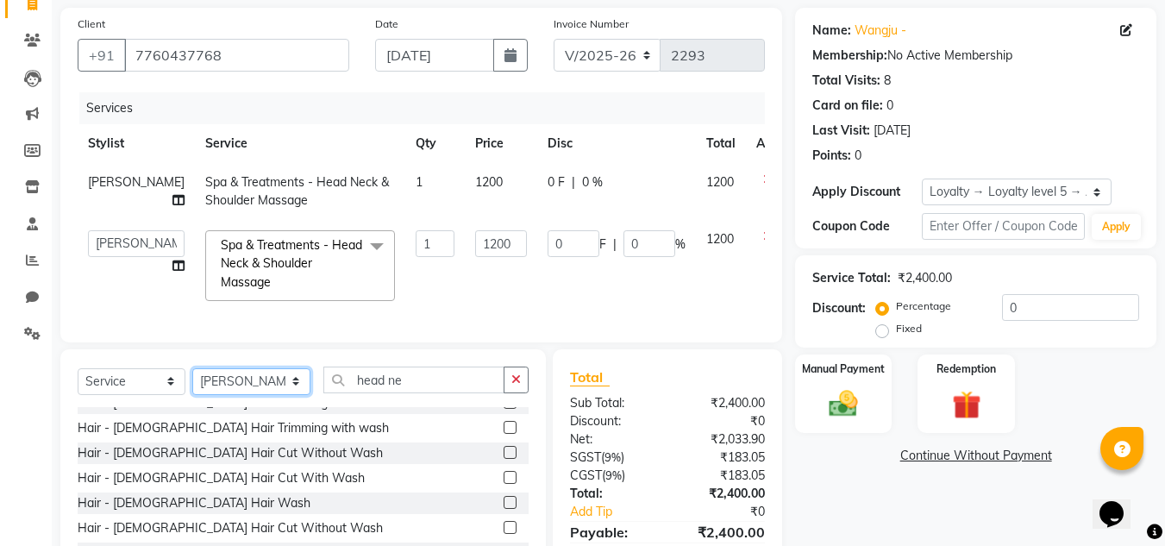
scroll to position [16, 0]
click at [504, 482] on label at bounding box center [510, 475] width 13 height 13
click at [504, 482] on input "checkbox" at bounding box center [509, 476] width 11 height 11
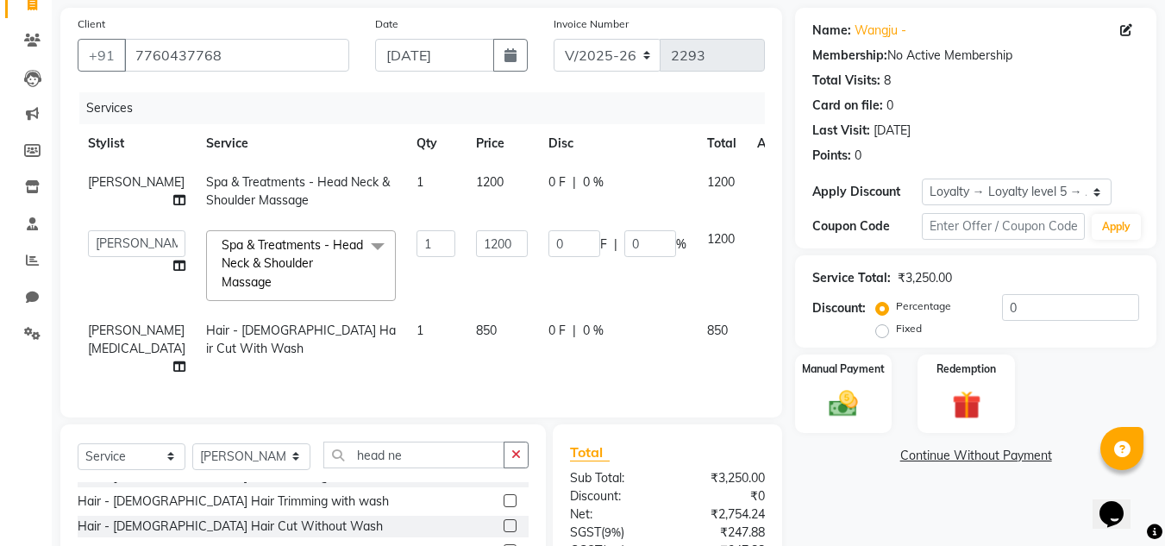
checkbox input "false"
click at [128, 464] on select "Select Service Product Membership Package Voucher Prepaid Gift Card" at bounding box center [132, 456] width 108 height 27
select select "product"
click at [78, 455] on select "Select Service Product Membership Package Voucher Prepaid Gift Card" at bounding box center [132, 456] width 108 height 27
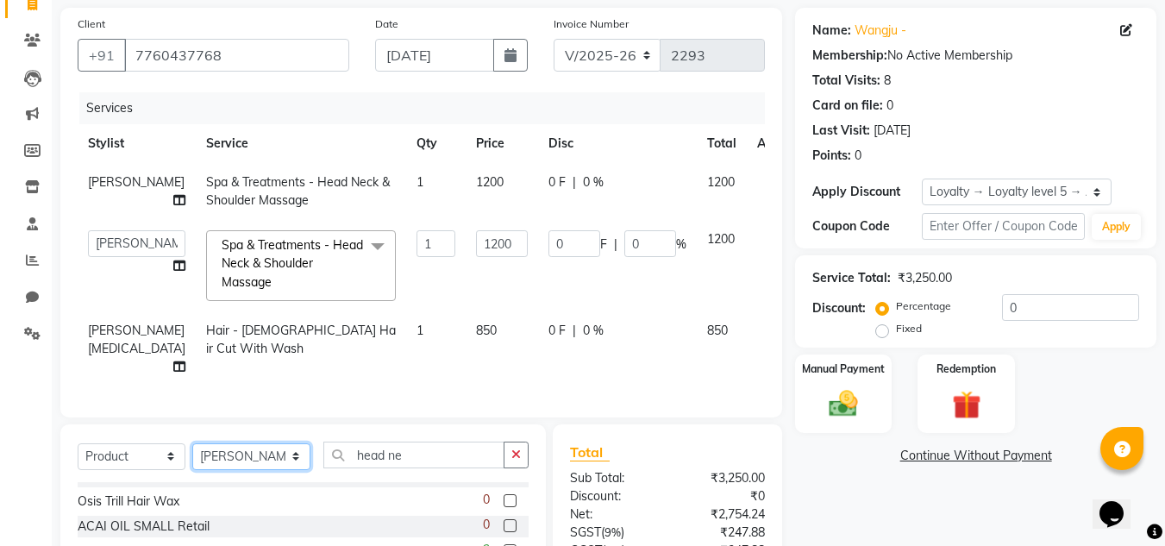
click at [254, 461] on select "Select Stylist [PERSON_NAME][MEDICAL_DATA] Admin [PERSON_NAME] BIHAM LINDUM NEM…" at bounding box center [251, 456] width 118 height 27
select select "80048"
click at [192, 455] on select "Select Stylist [PERSON_NAME][MEDICAL_DATA] Admin [PERSON_NAME] BIHAM LINDUM NEM…" at bounding box center [251, 456] width 118 height 27
drag, startPoint x: 408, startPoint y: 462, endPoint x: 298, endPoint y: 460, distance: 109.6
click at [298, 460] on div "Select Service Product Membership Package Voucher Prepaid Gift Card Select Styl…" at bounding box center [303, 462] width 451 height 41
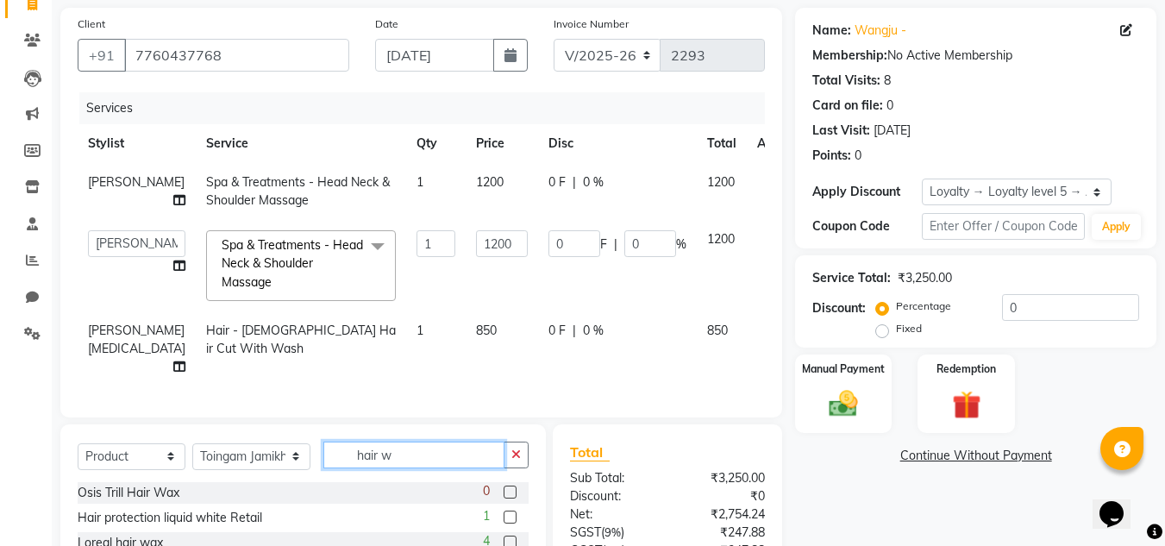
scroll to position [216, 0]
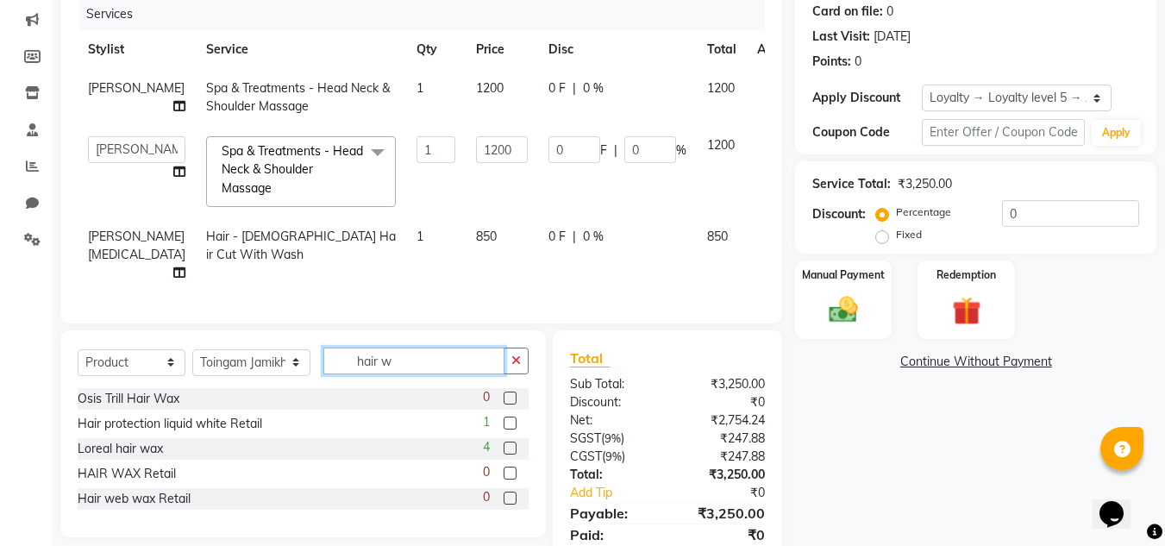
type input "hair w"
click at [511, 455] on label at bounding box center [510, 448] width 13 height 13
click at [511, 455] on input "checkbox" at bounding box center [509, 448] width 11 height 11
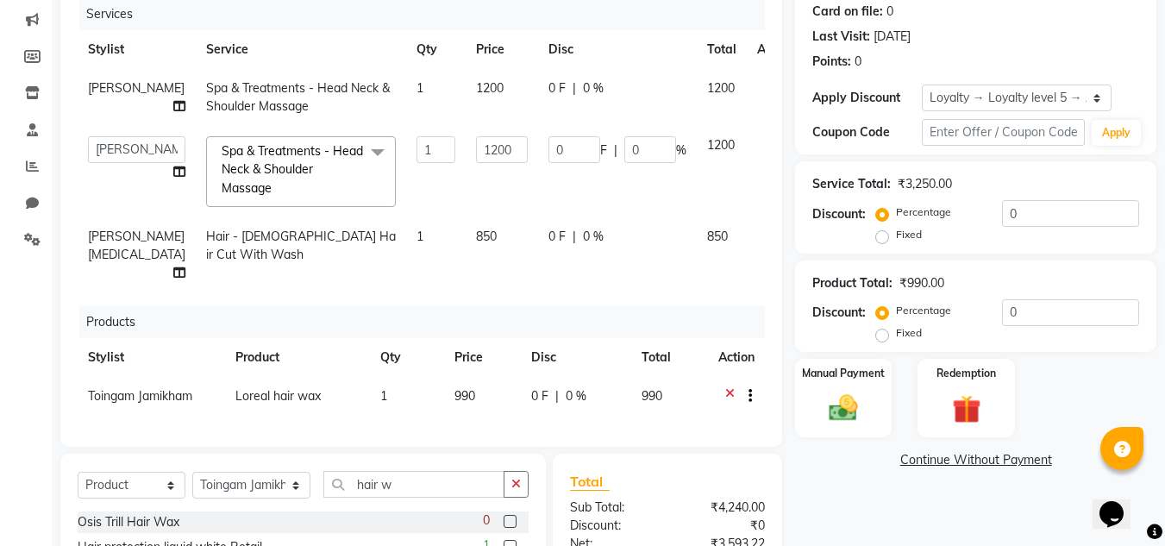
scroll to position [213, 0]
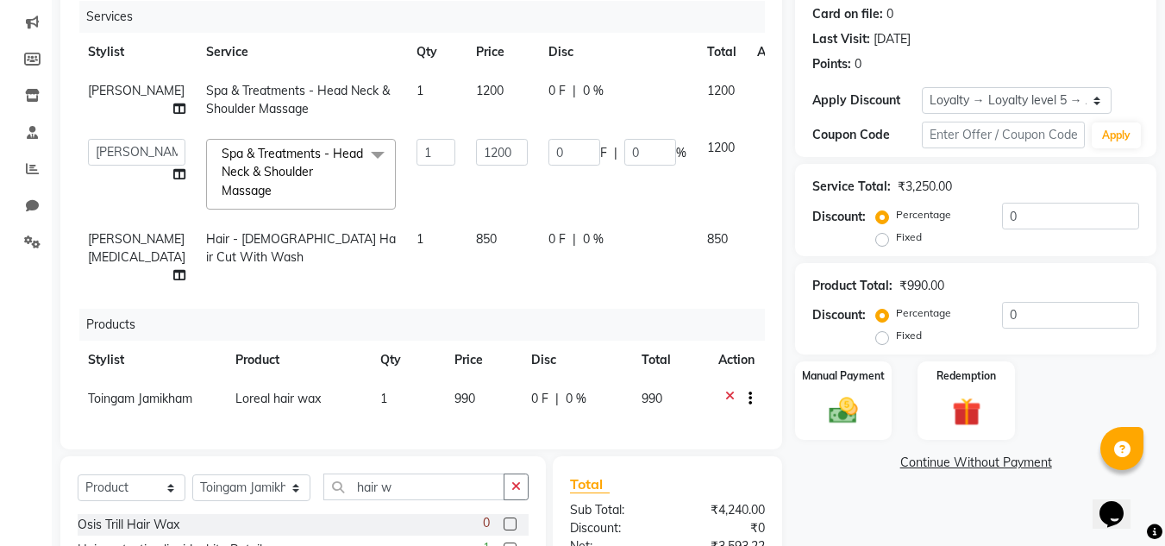
checkbox input "false"
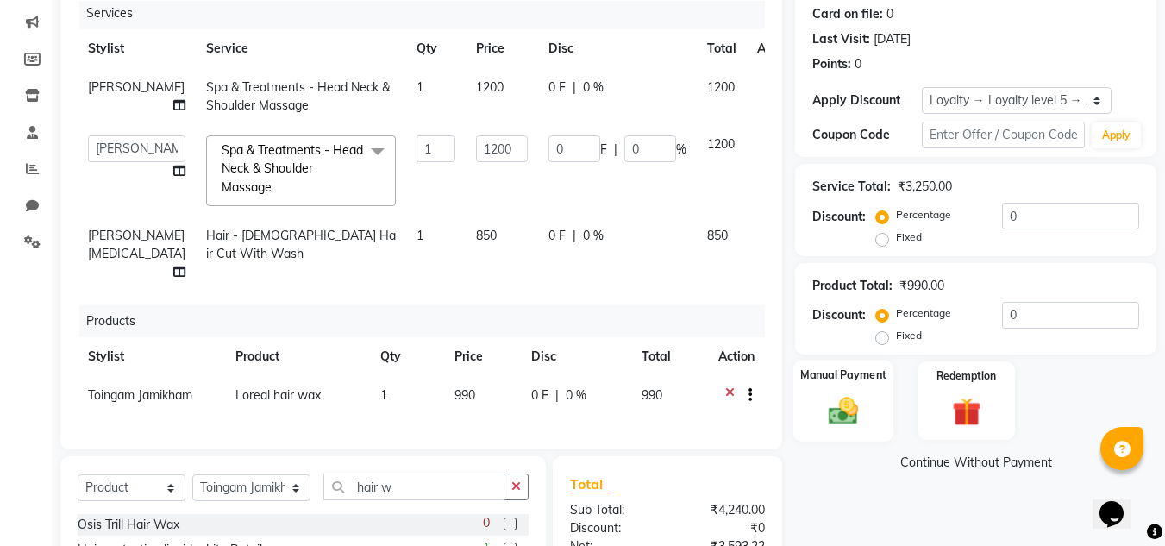
click at [833, 383] on label "Manual Payment" at bounding box center [843, 375] width 86 height 16
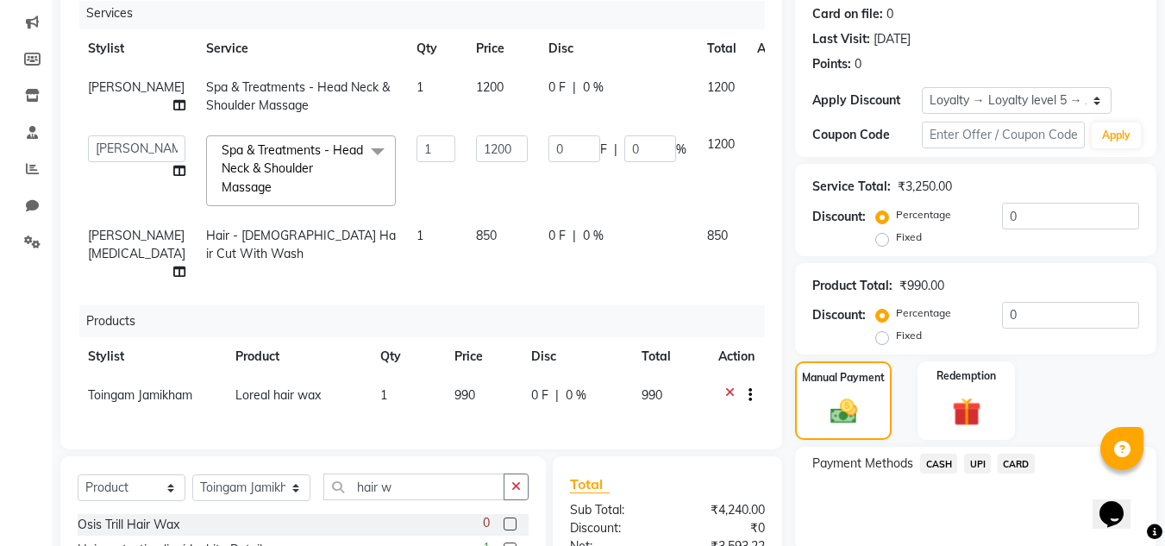
scroll to position [0, 0]
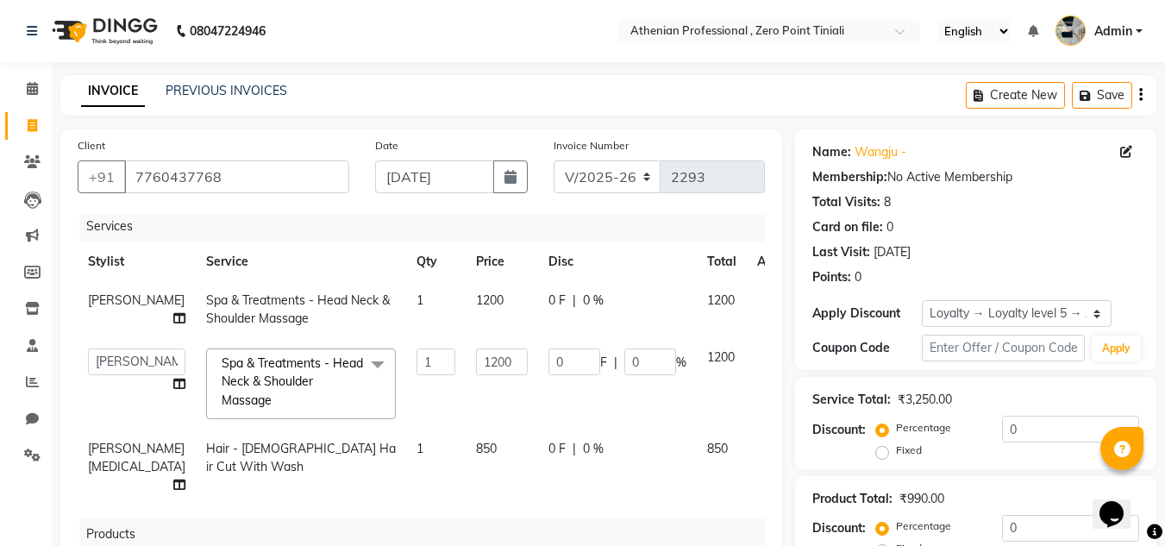
click at [549, 292] on div "0 F | 0 %" at bounding box center [618, 301] width 138 height 18
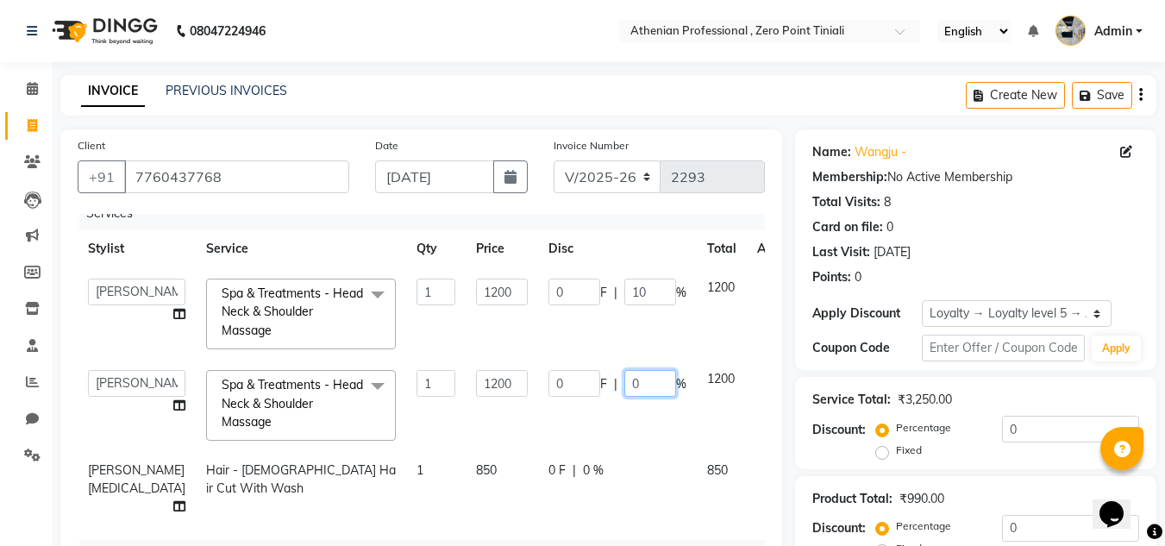
click at [624, 379] on input "0" at bounding box center [650, 383] width 52 height 27
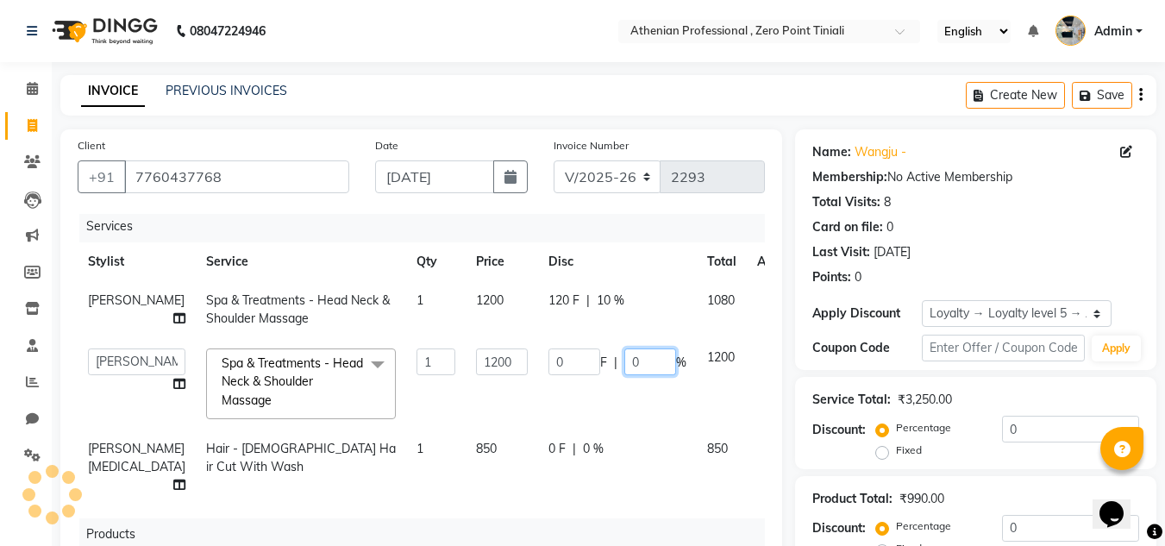
type input "10"
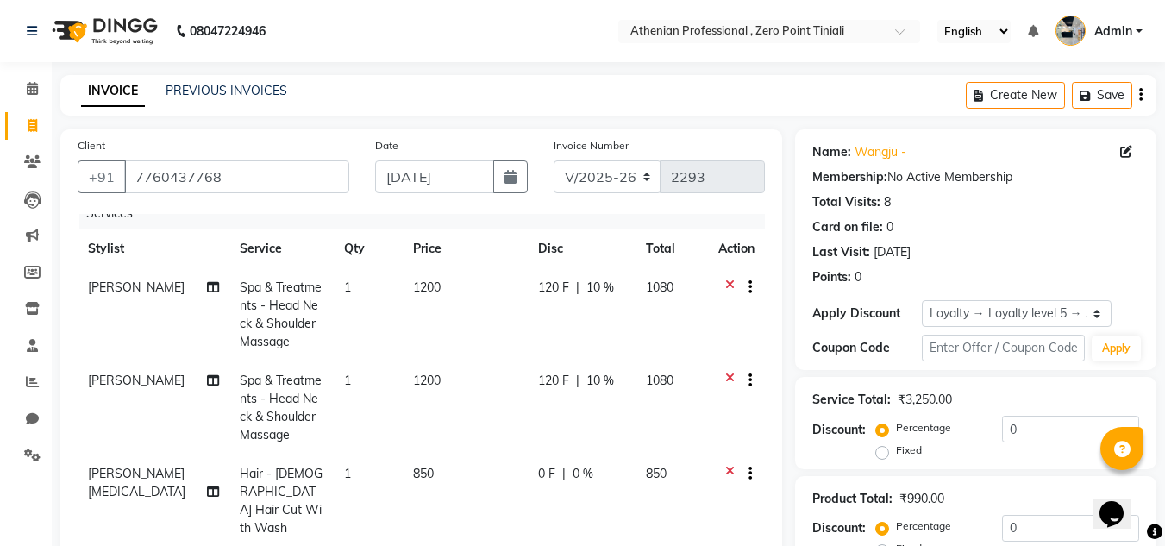
click at [540, 453] on tbody "[PERSON_NAME] Spa & Treatments - Head Neck & Shoulder Massage 1 1200 120 F | 10…" at bounding box center [421, 407] width 687 height 279
click at [573, 470] on span "0 %" at bounding box center [583, 474] width 21 height 18
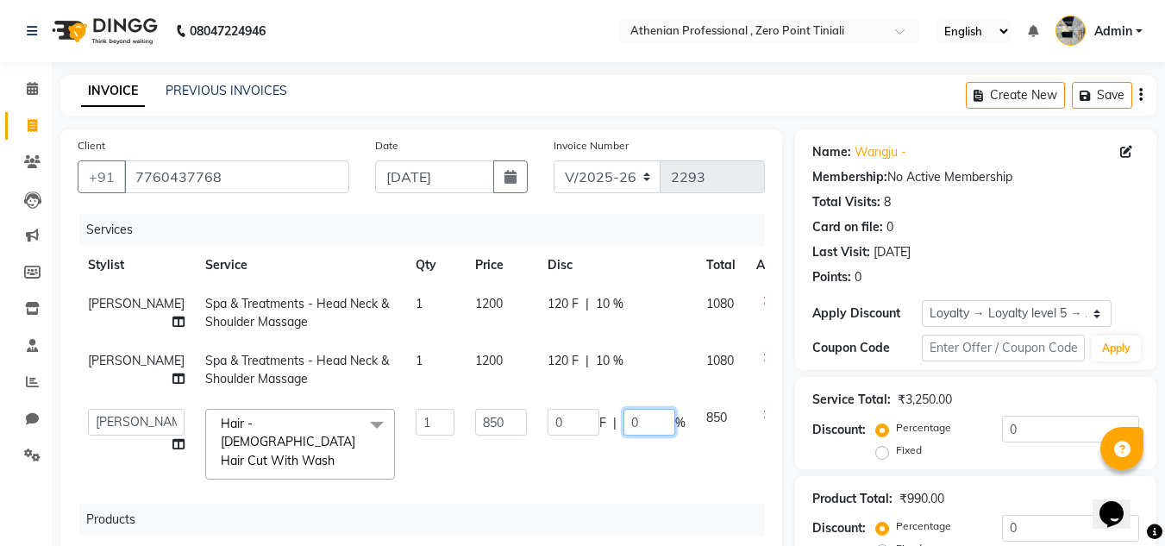
click at [624, 436] on input "0" at bounding box center [650, 422] width 52 height 27
type input "10"
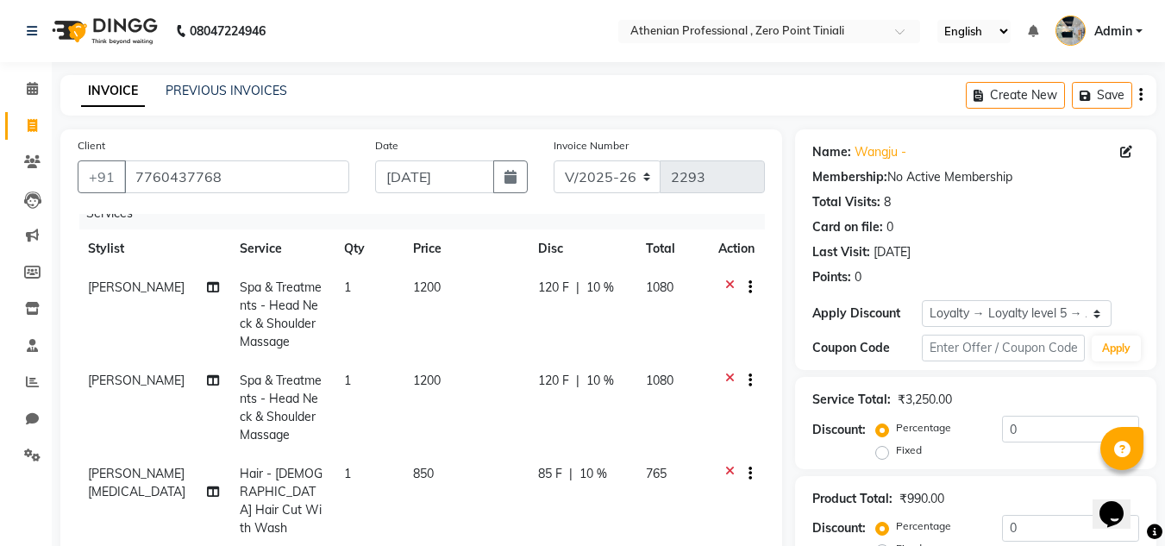
click at [668, 489] on td "765" at bounding box center [672, 501] width 72 height 93
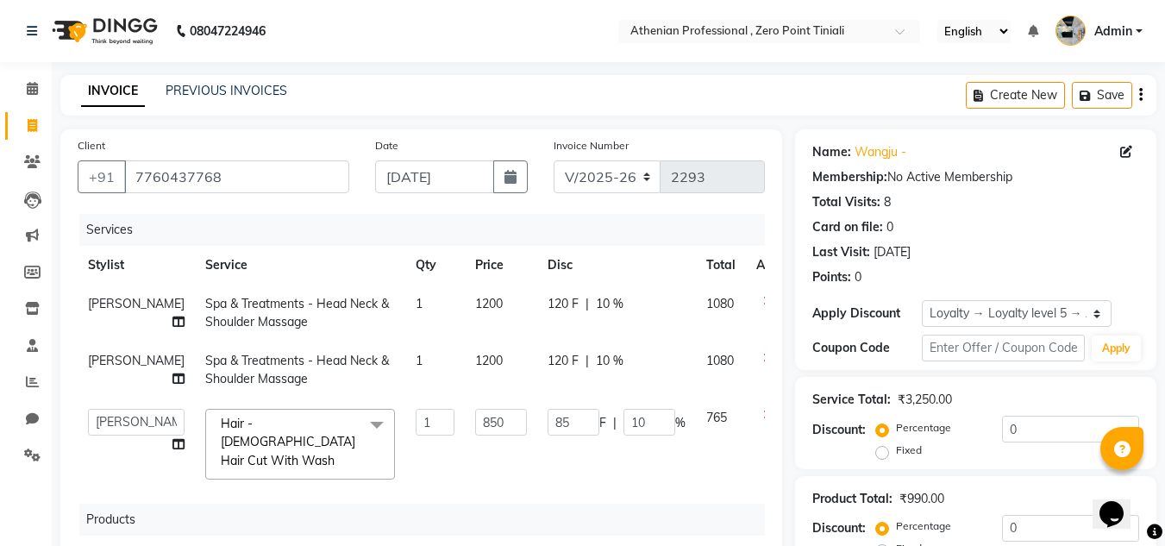
scroll to position [475, 0]
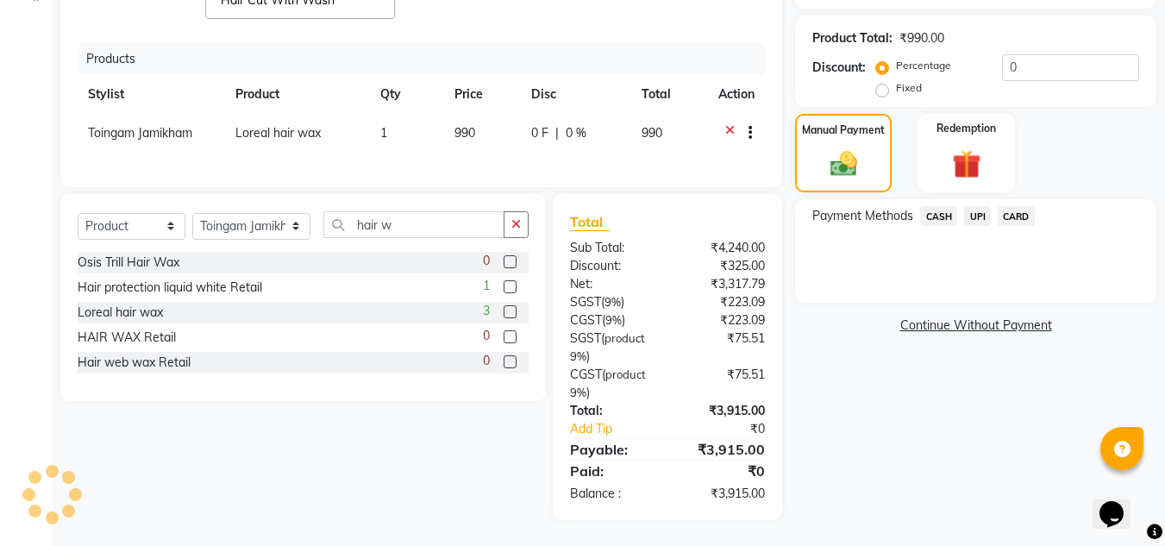
click at [975, 206] on span "UPI" at bounding box center [977, 216] width 27 height 20
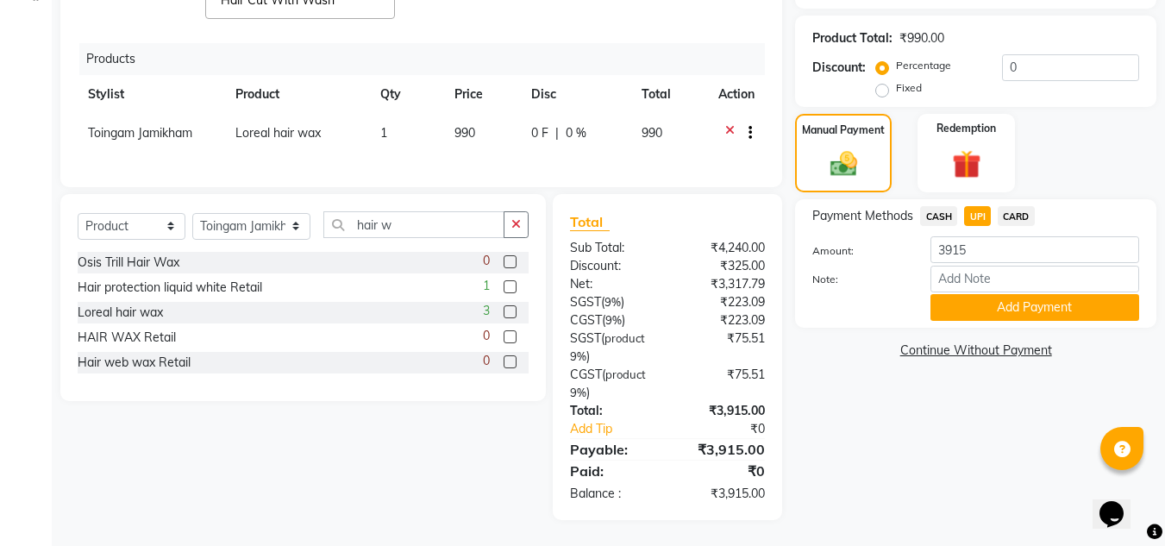
click at [983, 294] on button "Add Payment" at bounding box center [1035, 307] width 209 height 27
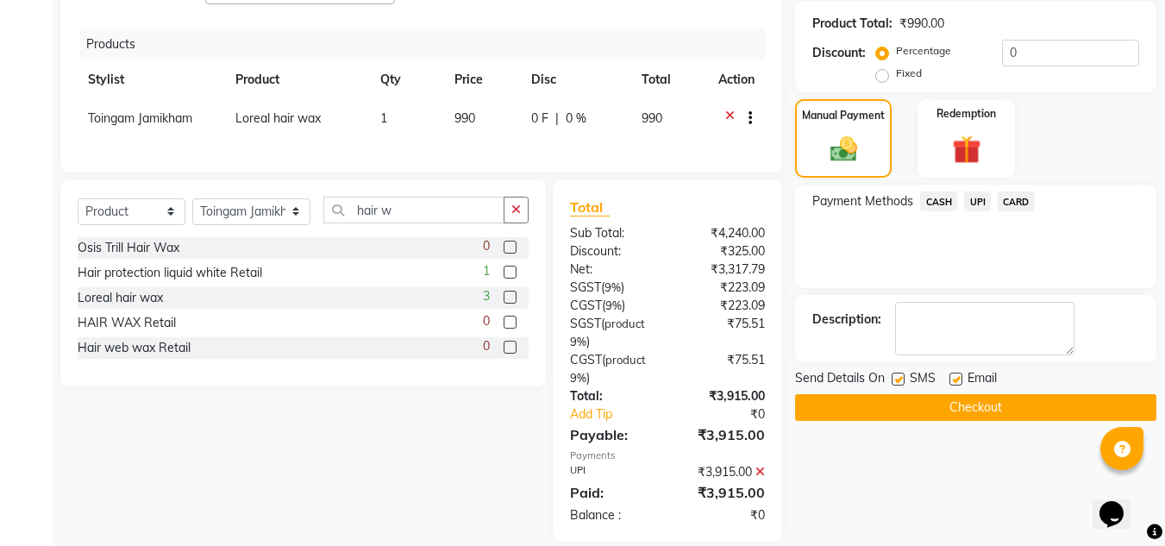
click at [981, 394] on button "Checkout" at bounding box center [975, 407] width 361 height 27
